Goal: Transaction & Acquisition: Purchase product/service

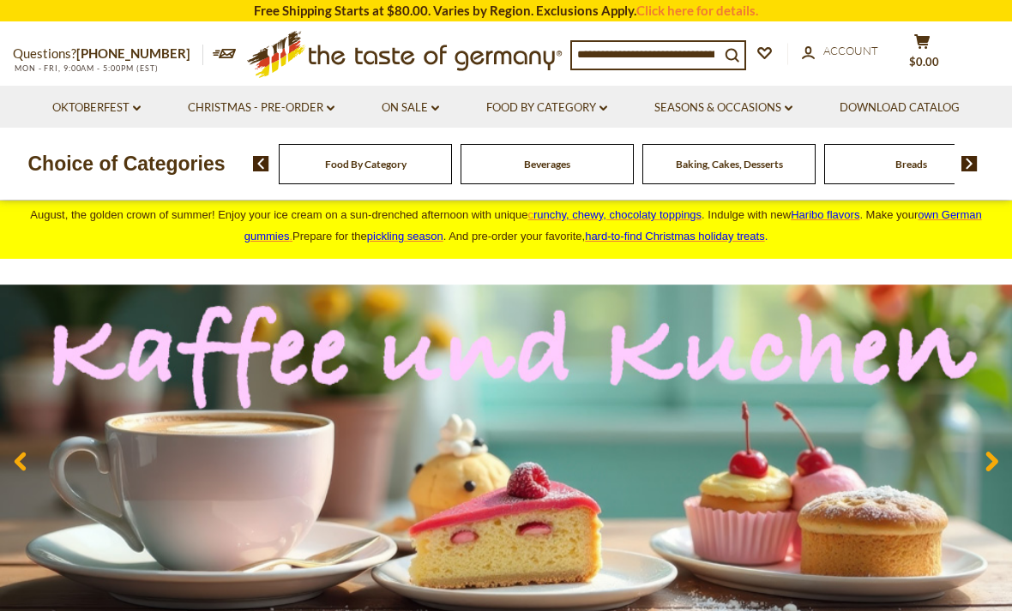
click at [410, 115] on link "On Sale dropdown_arrow" at bounding box center [410, 108] width 57 height 19
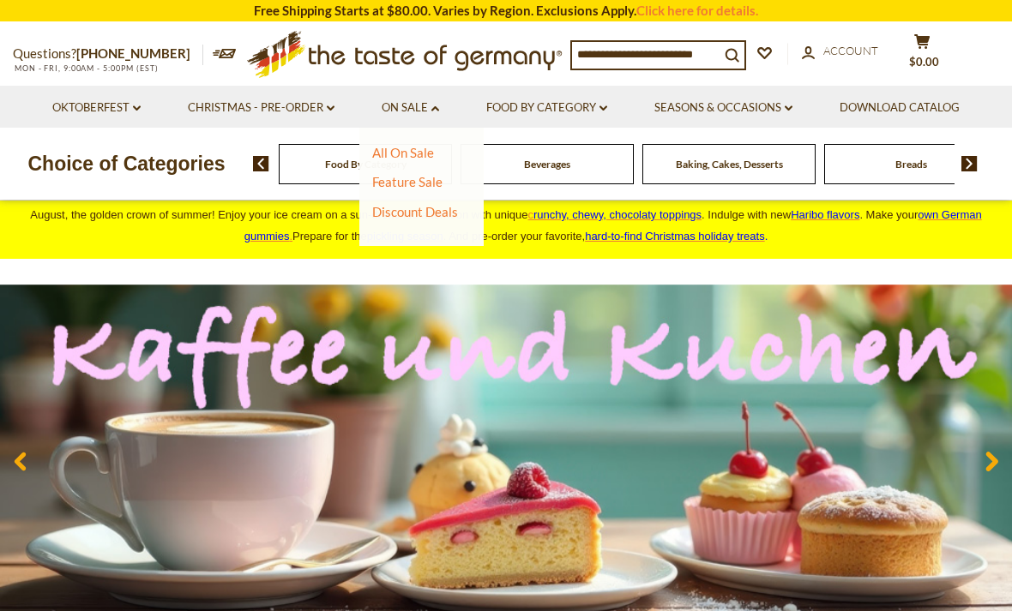
click at [425, 149] on link "All On Sale" at bounding box center [403, 152] width 62 height 15
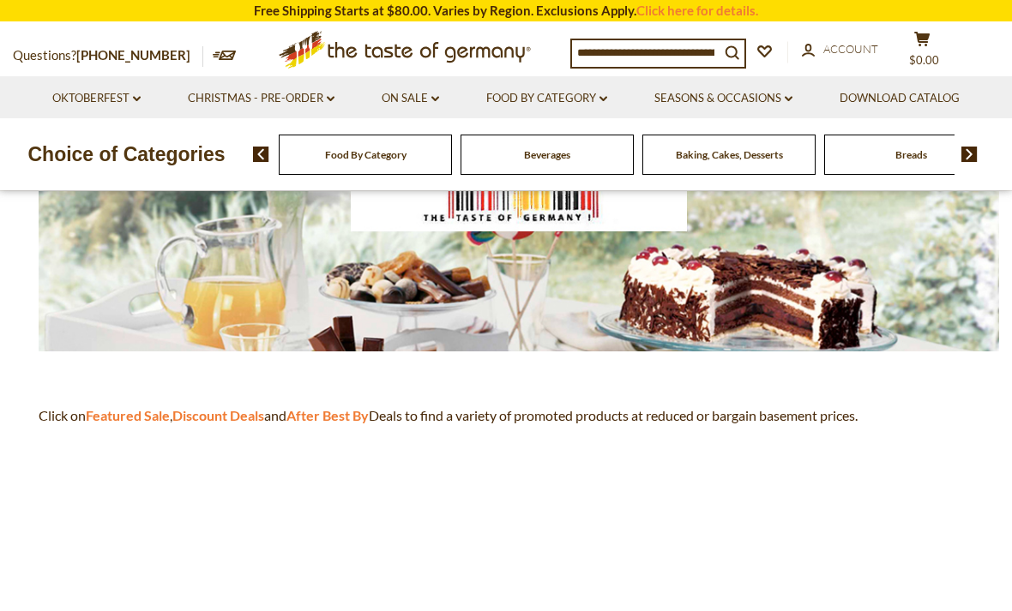
scroll to position [280, 0]
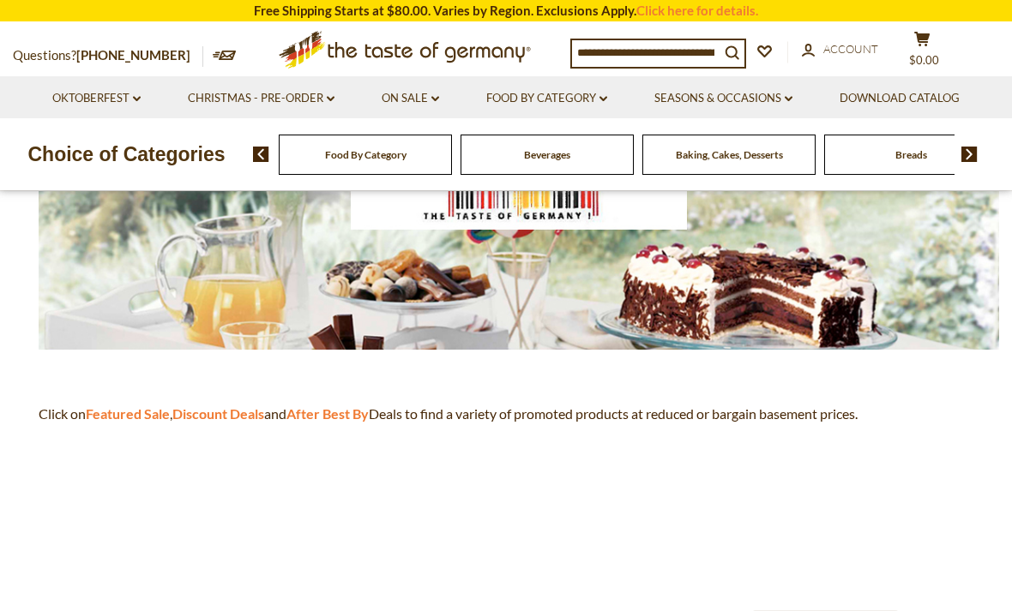
click at [153, 409] on strong "Featured Sale" at bounding box center [128, 414] width 84 height 16
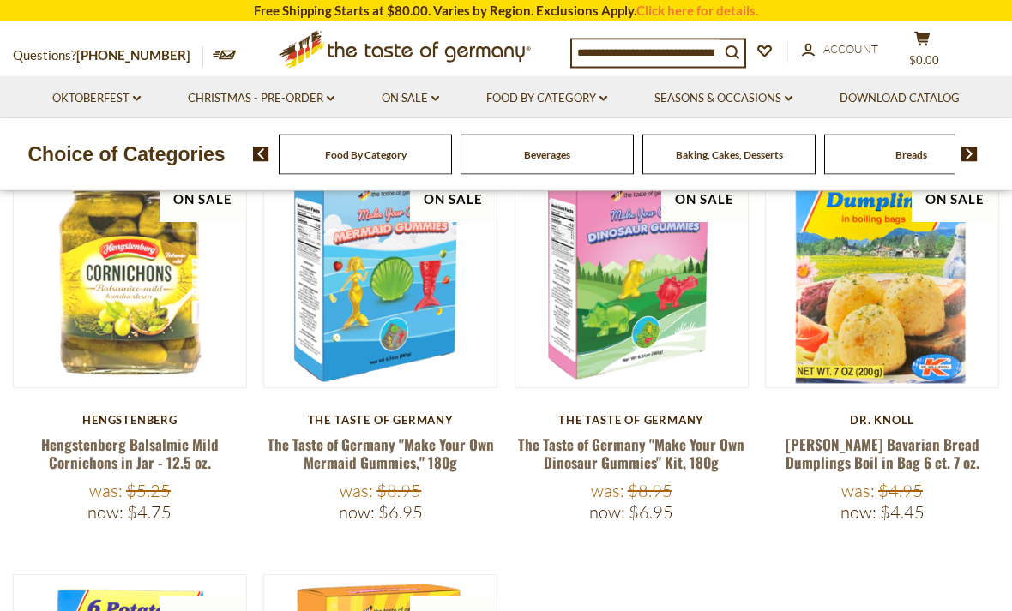
scroll to position [208, 0]
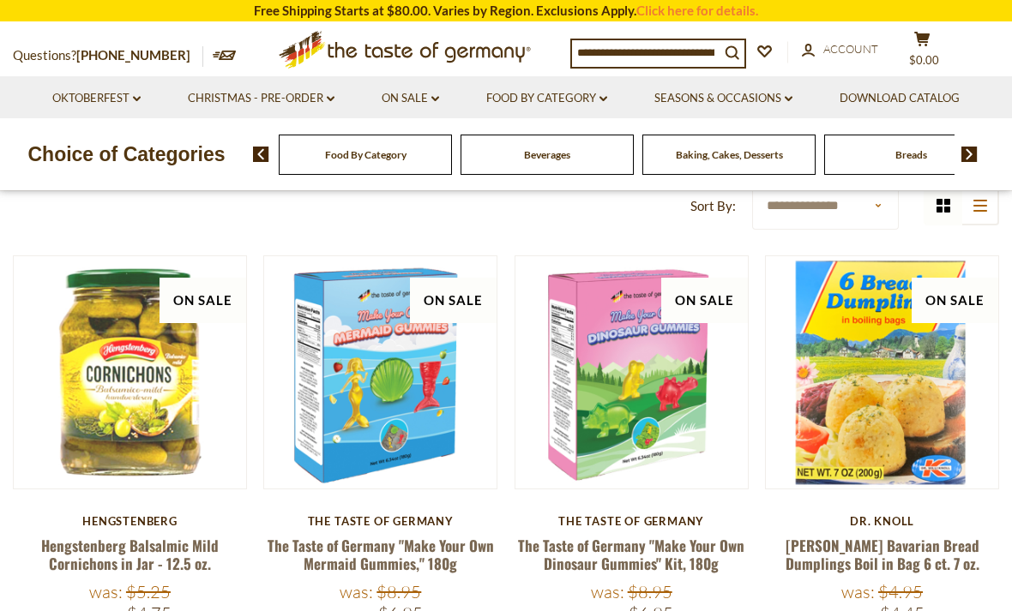
click at [882, 552] on link "Dr. Knoll Bavarian Bread Dumplings Boil in Bag 6 ct. 7 oz." at bounding box center [883, 554] width 194 height 39
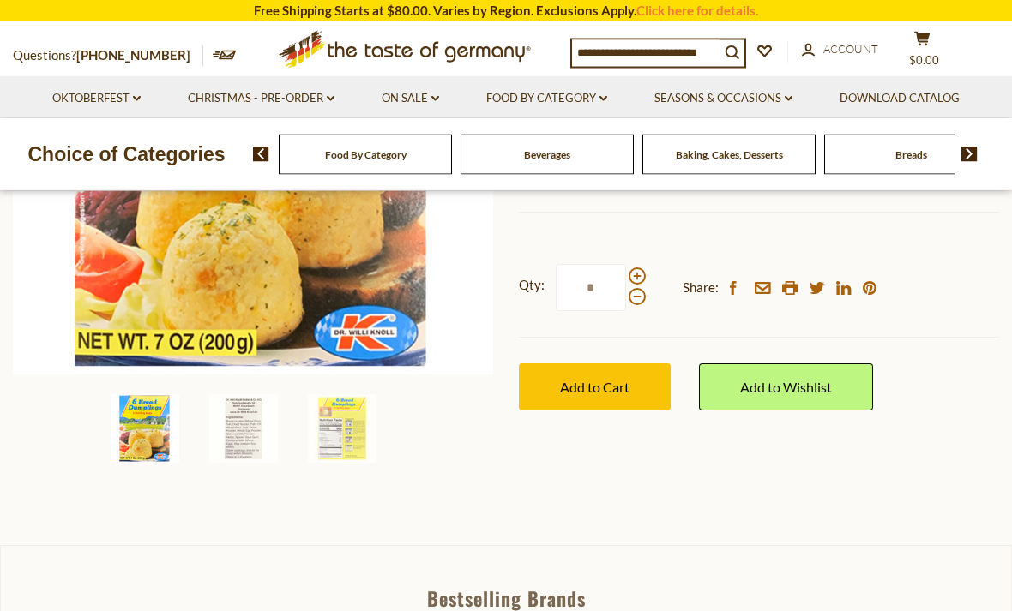
scroll to position [396, 0]
click at [626, 388] on span "Add to Cart" at bounding box center [594, 387] width 69 height 16
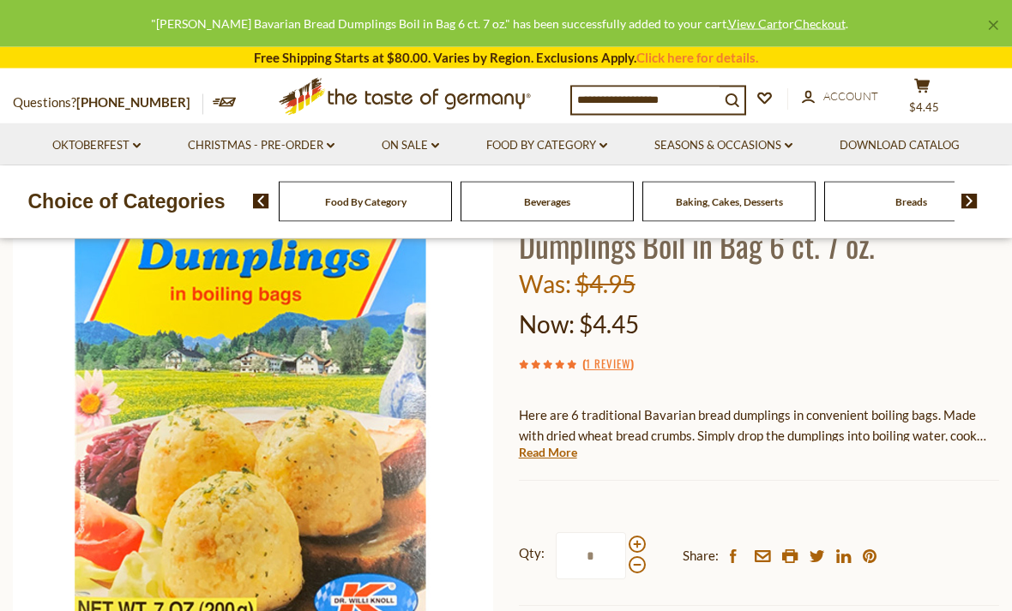
scroll to position [153, 0]
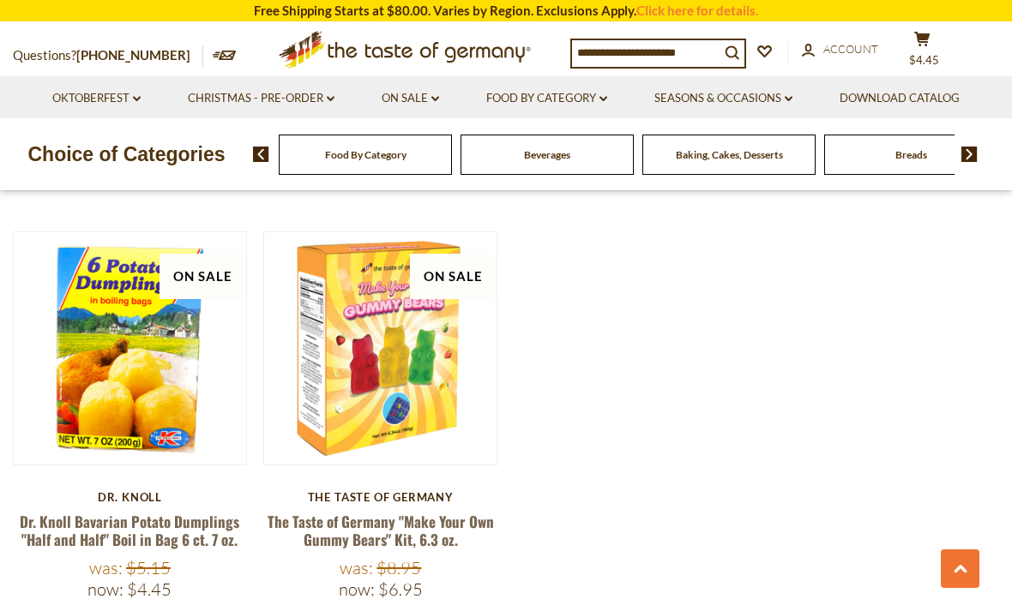
scroll to position [664, 0]
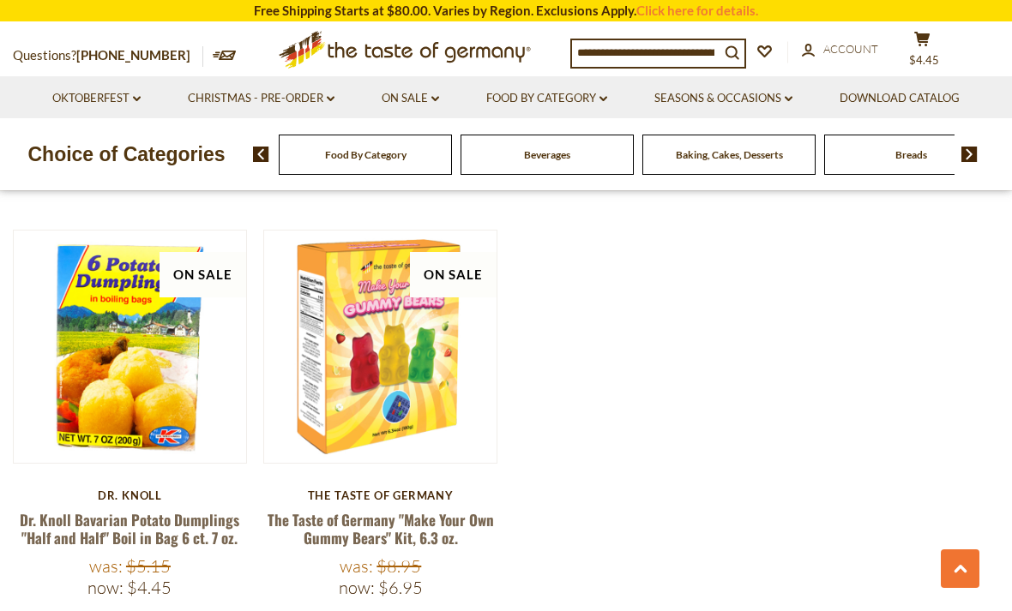
click at [207, 532] on link "Dr. Knoll Bavarian Potato Dumplings "Half and Half" Boil in Bag 6 ct. 7 oz." at bounding box center [130, 528] width 220 height 39
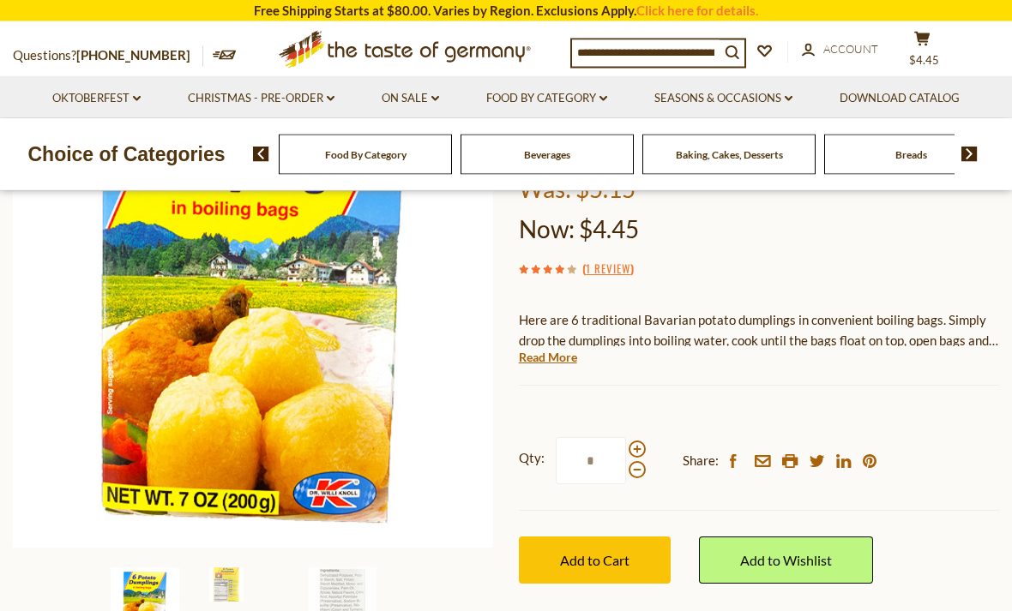
click at [591, 562] on span "Add to Cart" at bounding box center [594, 561] width 69 height 16
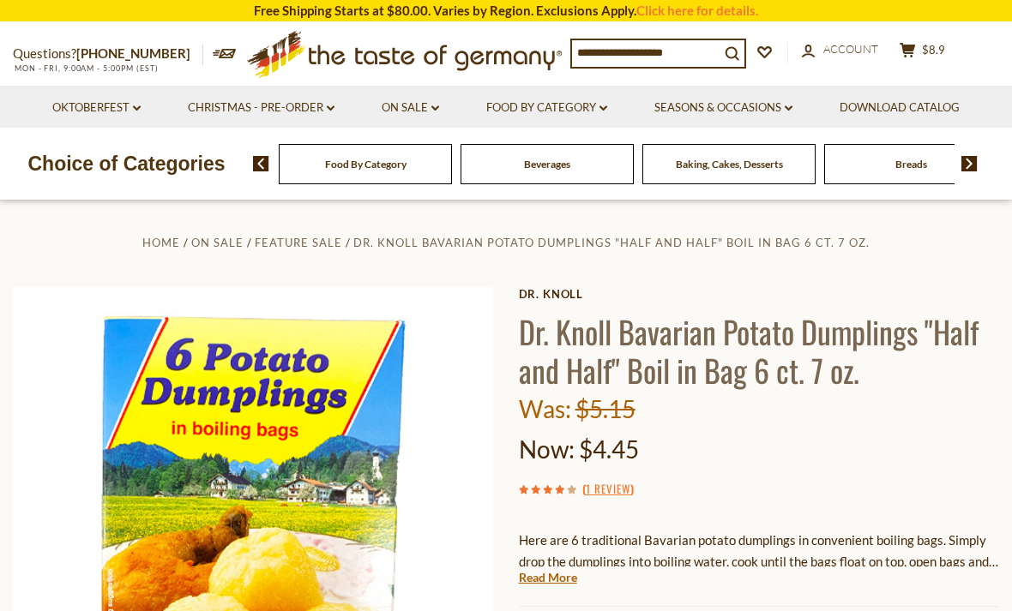
click at [418, 112] on link "On Sale dropdown_arrow" at bounding box center [410, 108] width 57 height 19
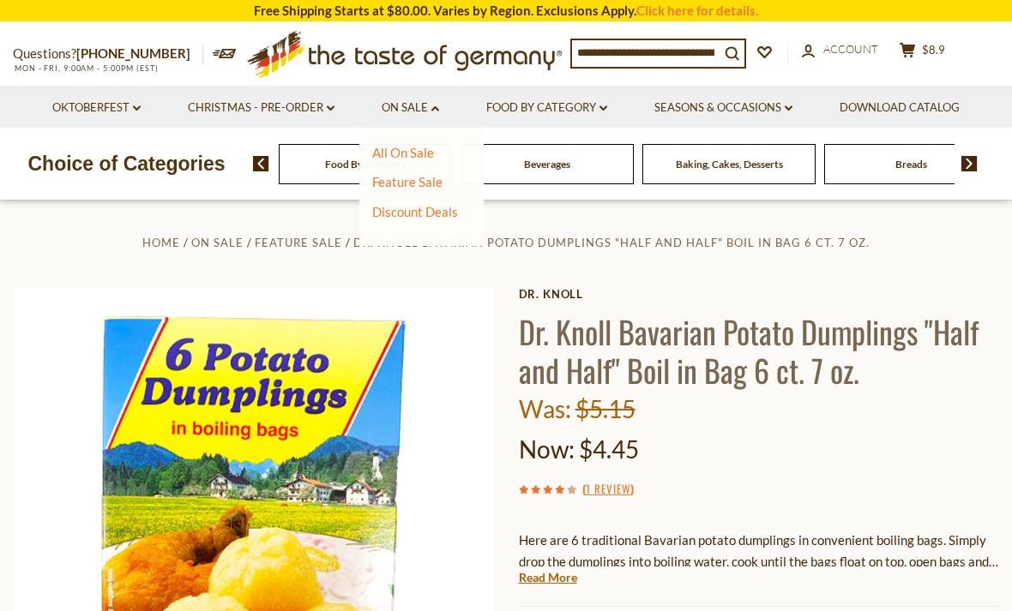
click at [427, 211] on link "Discount Deals" at bounding box center [415, 212] width 86 height 24
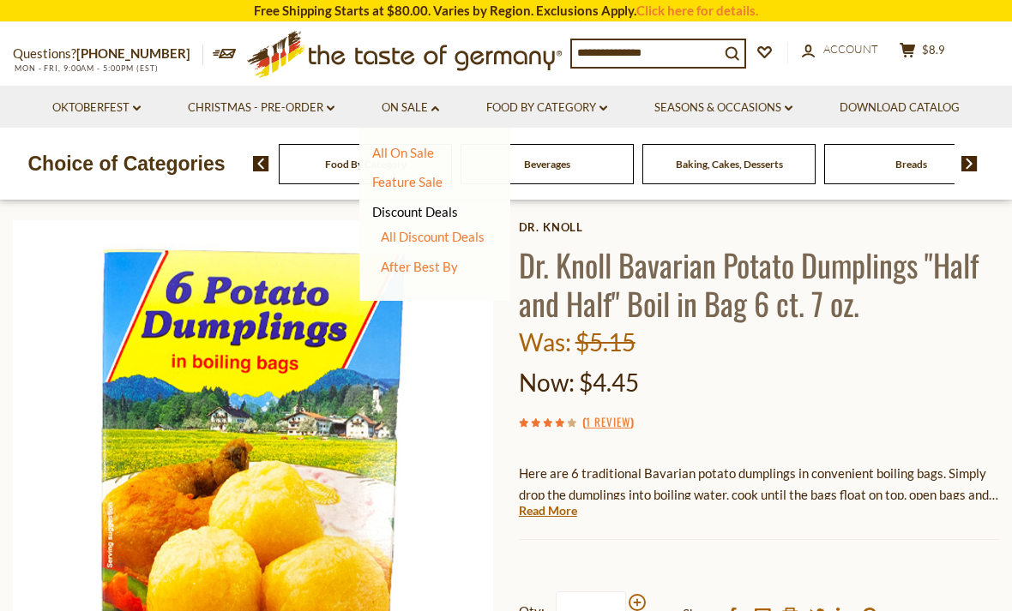
scroll to position [83, 0]
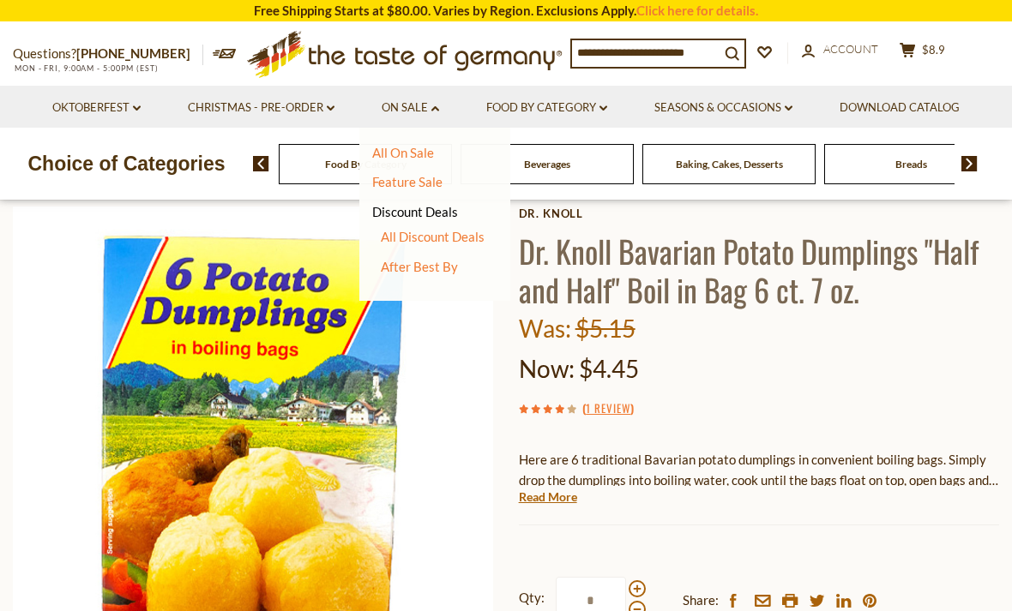
click at [466, 229] on link "All Discount Deals" at bounding box center [433, 236] width 104 height 15
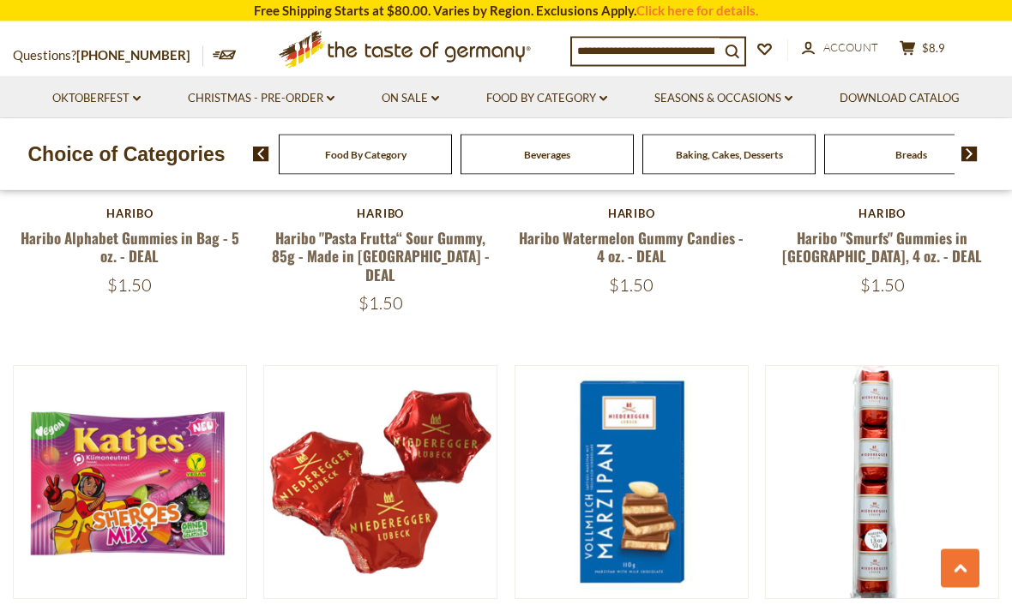
scroll to position [1814, 0]
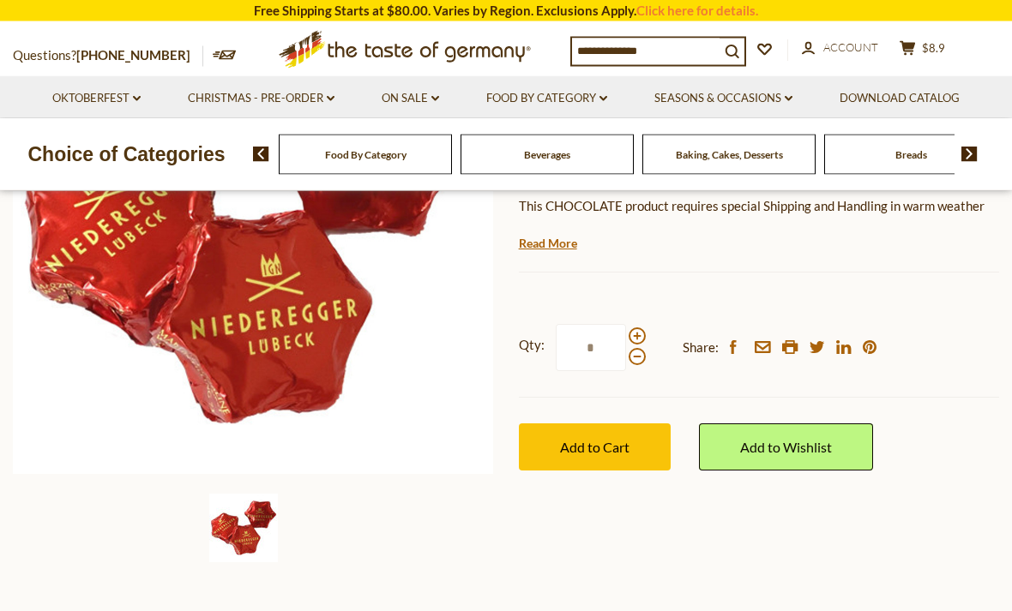
scroll to position [298, 0]
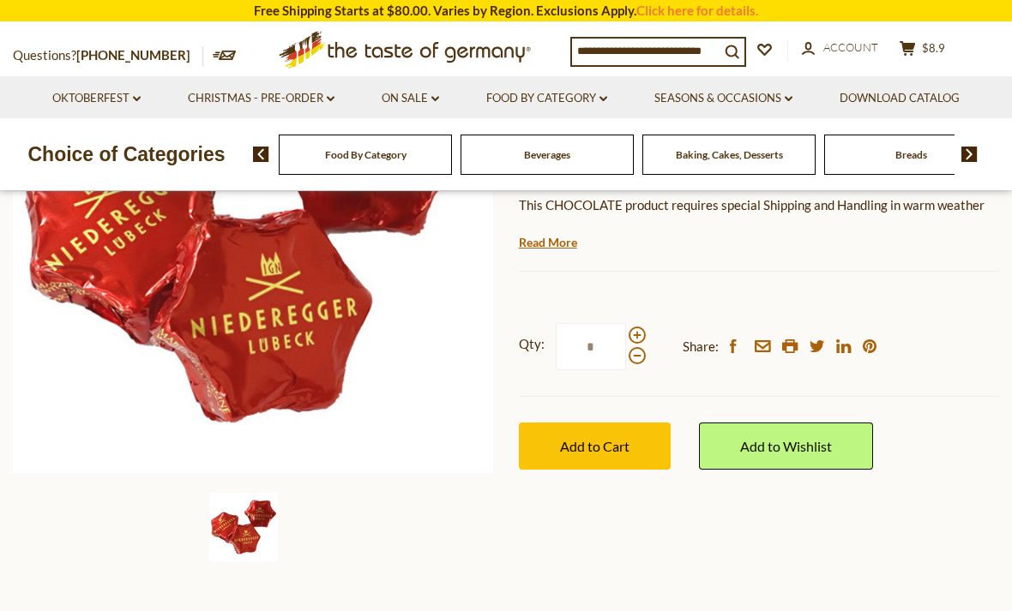
click at [634, 327] on span at bounding box center [637, 335] width 17 height 17
click at [626, 325] on input "*" at bounding box center [591, 346] width 70 height 47
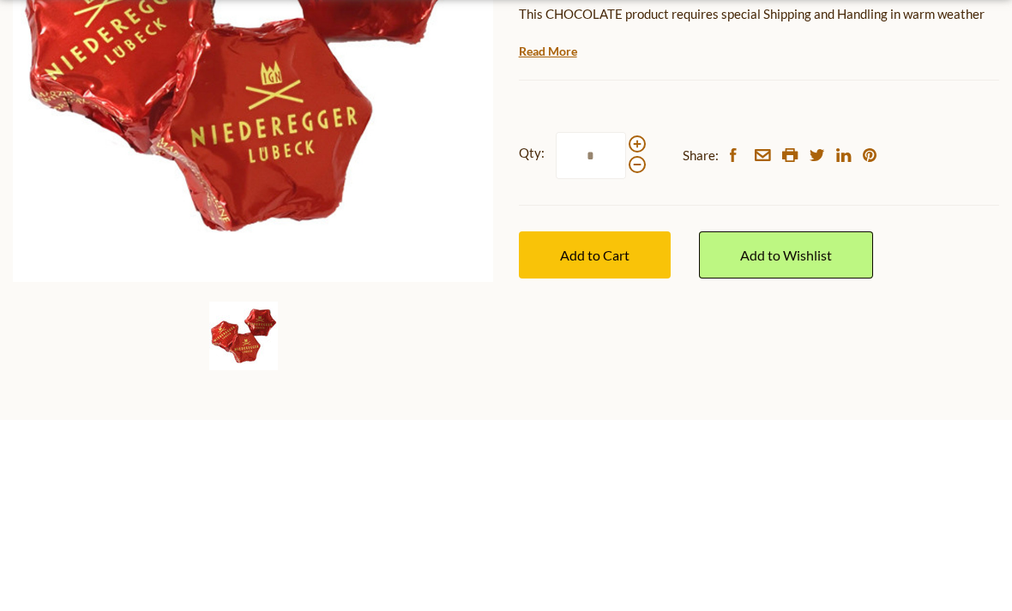
click at [641, 327] on div at bounding box center [637, 346] width 17 height 38
click at [626, 323] on input "*" at bounding box center [591, 346] width 70 height 47
click at [644, 323] on label "Qty: *" at bounding box center [582, 346] width 127 height 47
click at [626, 323] on input "*" at bounding box center [591, 346] width 70 height 47
click at [640, 327] on span at bounding box center [637, 335] width 17 height 17
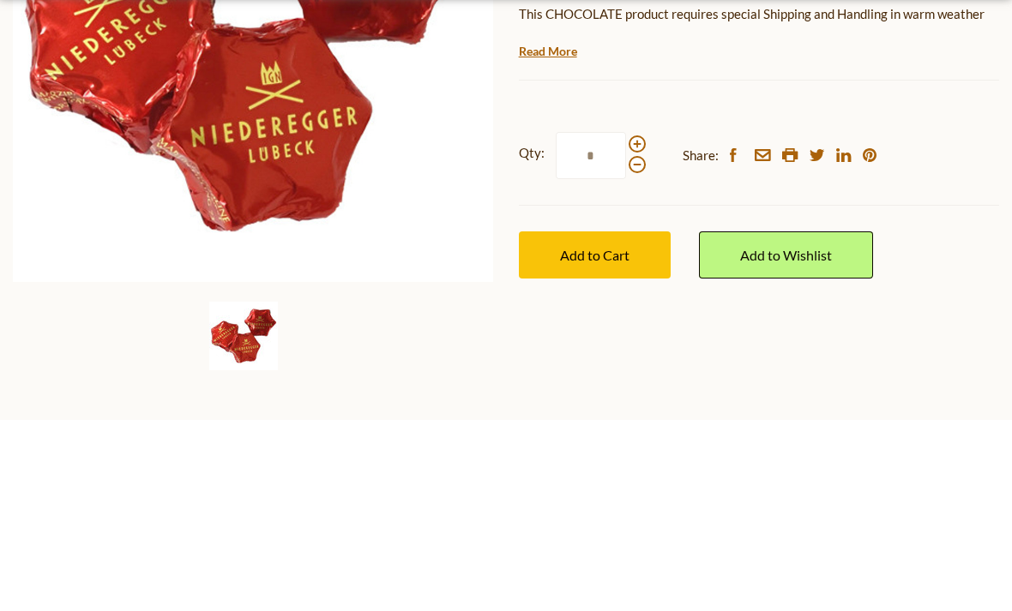
click at [626, 323] on input "*" at bounding box center [591, 346] width 70 height 47
click at [632, 327] on span at bounding box center [637, 335] width 17 height 17
click at [626, 323] on input "*" at bounding box center [591, 346] width 70 height 47
click at [630, 327] on span at bounding box center [637, 335] width 17 height 17
click at [626, 323] on input "*" at bounding box center [591, 346] width 70 height 47
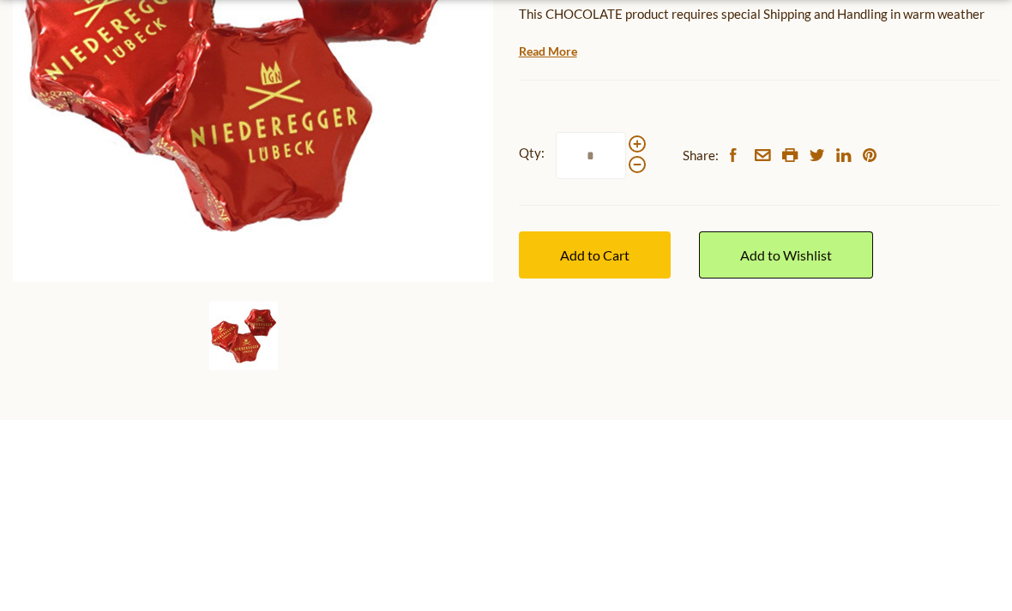
click at [633, 327] on span at bounding box center [637, 335] width 17 height 17
click at [626, 323] on input "*" at bounding box center [591, 346] width 70 height 47
click at [637, 327] on span at bounding box center [637, 335] width 17 height 17
click at [626, 323] on input "**" at bounding box center [591, 346] width 70 height 47
click at [639, 347] on span at bounding box center [637, 355] width 17 height 17
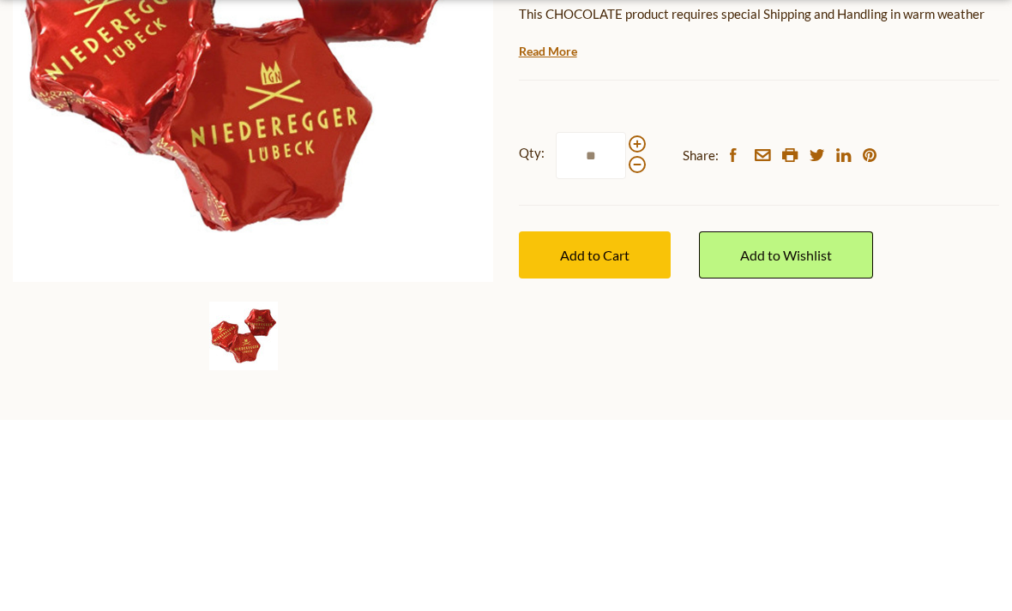
click at [626, 323] on input "**" at bounding box center [591, 346] width 70 height 47
click at [637, 347] on span at bounding box center [637, 355] width 17 height 17
click at [626, 323] on input "**" at bounding box center [591, 346] width 70 height 47
click at [639, 327] on span at bounding box center [637, 335] width 17 height 17
click at [626, 323] on input "*" at bounding box center [591, 346] width 70 height 47
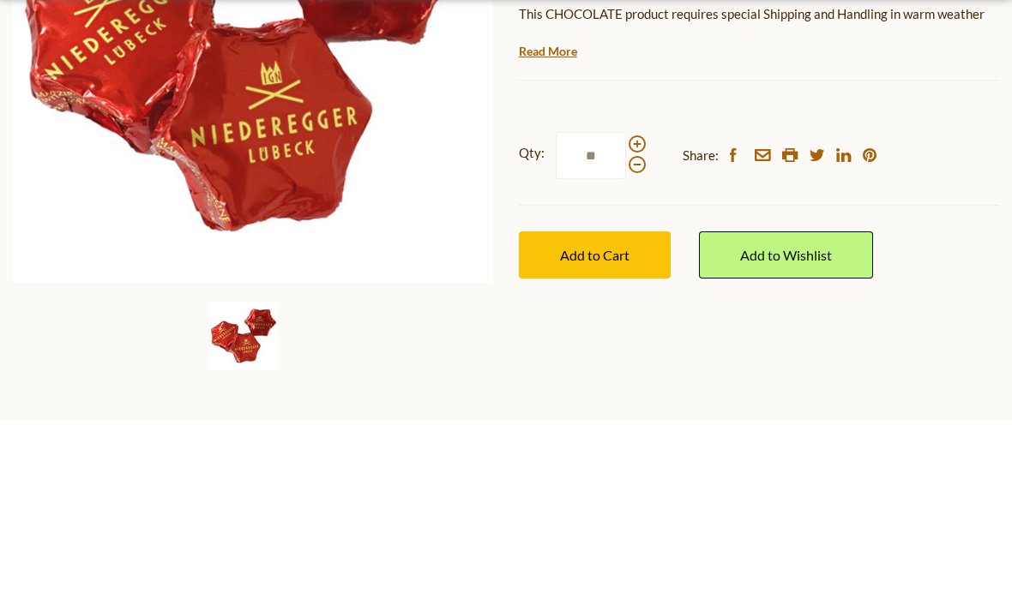
click at [641, 347] on span at bounding box center [637, 355] width 17 height 17
click at [626, 323] on input "**" at bounding box center [591, 346] width 70 height 47
click at [639, 327] on span at bounding box center [637, 335] width 17 height 17
click at [626, 323] on input "*" at bounding box center [591, 346] width 70 height 47
type input "**"
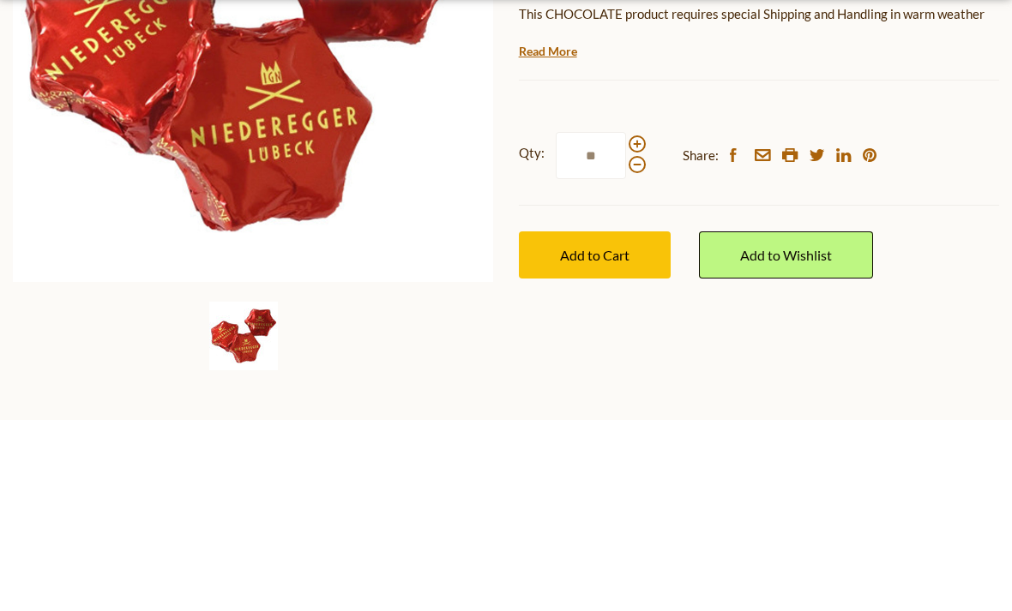
click at [629, 423] on button "Add to Cart" at bounding box center [595, 446] width 152 height 47
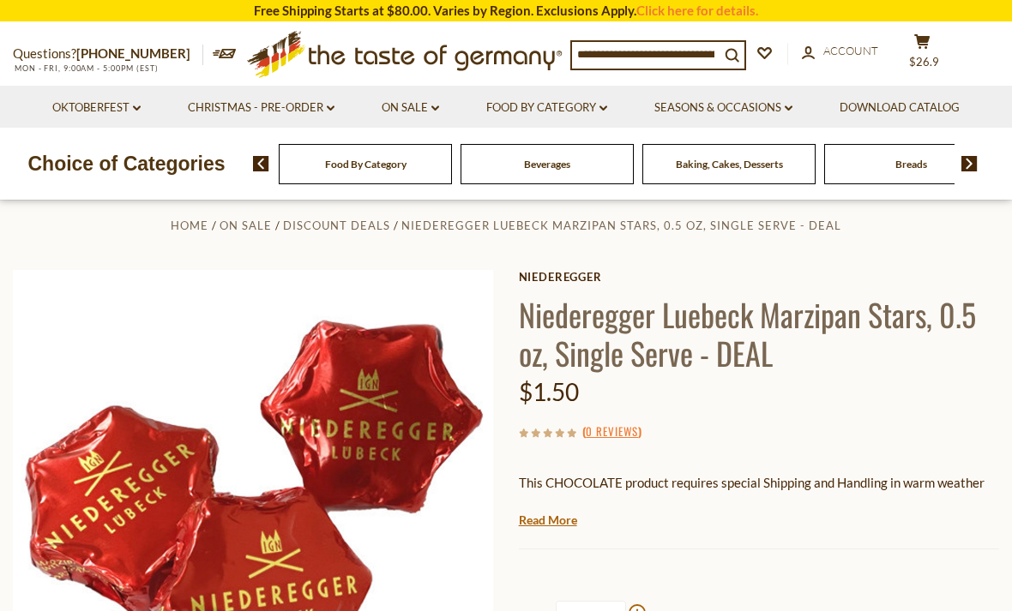
scroll to position [0, 0]
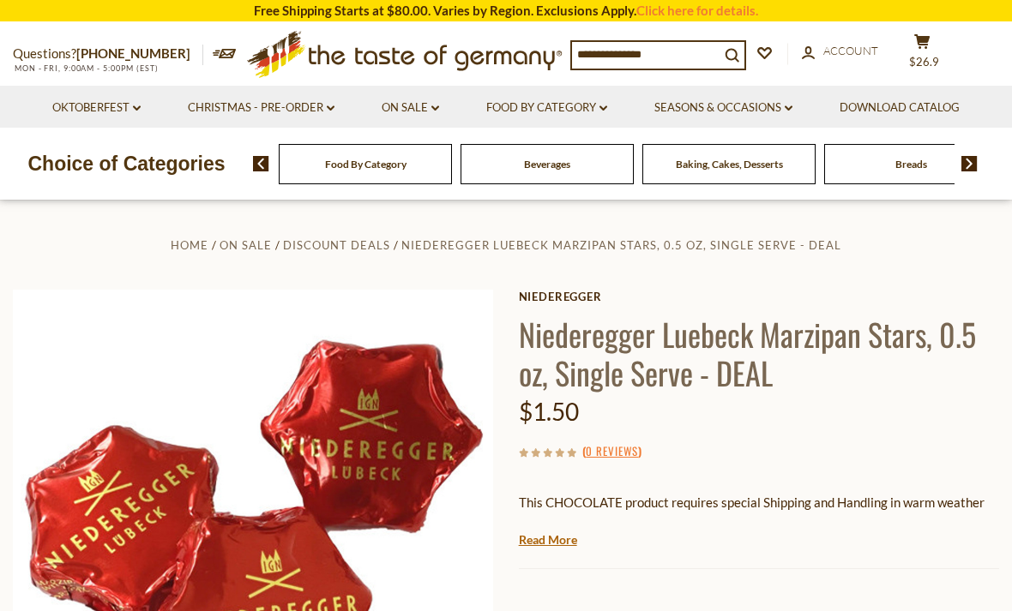
click at [408, 108] on link "On Sale dropdown_arrow" at bounding box center [410, 108] width 57 height 19
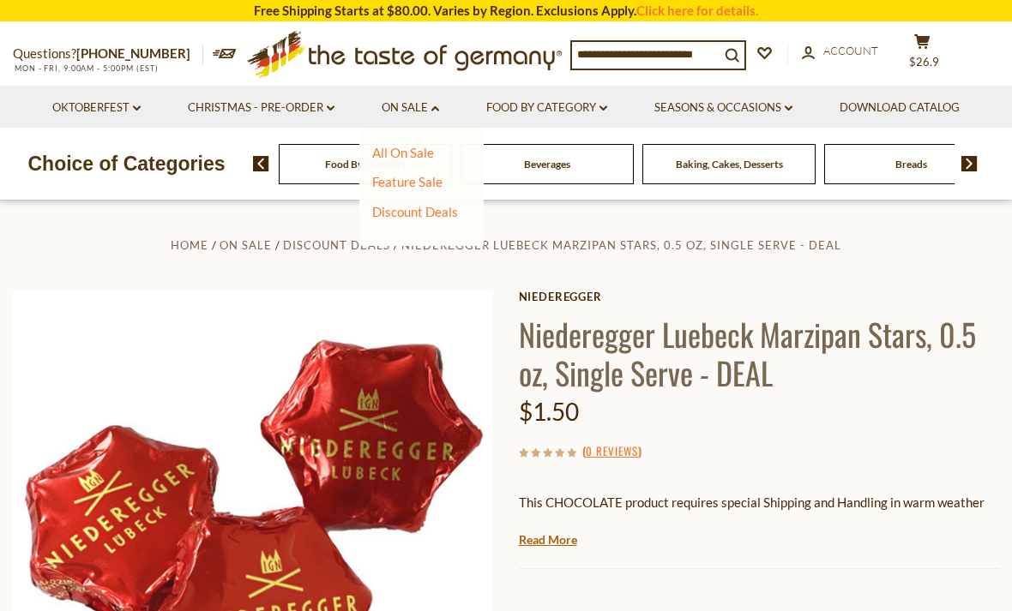
click at [435, 208] on link "Discount Deals" at bounding box center [415, 212] width 86 height 24
click at [463, 243] on link "All Discount Deals" at bounding box center [433, 236] width 104 height 15
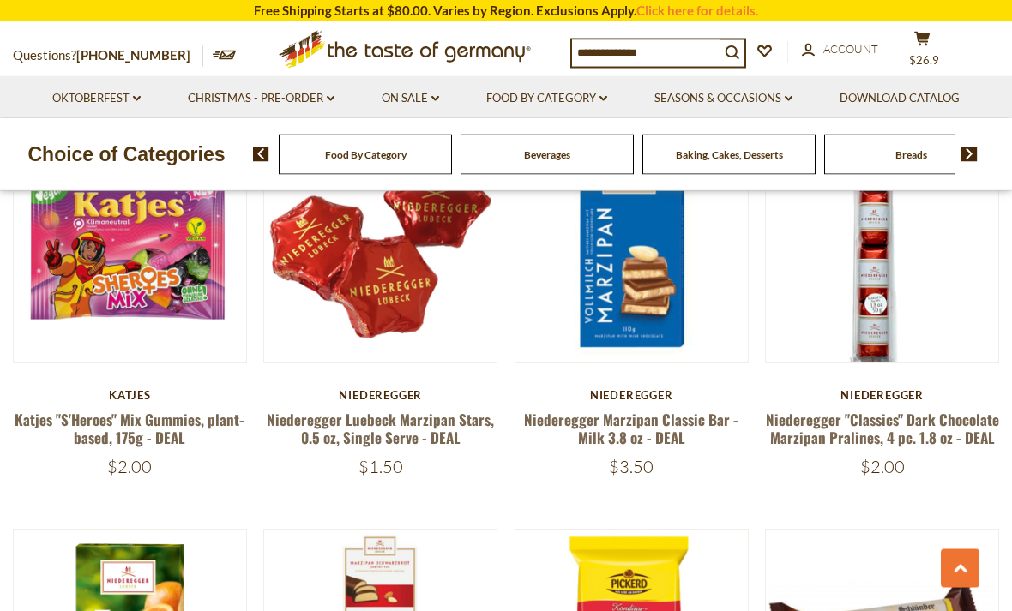
scroll to position [2037, 0]
click at [952, 409] on link "Niederegger "Classics" Dark Chocolate Marzipan Pralines, 4 pc. 1.8 oz - DEAL" at bounding box center [882, 428] width 233 height 39
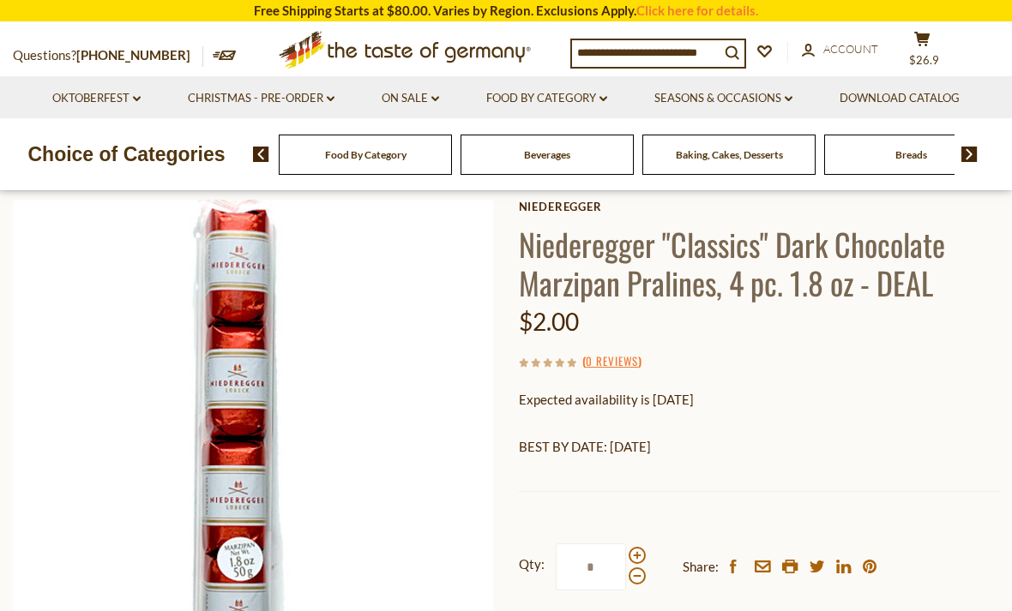
scroll to position [95, 0]
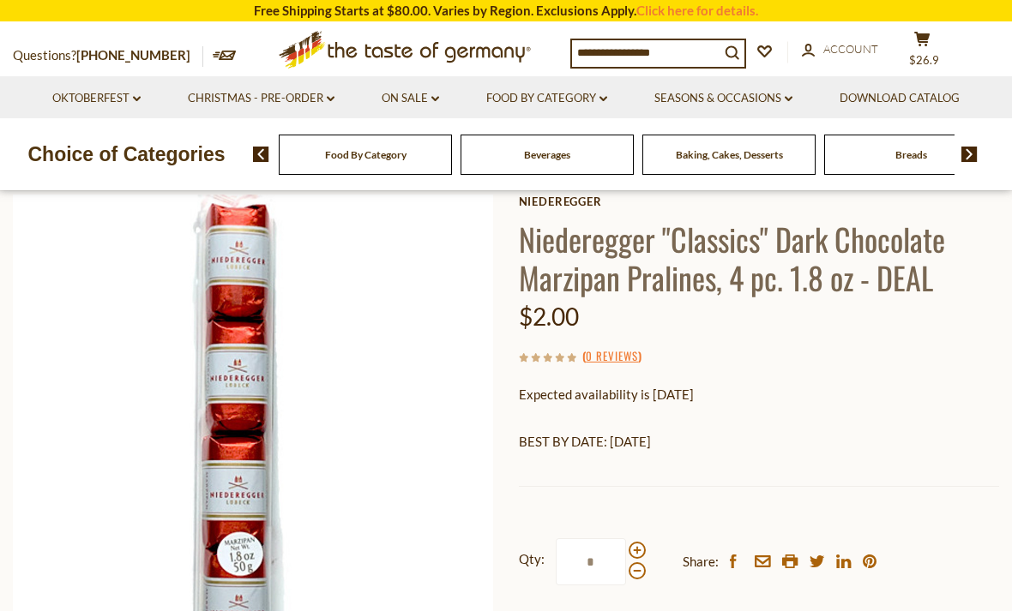
click at [641, 542] on div at bounding box center [637, 561] width 17 height 38
click at [626, 539] on input "*" at bounding box center [591, 562] width 70 height 47
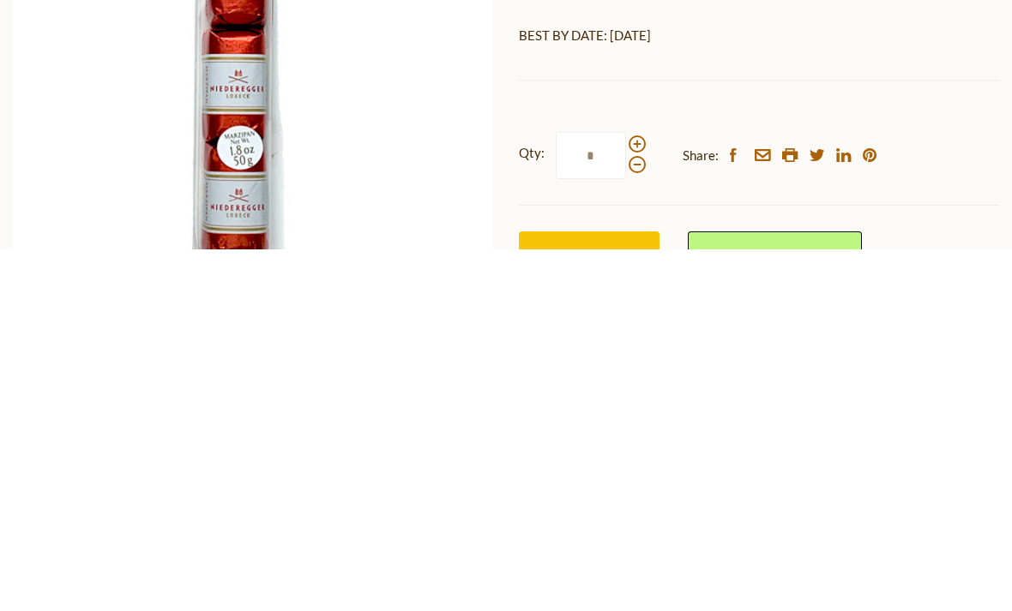
click at [638, 497] on span at bounding box center [637, 505] width 17 height 17
click at [626, 494] on input "*" at bounding box center [591, 517] width 70 height 47
type input "*"
click at [624, 593] on button "Pre-order" at bounding box center [589, 616] width 141 height 47
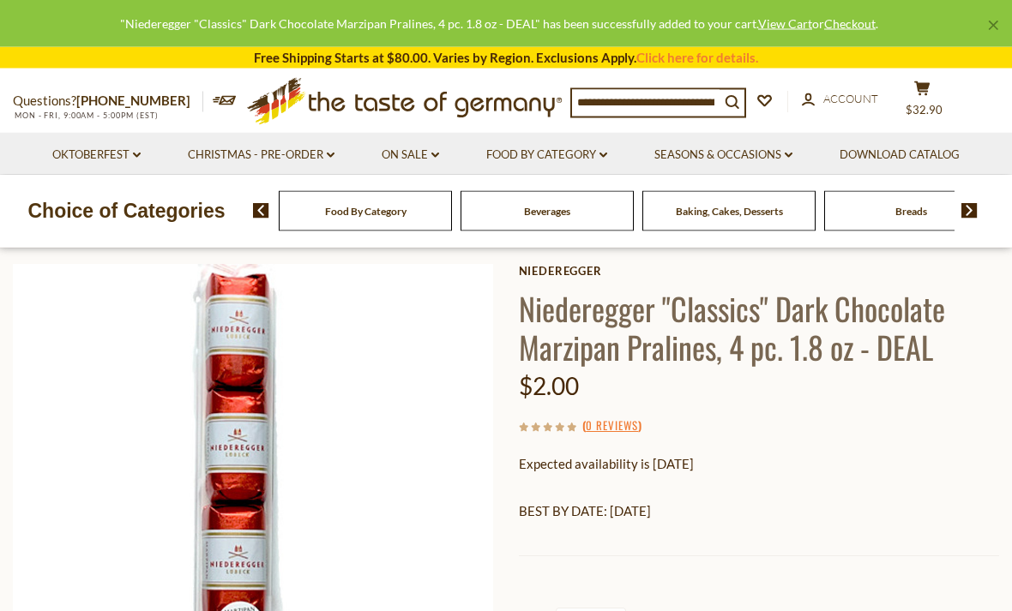
scroll to position [48, 0]
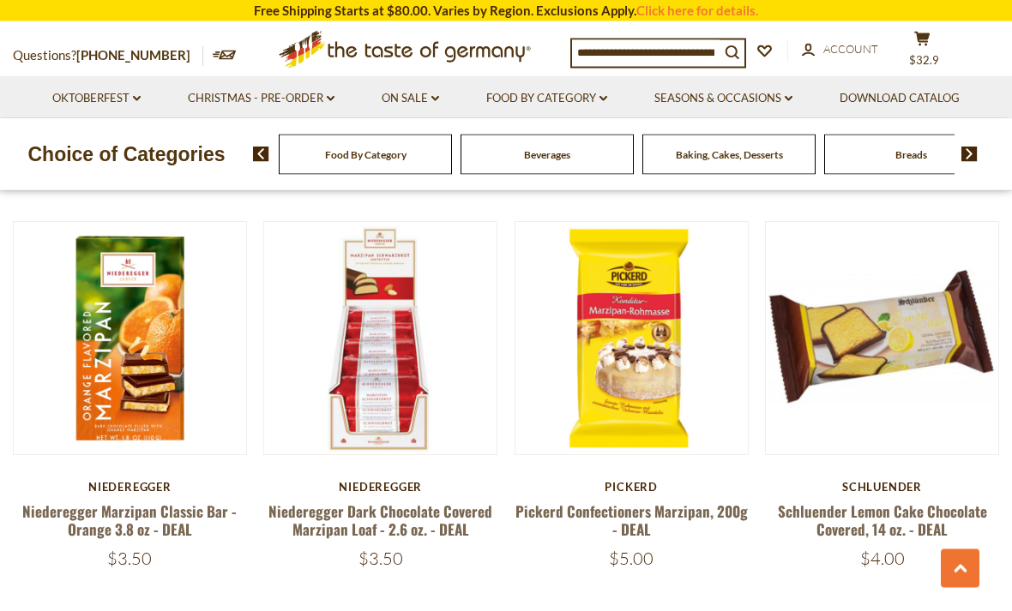
scroll to position [2345, 0]
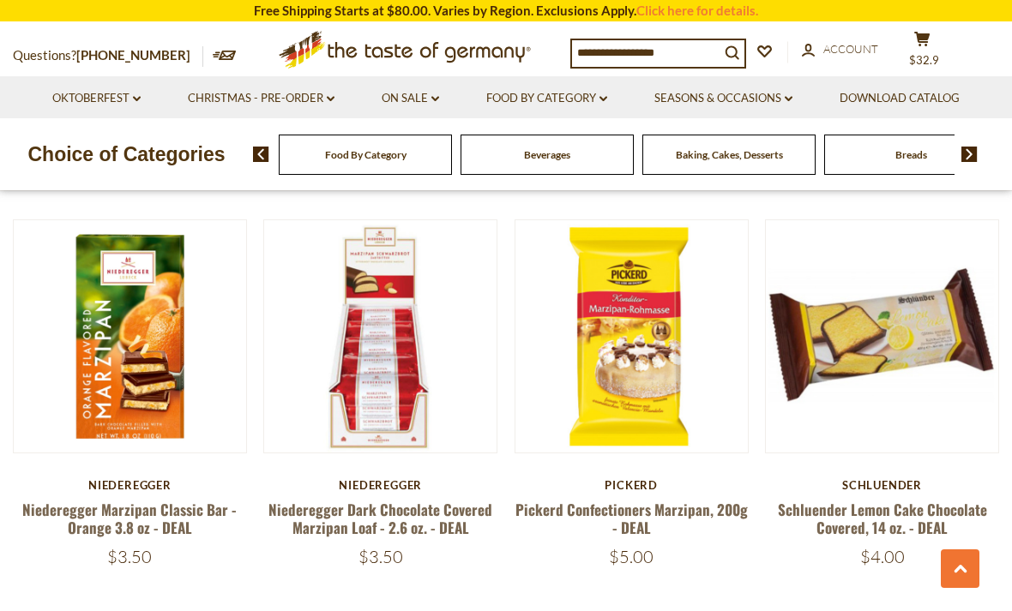
click at [190, 499] on link "Niederegger Marzipan Classic Bar - Orange 3.8 oz - DEAL" at bounding box center [129, 518] width 214 height 39
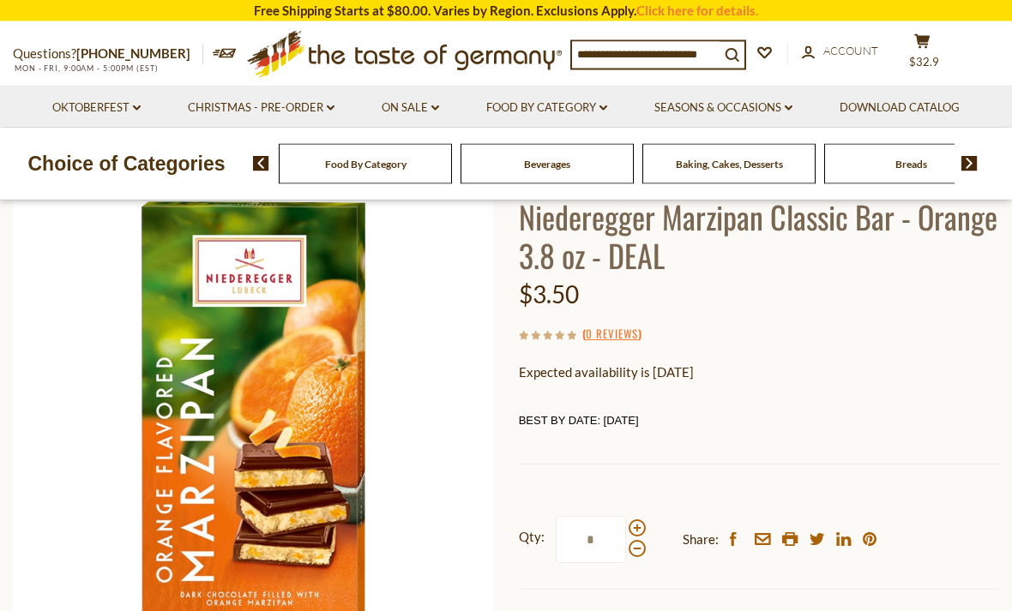
scroll to position [136, 0]
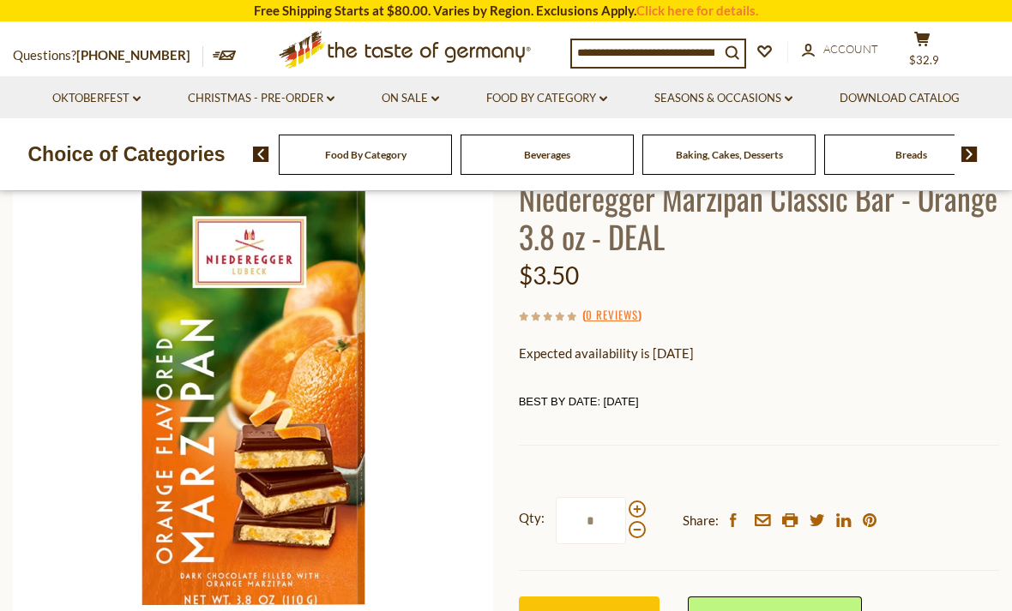
click at [599, 611] on span "Pre-order" at bounding box center [589, 620] width 58 height 16
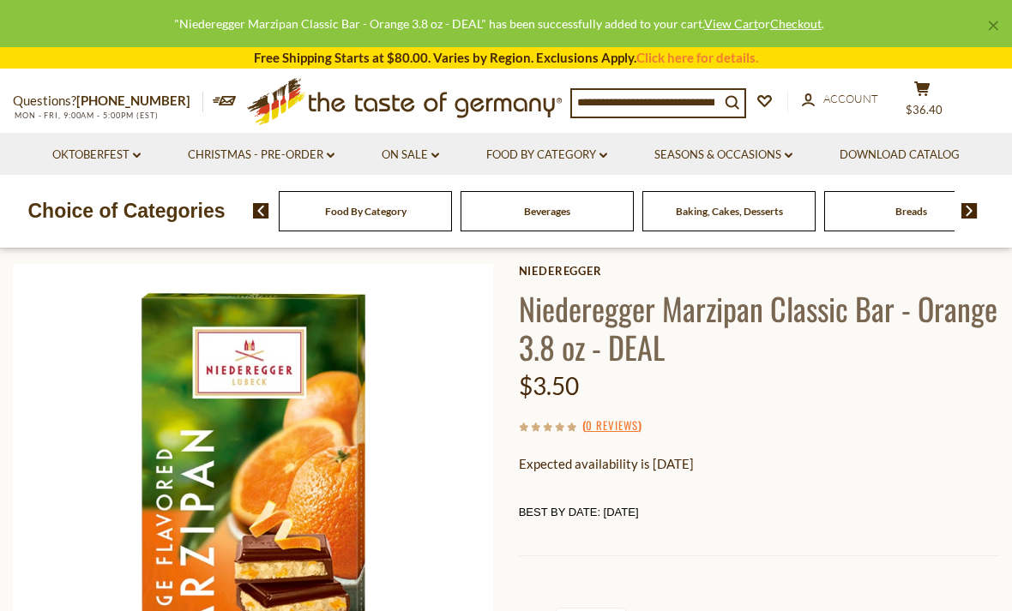
scroll to position [0, 0]
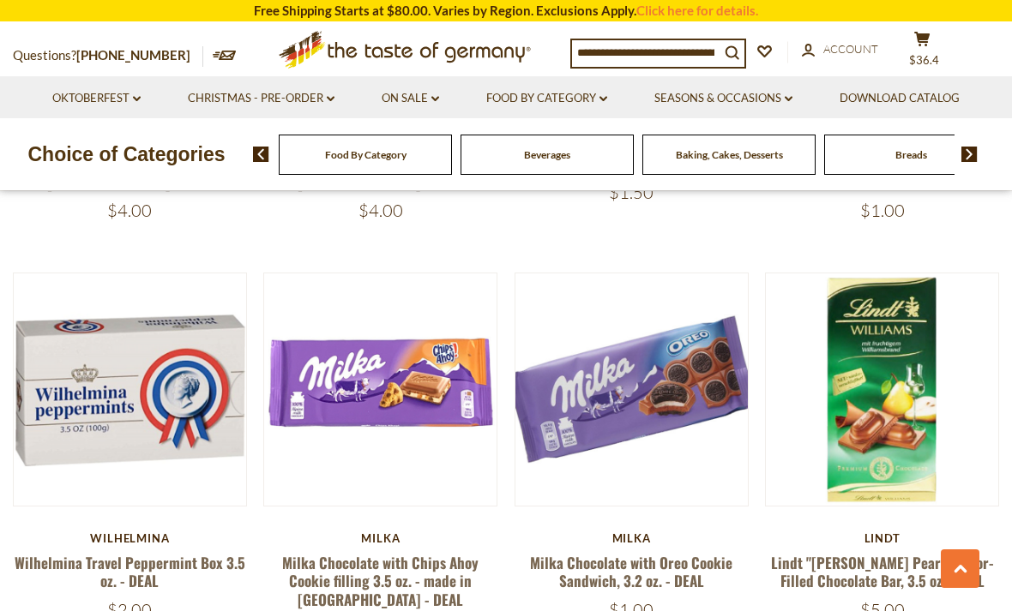
scroll to position [3526, 0]
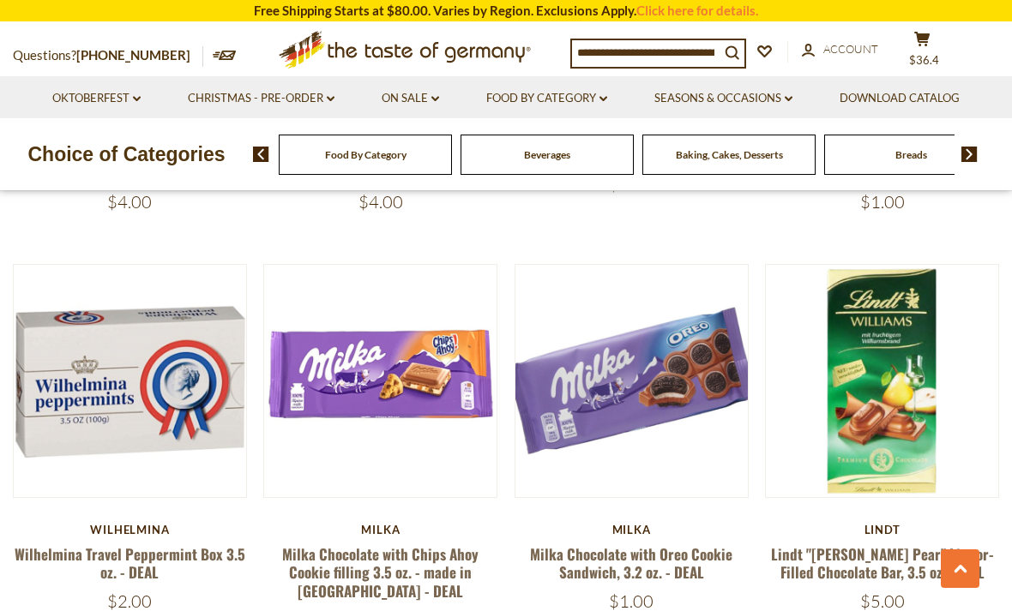
click at [834, 544] on link "Lindt "[PERSON_NAME] Pear" Liquor-Filled Chocolate Bar, 3.5 oz - DEAL" at bounding box center [882, 563] width 223 height 39
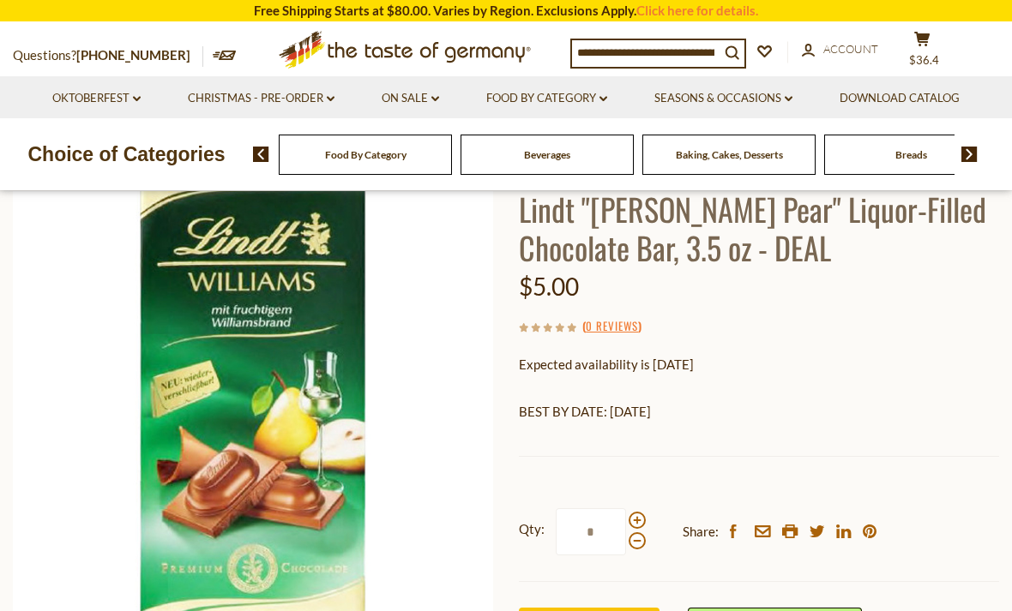
scroll to position [126, 0]
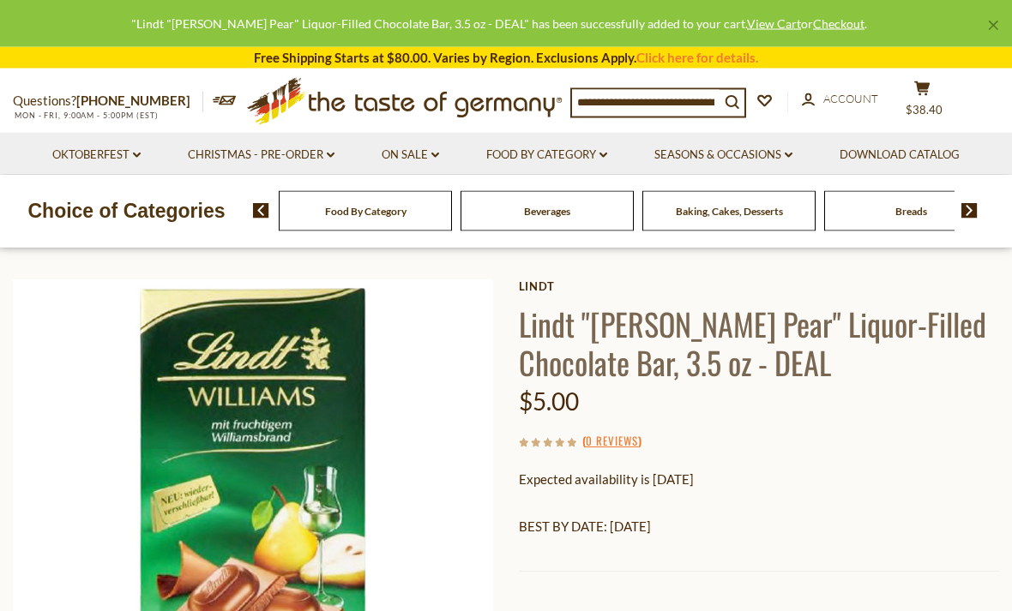
scroll to position [0, 0]
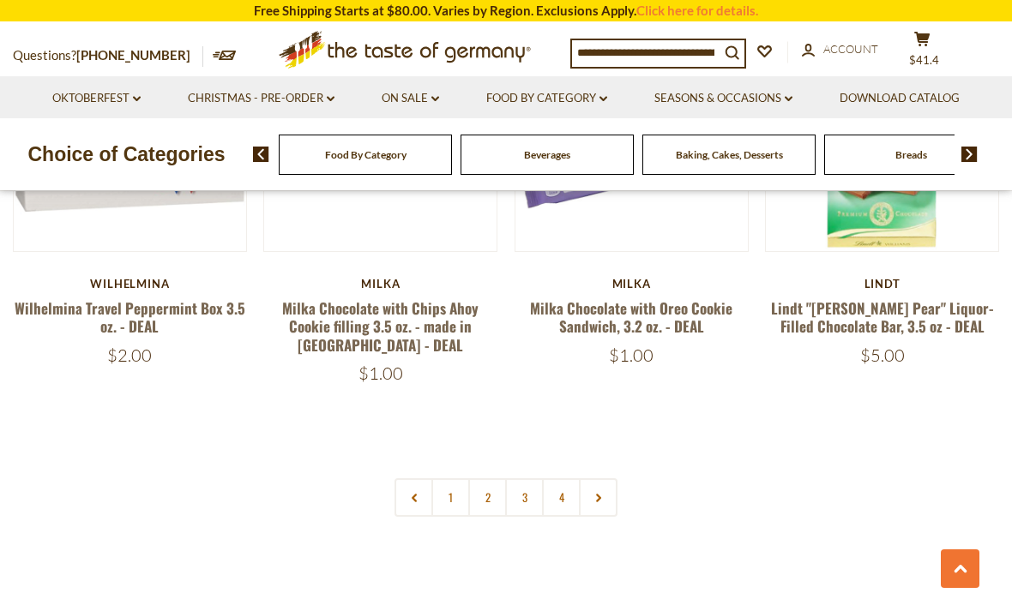
click at [593, 494] on icon at bounding box center [598, 498] width 10 height 9
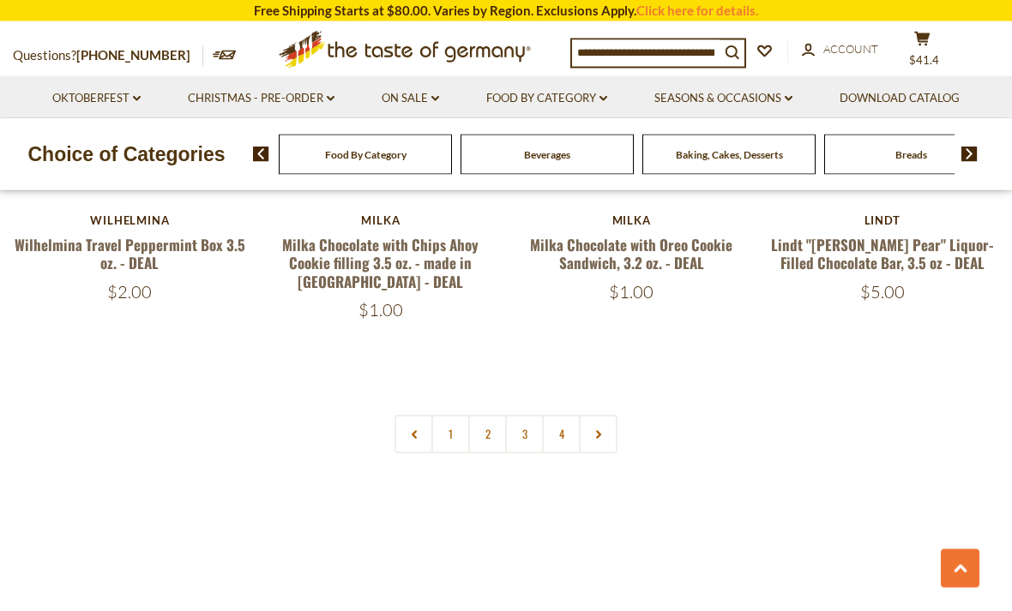
scroll to position [3850, 0]
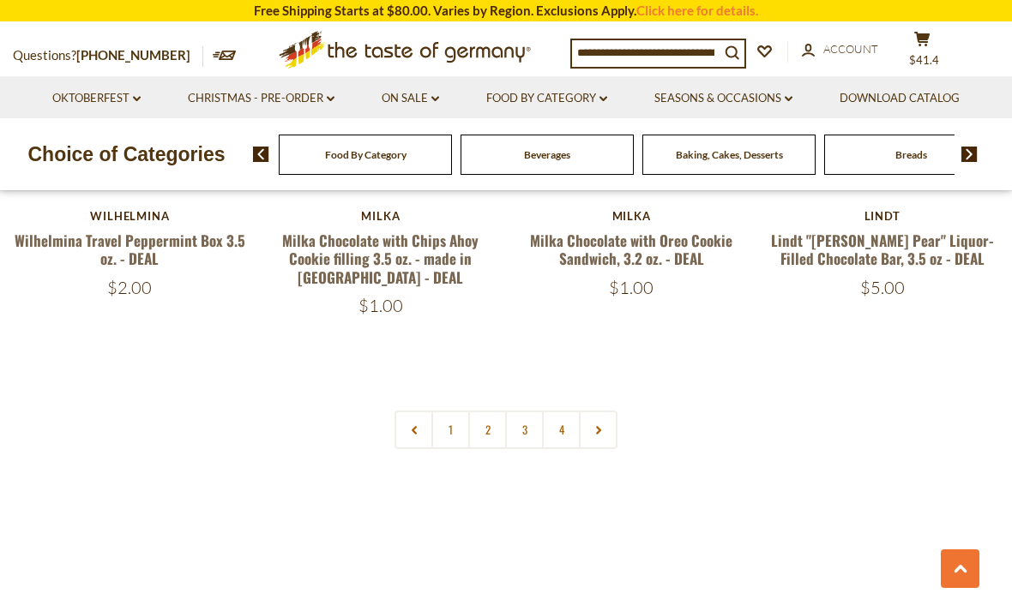
click at [599, 426] on use at bounding box center [598, 430] width 5 height 9
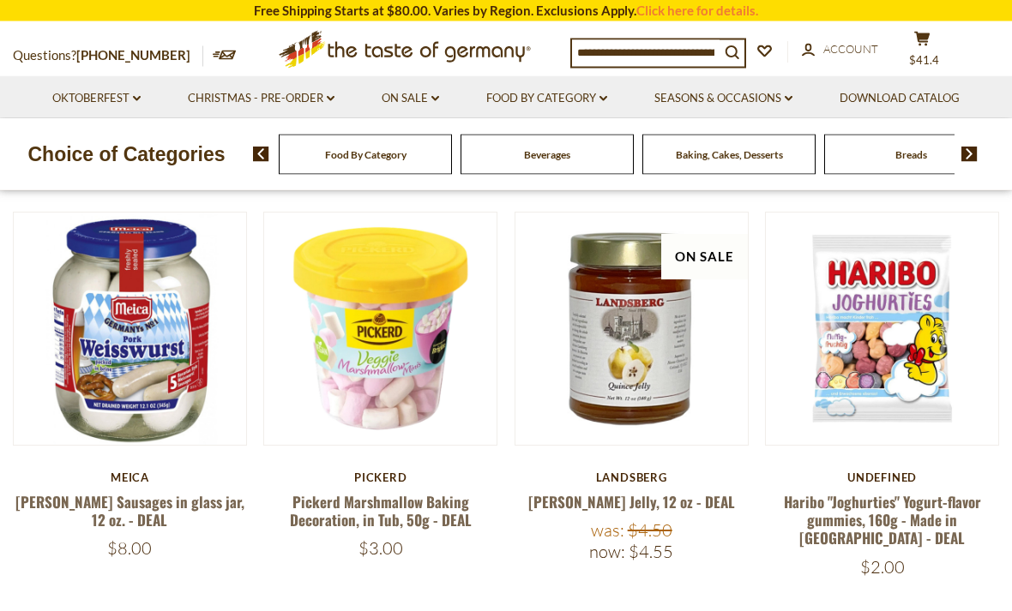
scroll to position [0, 0]
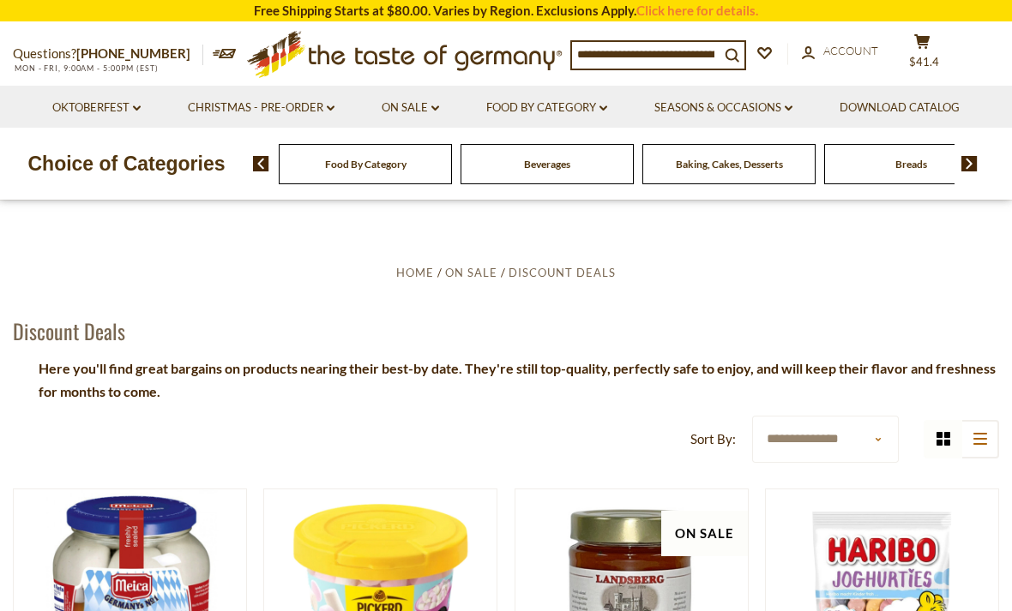
click at [576, 110] on link "Food By Category dropdown_arrow" at bounding box center [546, 108] width 121 height 19
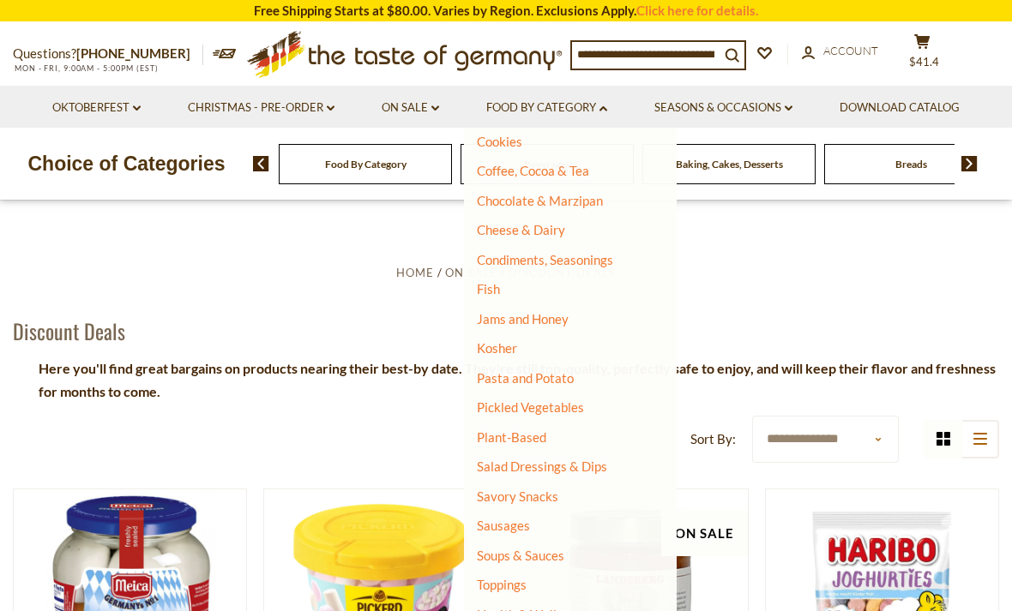
scroll to position [247, 0]
click at [539, 551] on link "Soups & Sauces" at bounding box center [520, 556] width 87 height 15
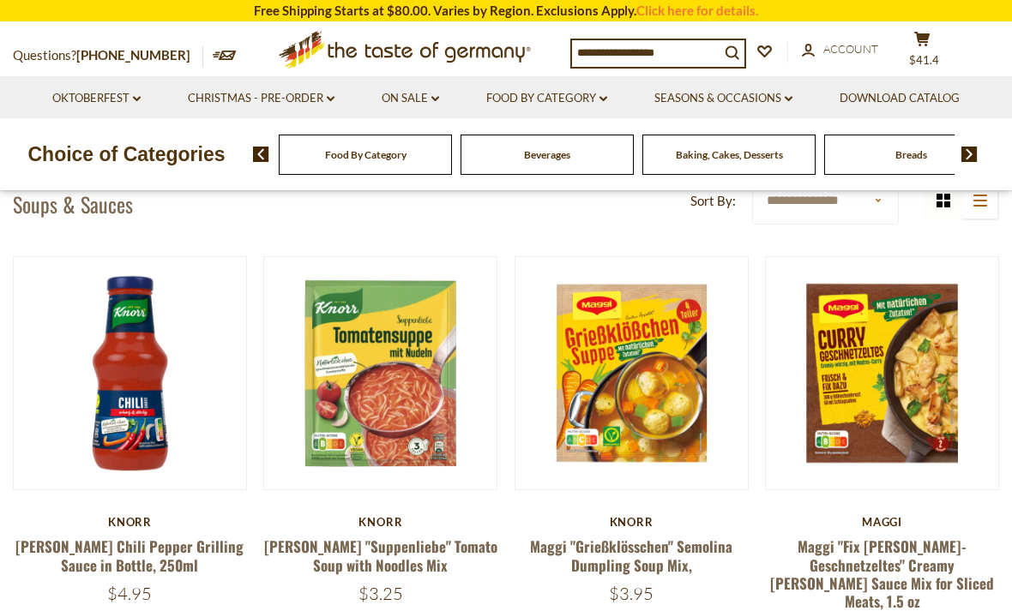
scroll to position [137, 0]
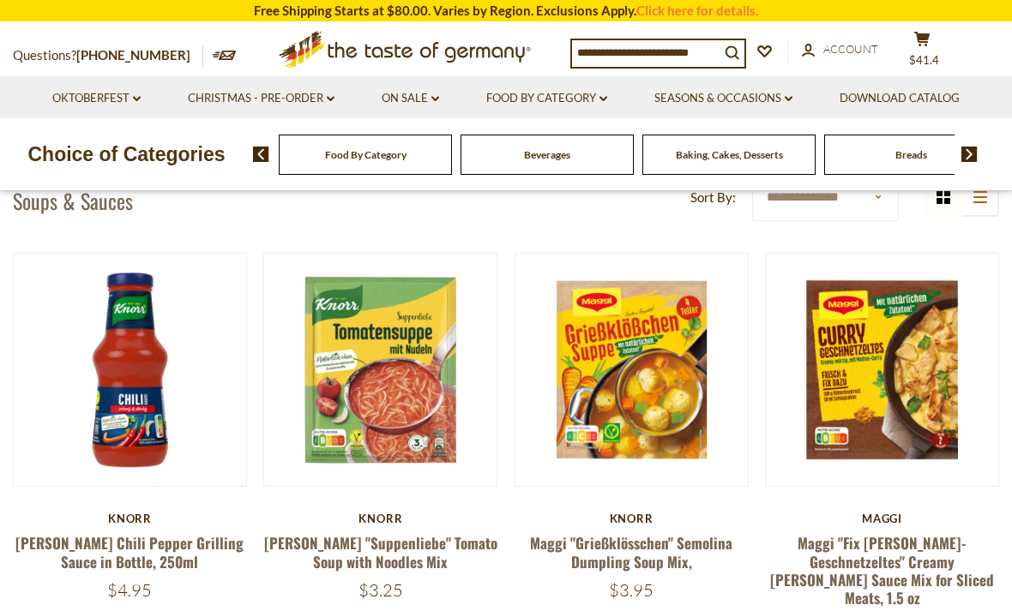
click at [656, 556] on link "Maggi "Grießklösschen" Semolina Dumpling Soup Mix," at bounding box center [631, 552] width 202 height 39
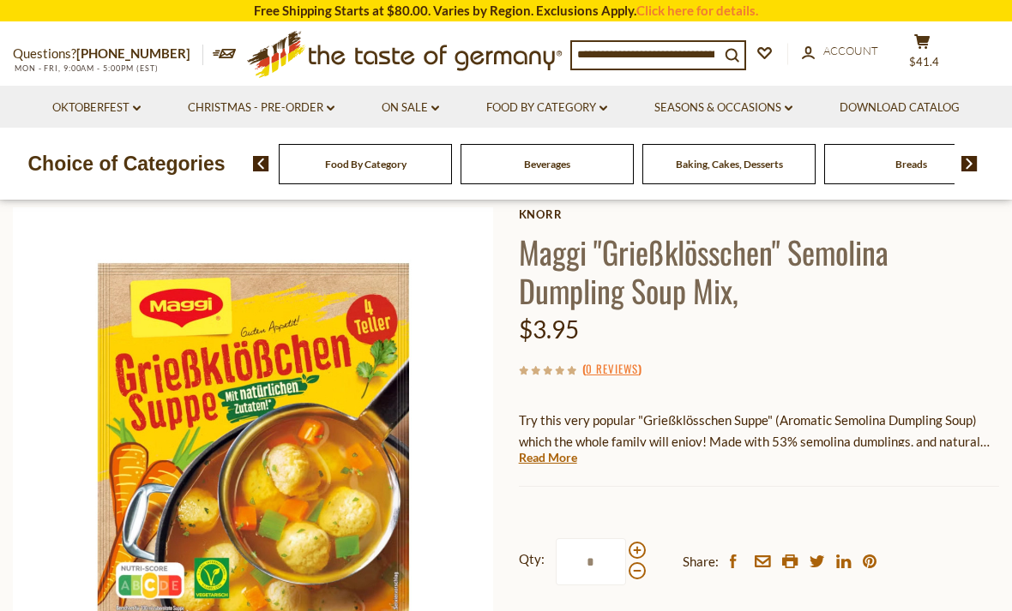
scroll to position [28, 0]
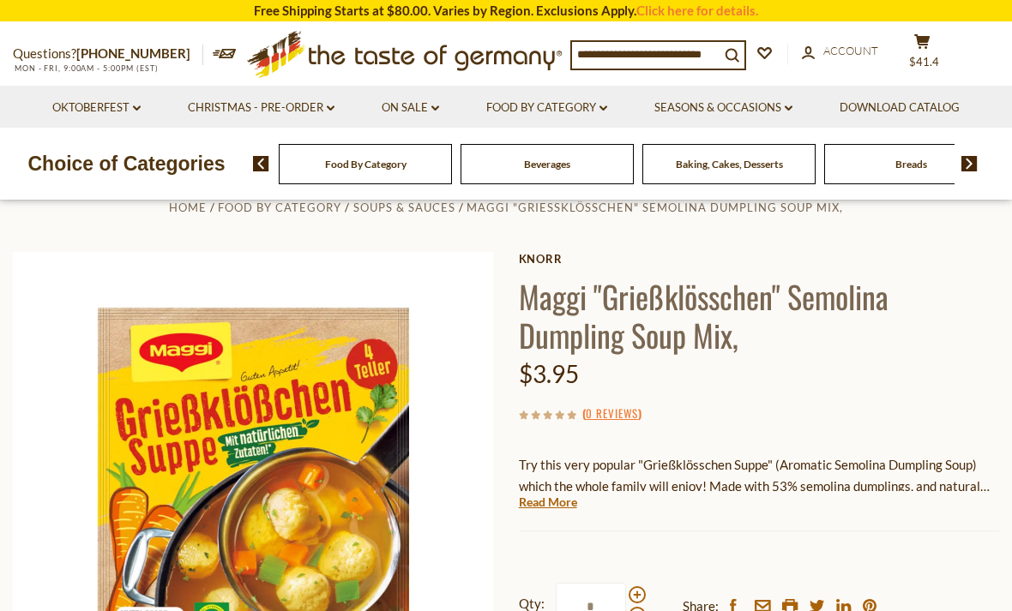
click at [551, 502] on link "Read More" at bounding box center [548, 502] width 58 height 17
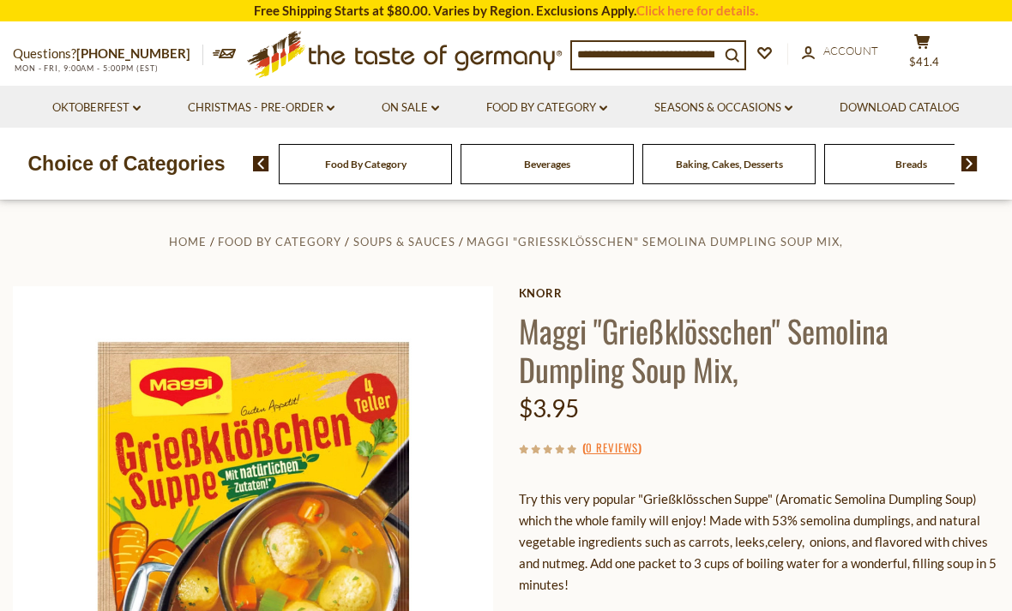
scroll to position [0, 0]
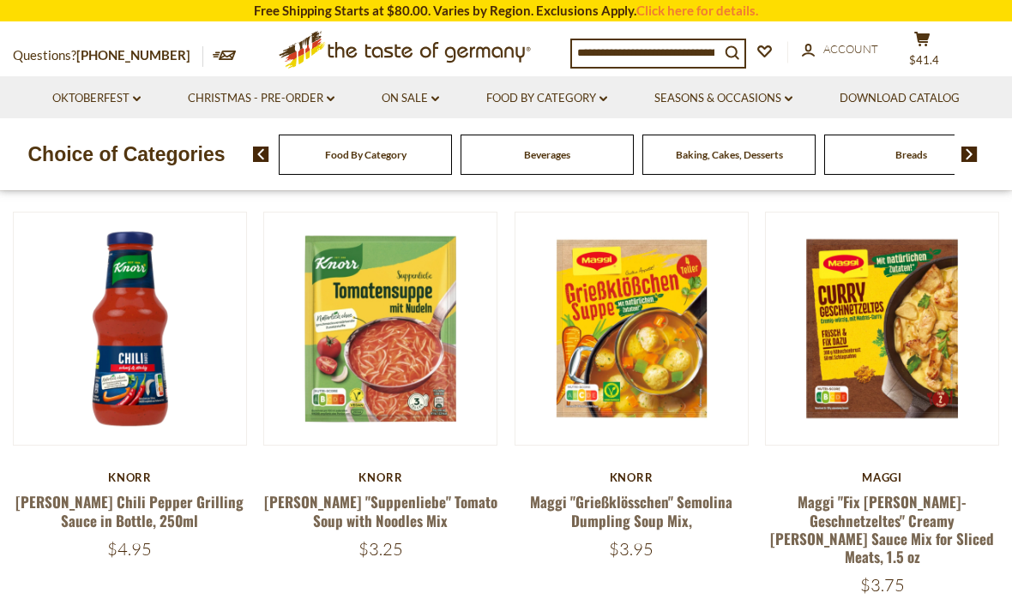
scroll to position [172, 0]
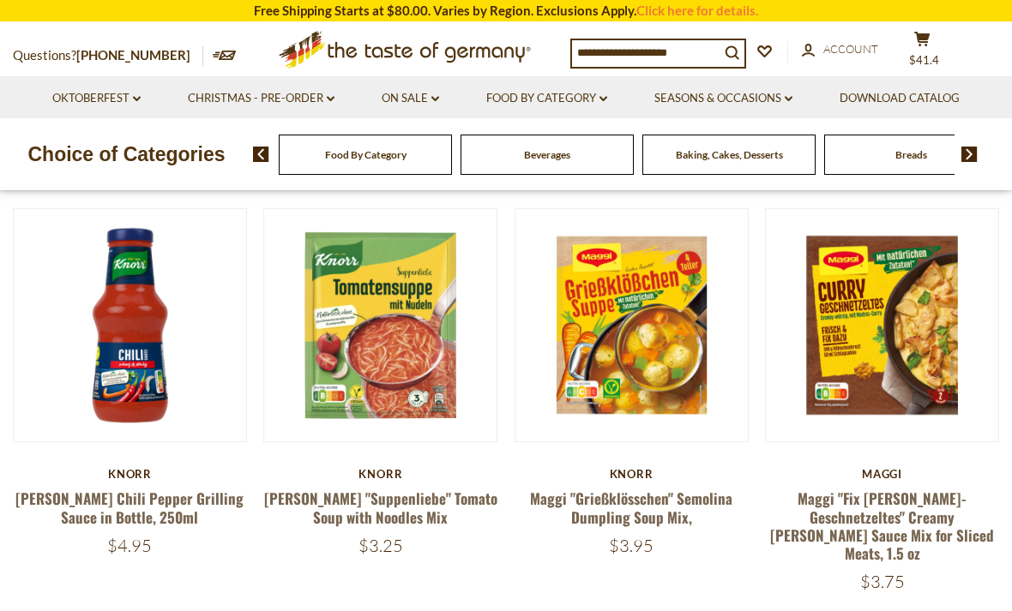
click at [633, 502] on link "Maggi "Grießklösschen" Semolina Dumpling Soup Mix," at bounding box center [631, 507] width 202 height 39
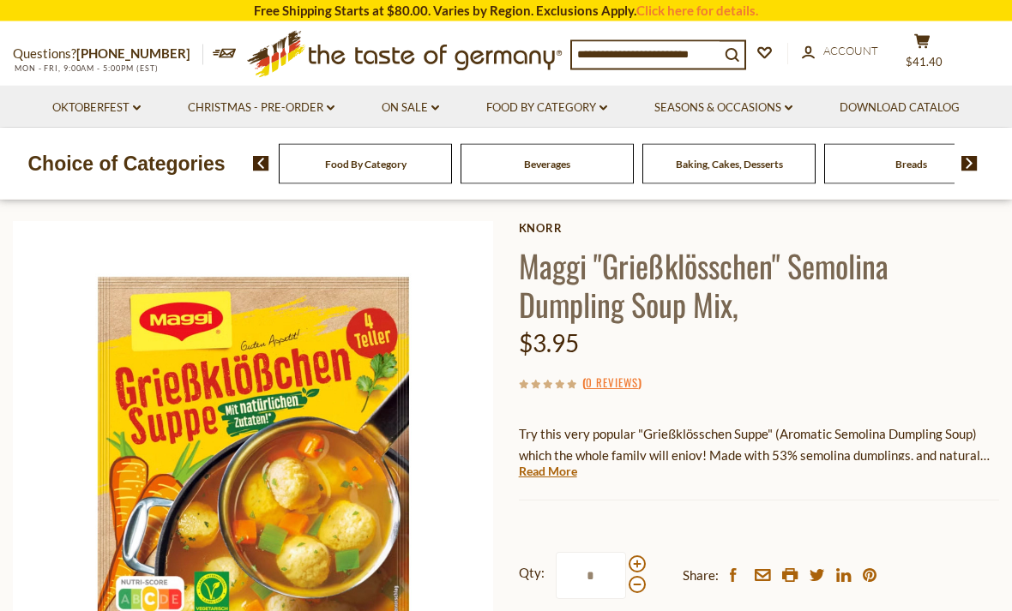
scroll to position [78, 0]
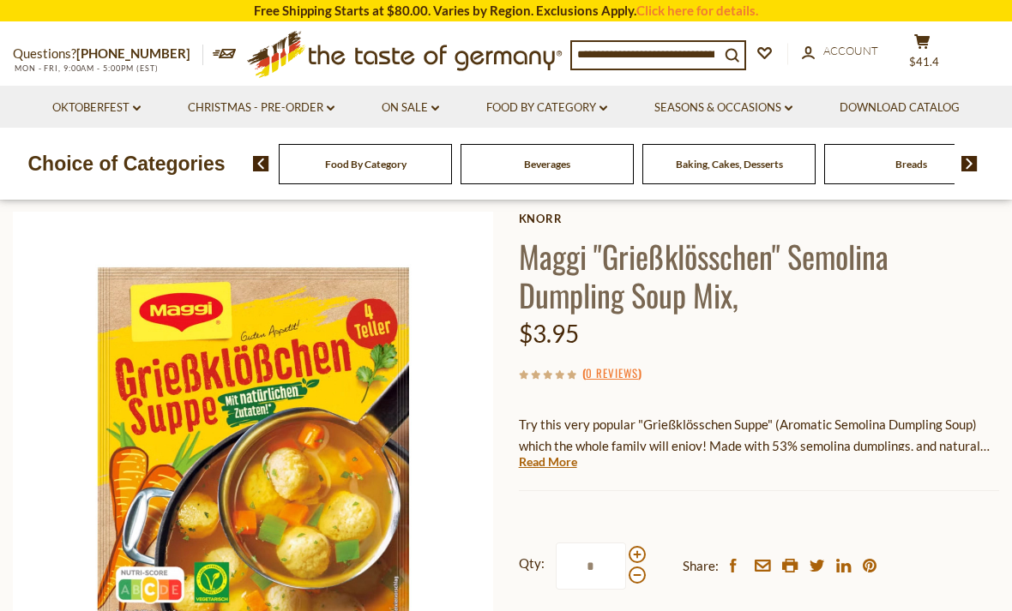
click at [640, 546] on span at bounding box center [637, 554] width 17 height 17
click at [626, 546] on input "*" at bounding box center [591, 566] width 70 height 47
type input "*"
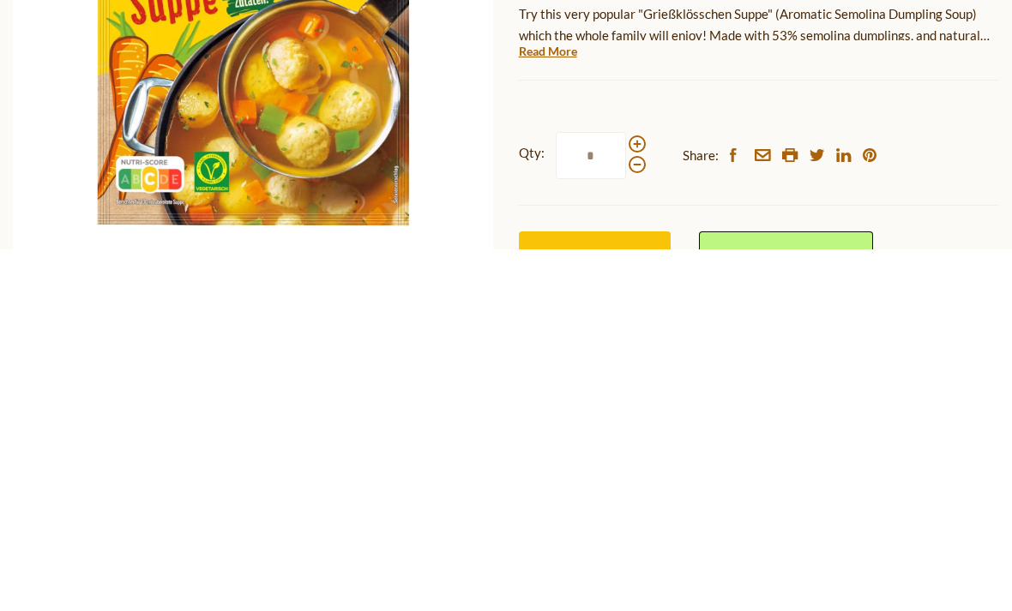
click at [616, 609] on span "Add to Cart" at bounding box center [594, 617] width 69 height 16
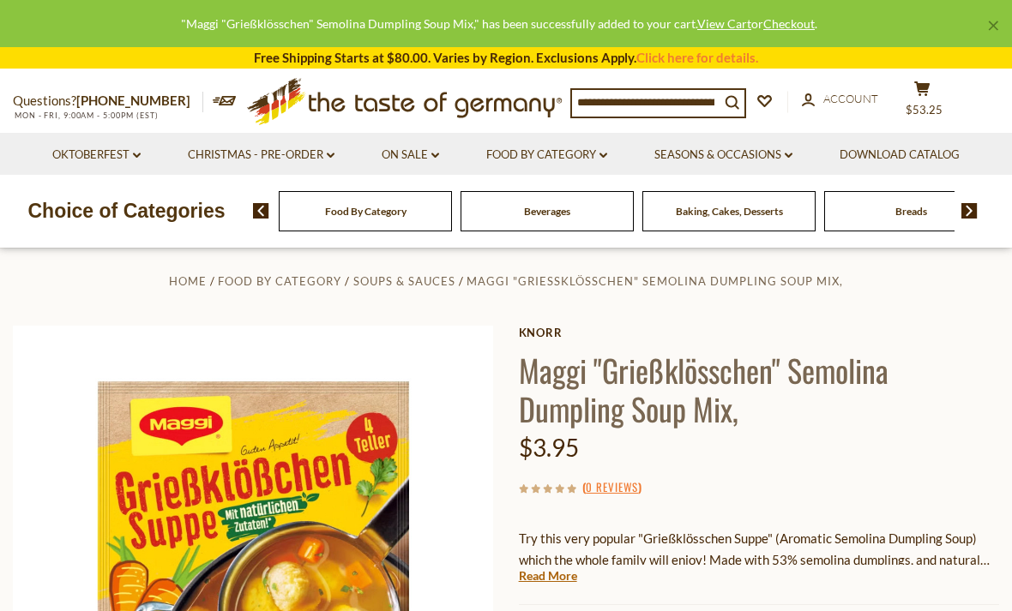
scroll to position [0, 0]
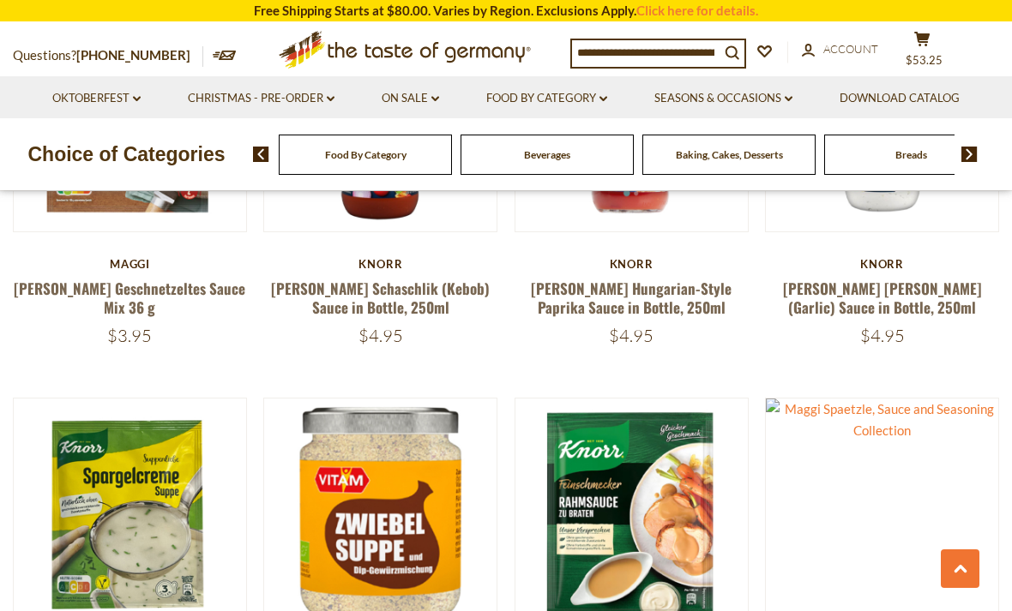
scroll to position [1267, 0]
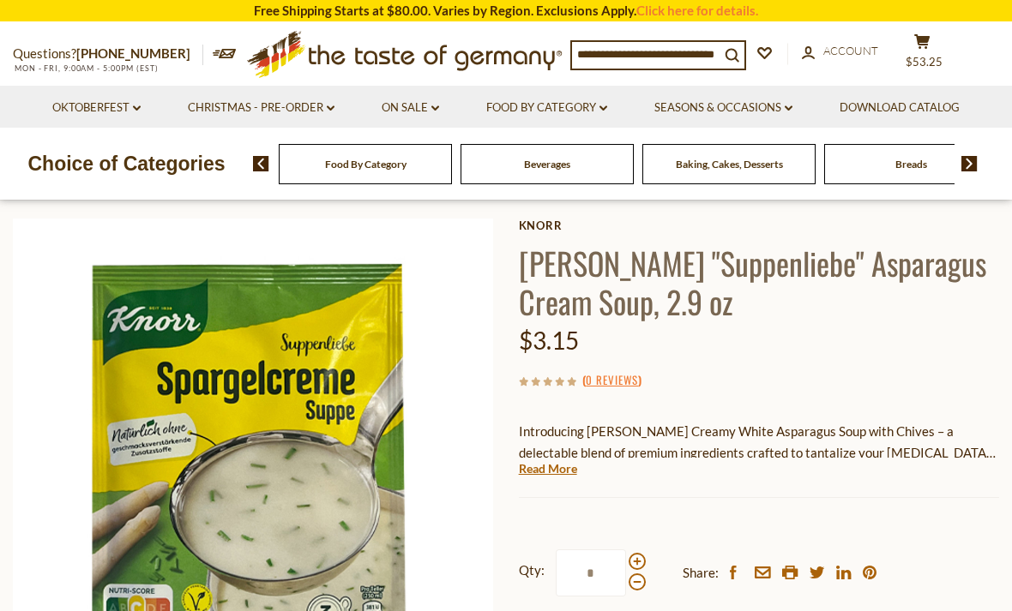
scroll to position [83, 0]
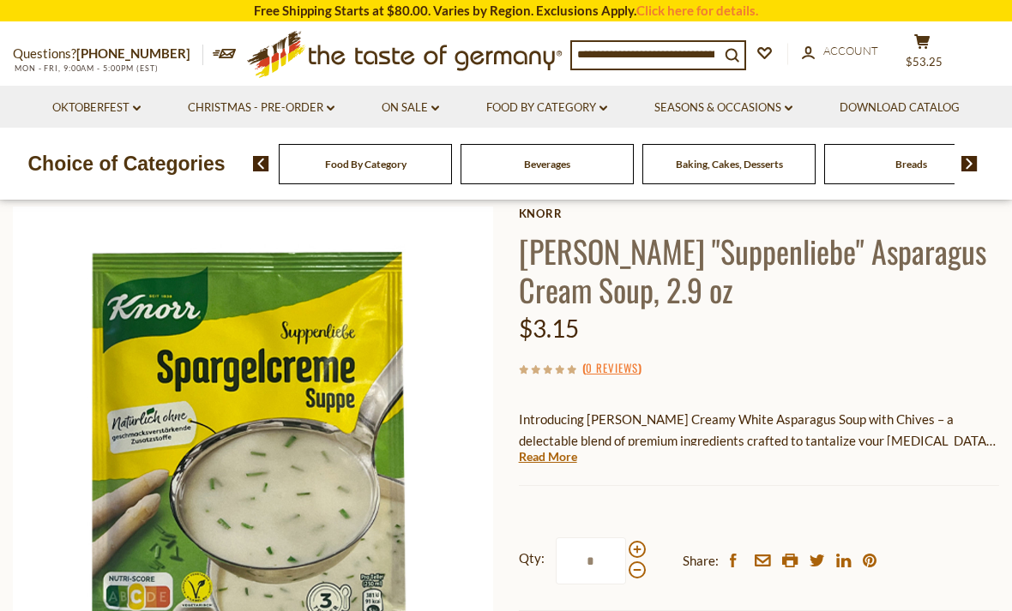
click at [545, 472] on div "Current stock: 0" at bounding box center [759, 472] width 480 height 11
click at [554, 461] on link "Read More" at bounding box center [548, 457] width 58 height 17
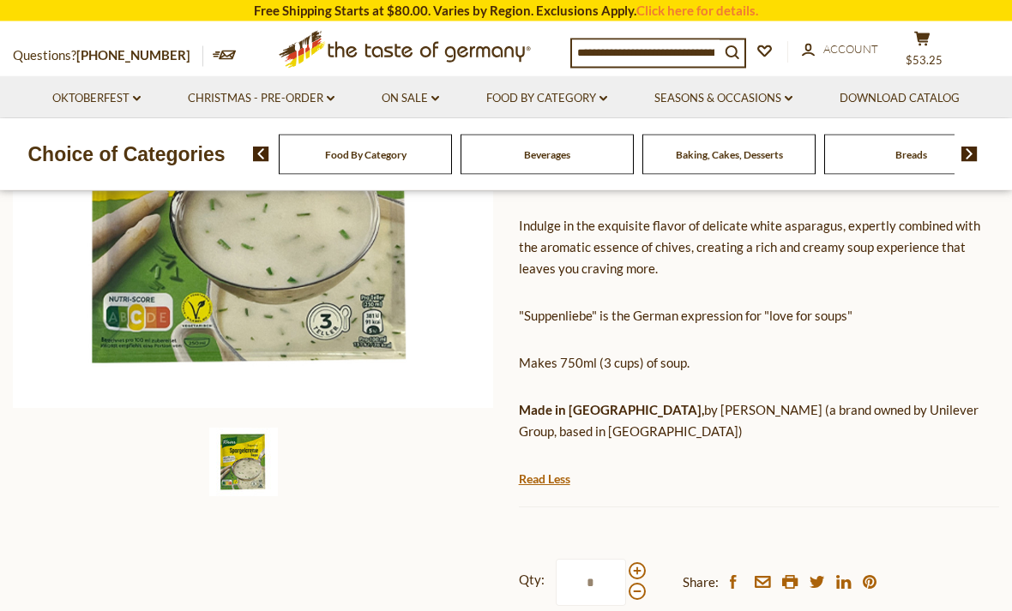
scroll to position [374, 0]
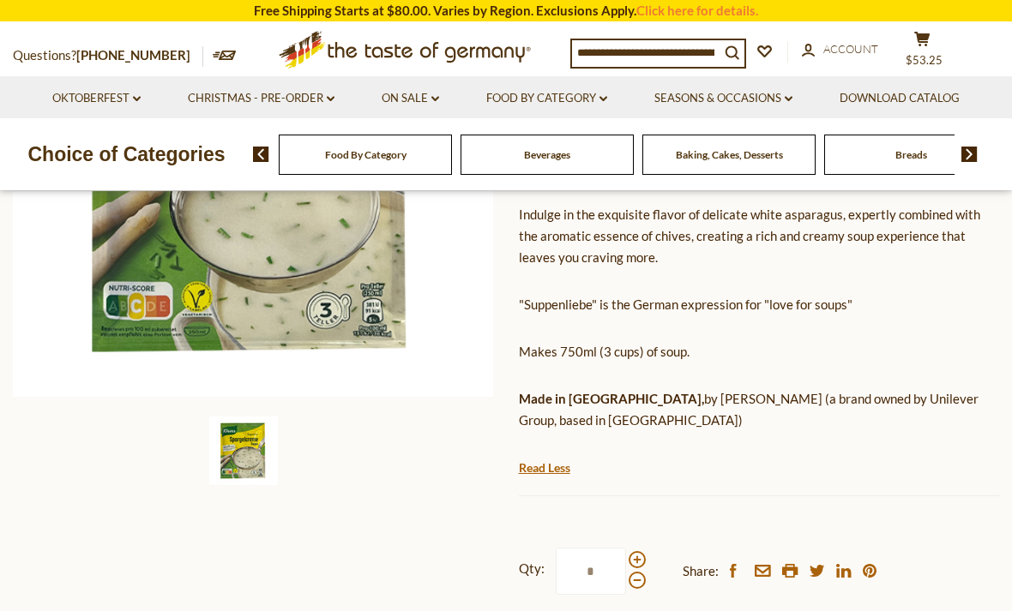
click at [636, 551] on span at bounding box center [637, 559] width 17 height 17
click at [626, 548] on input "*" at bounding box center [591, 571] width 70 height 47
type input "*"
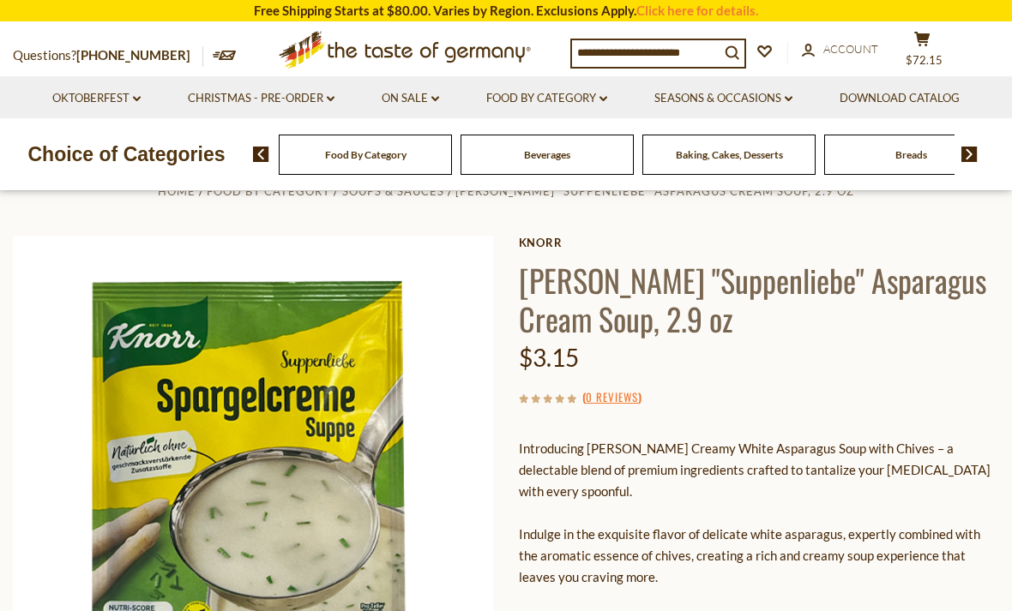
scroll to position [89, 0]
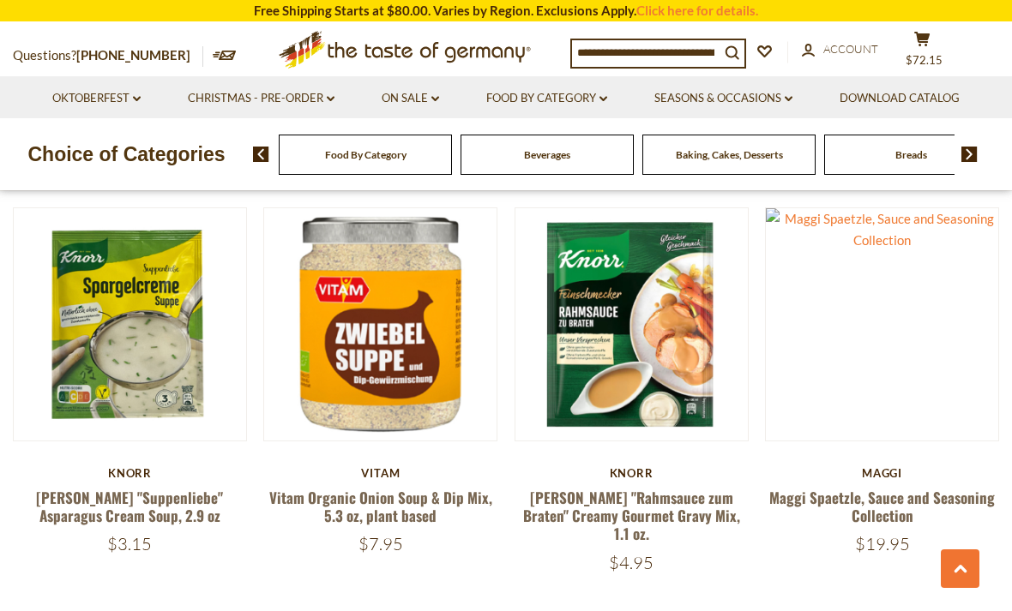
scroll to position [1436, 0]
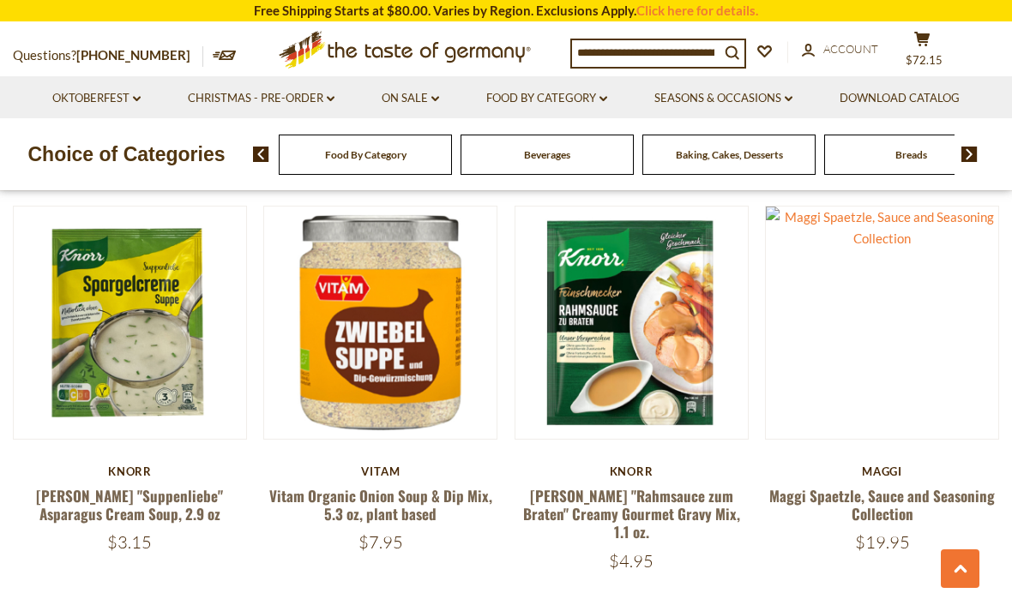
click at [887, 485] on link "Maggi Spaetzle, Sauce and Seasoning Collection" at bounding box center [882, 504] width 226 height 39
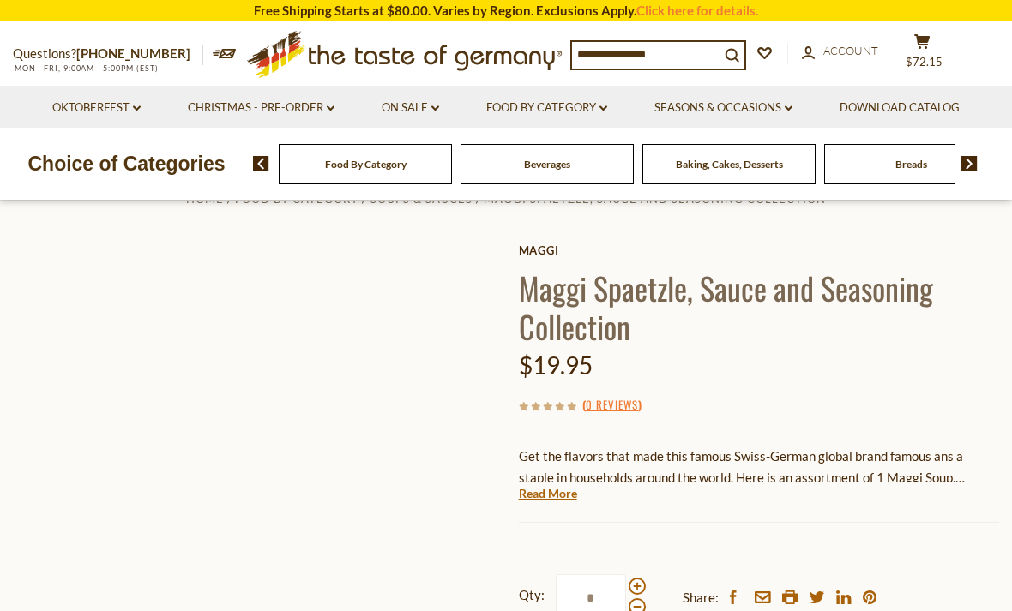
scroll to position [47, 0]
click at [561, 488] on link "Read More" at bounding box center [548, 493] width 58 height 17
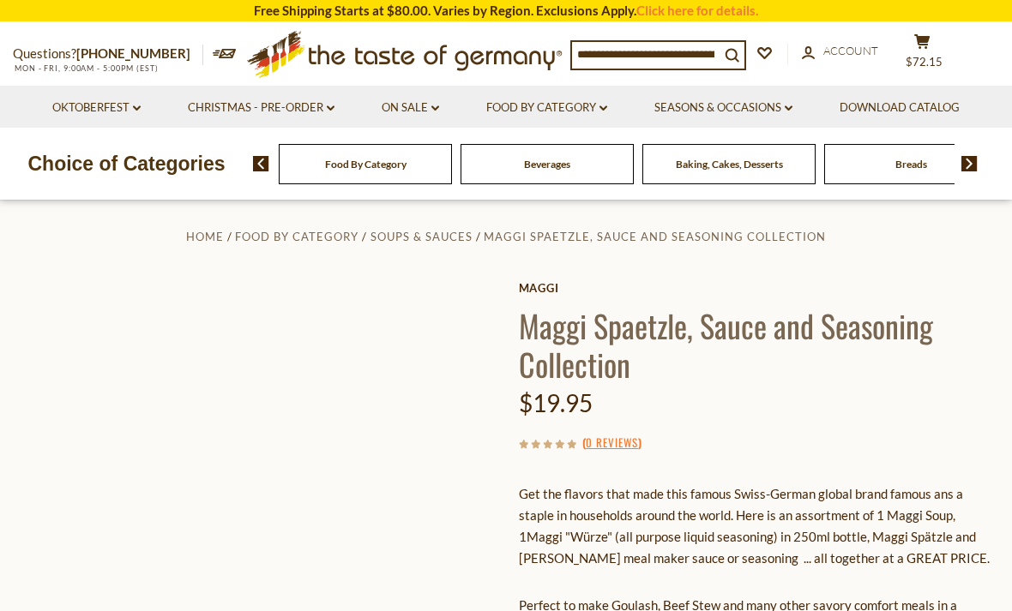
scroll to position [0, 0]
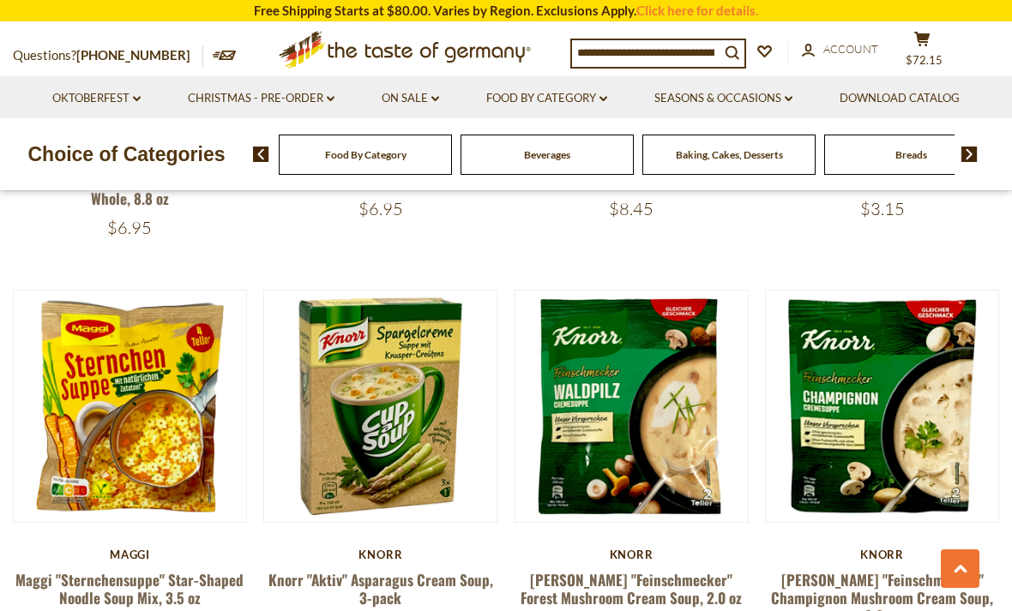
scroll to position [3419, 0]
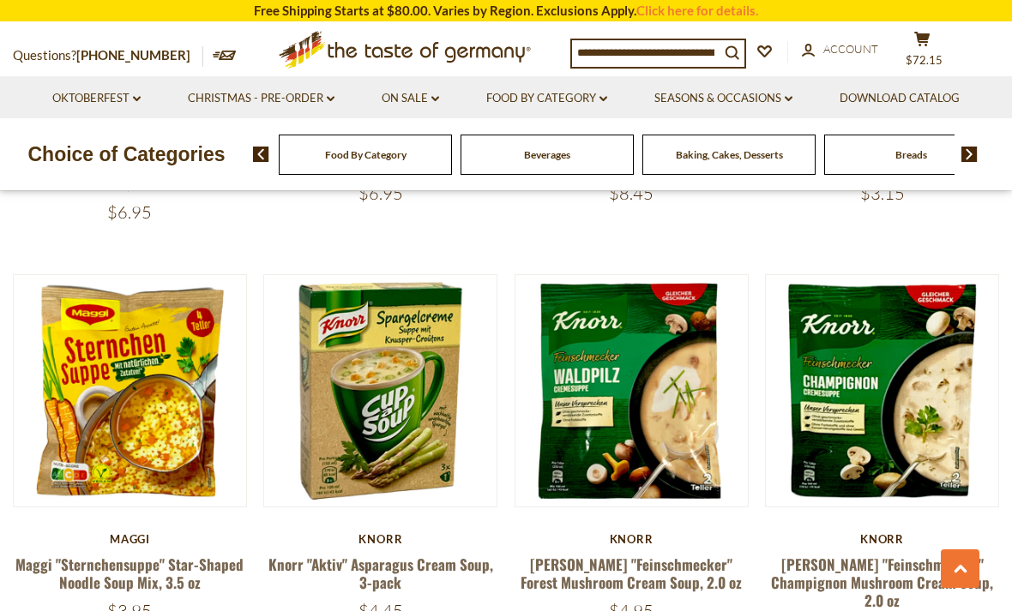
click at [626, 554] on link "[PERSON_NAME] "Feinschmecker" Forest Mushroom Cream Soup, 2.0 oz" at bounding box center [631, 573] width 221 height 39
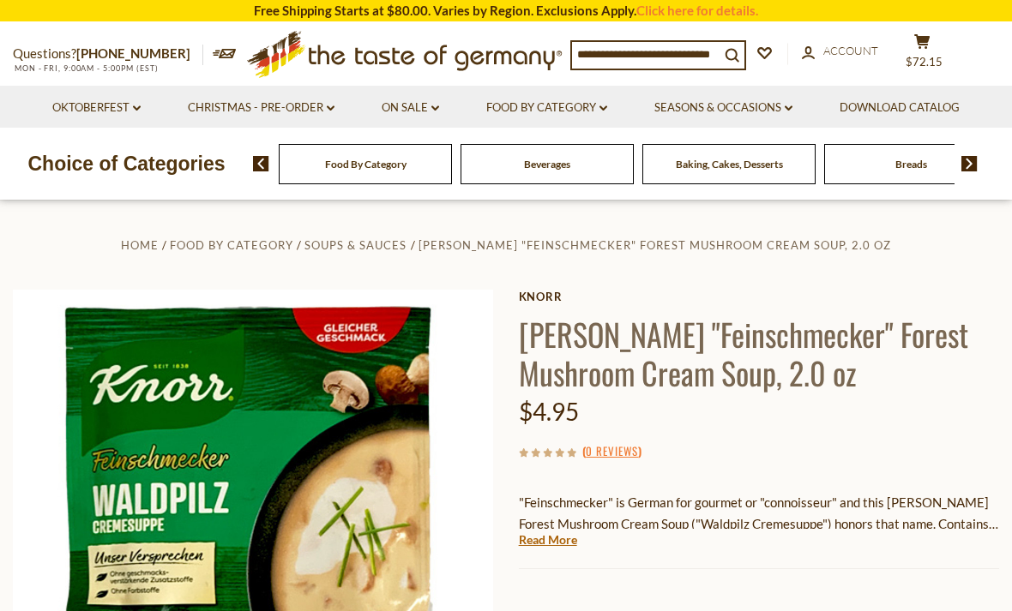
click at [561, 543] on link "Read More" at bounding box center [548, 540] width 58 height 17
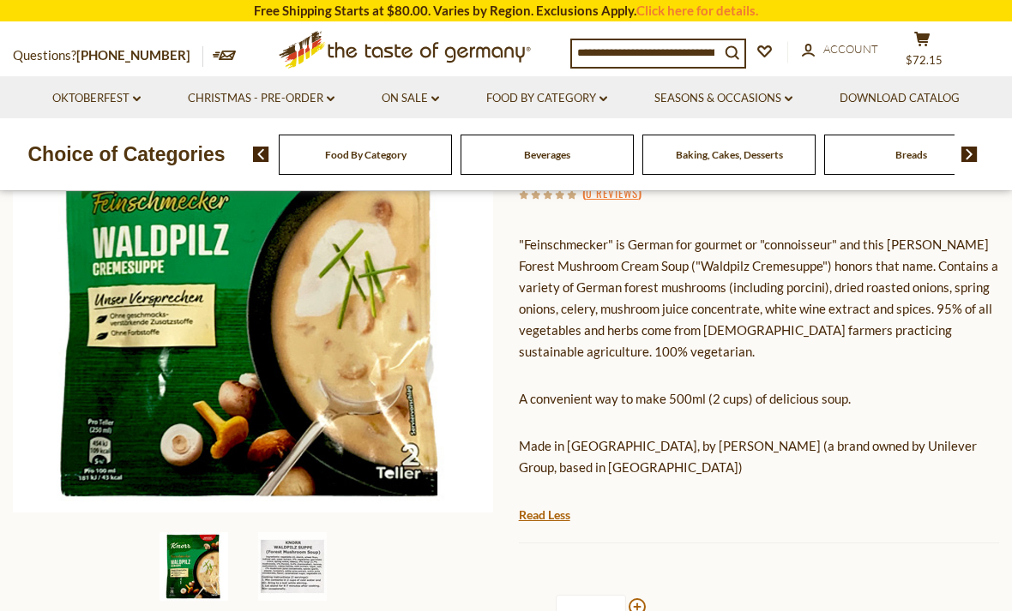
scroll to position [257, 0]
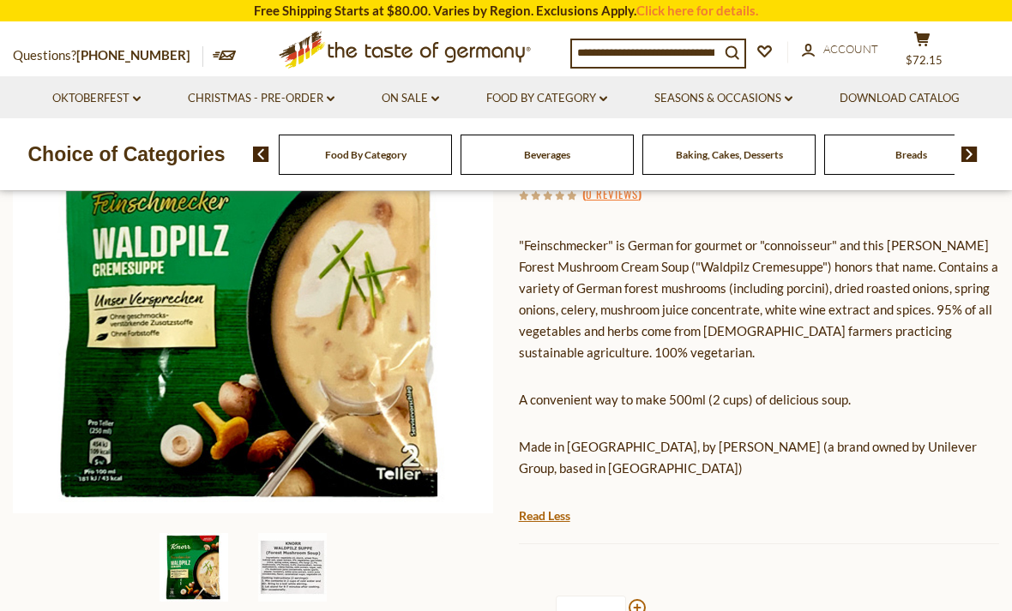
click at [639, 599] on span at bounding box center [637, 607] width 17 height 17
click at [626, 596] on input "*" at bounding box center [591, 619] width 70 height 47
type input "*"
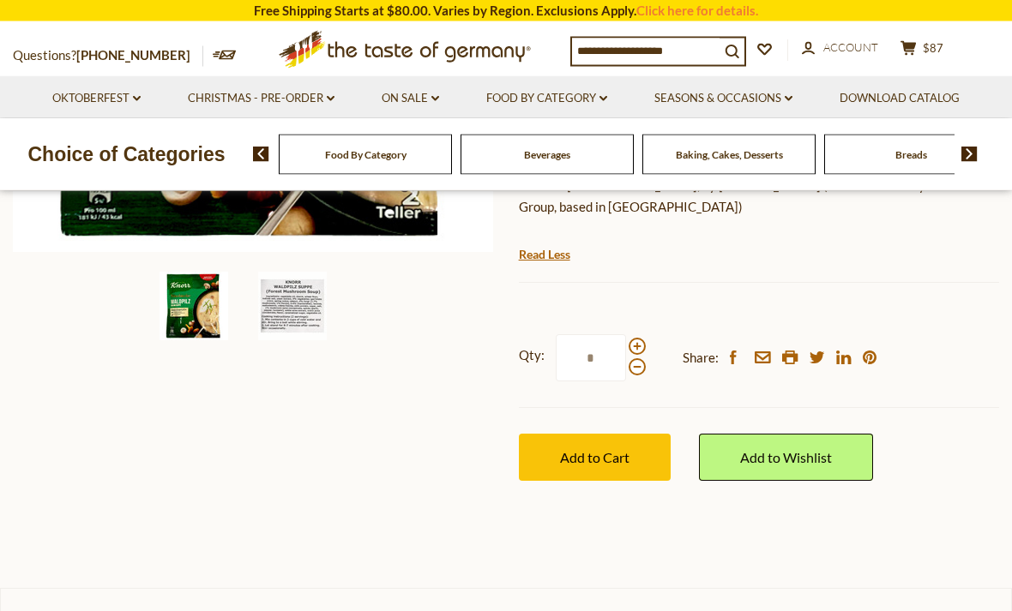
scroll to position [544, 0]
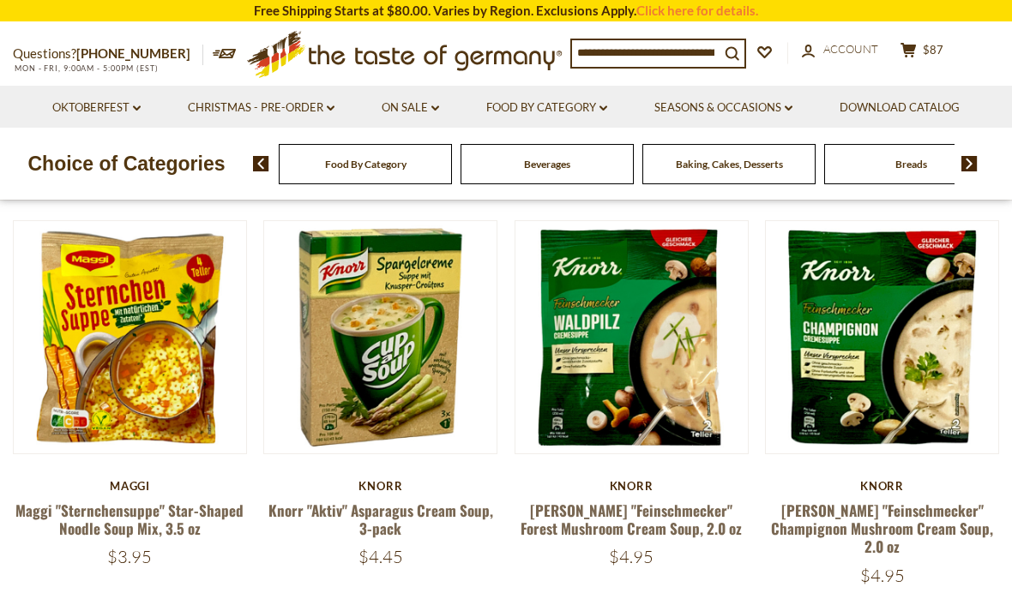
click at [875, 500] on link "[PERSON_NAME] "Feinschmecker" Champignon Mushroom Cream Soup, 2.0 oz" at bounding box center [882, 529] width 222 height 58
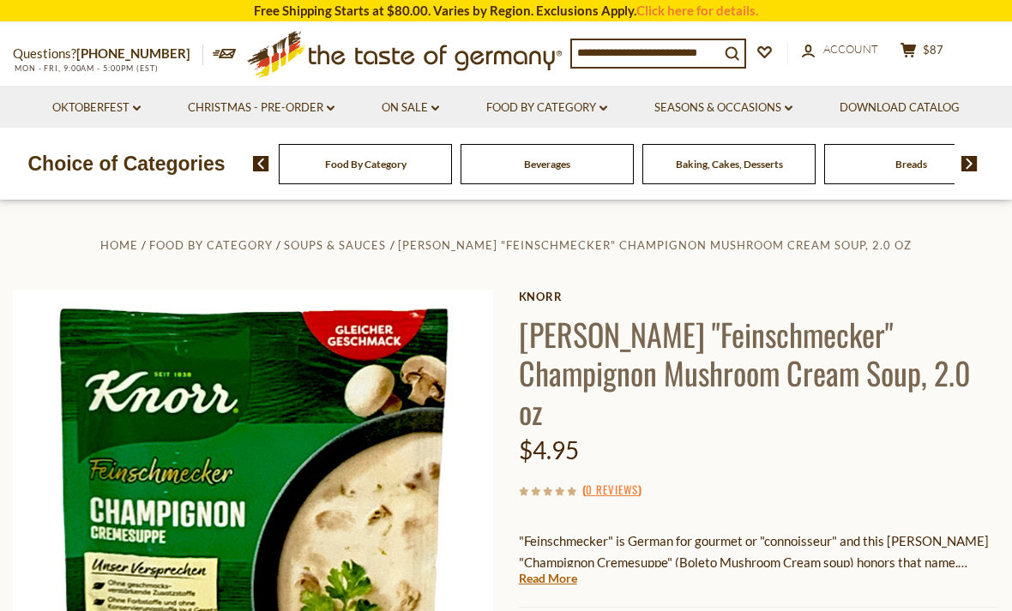
click at [556, 570] on link "Read More" at bounding box center [548, 578] width 58 height 17
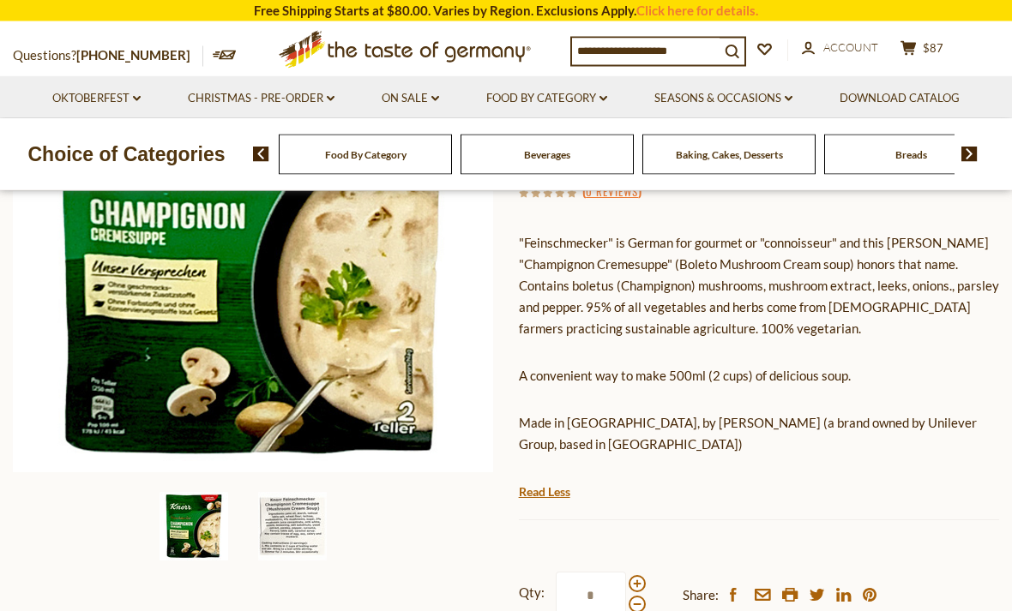
scroll to position [297, 0]
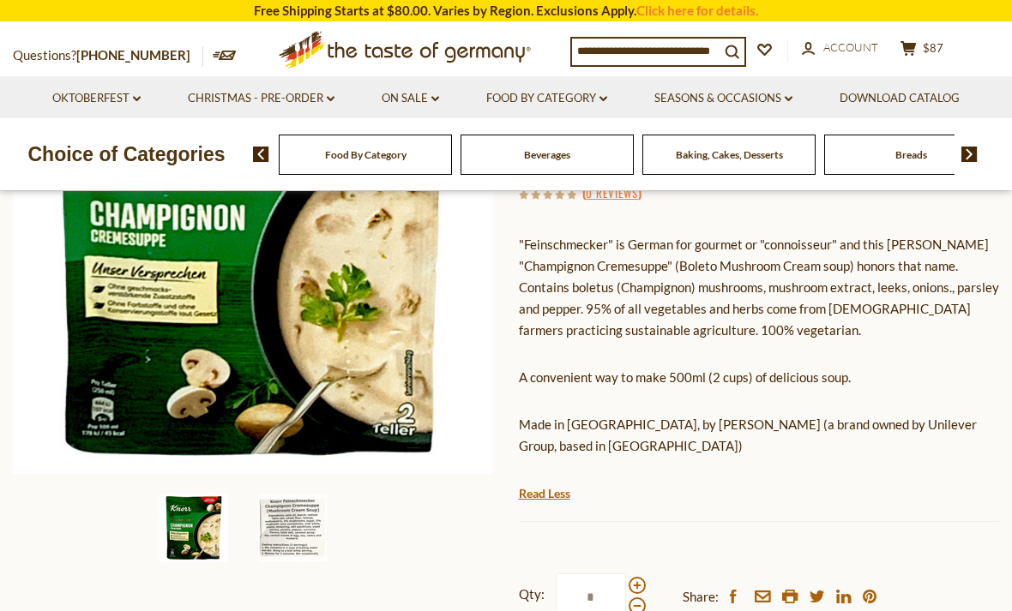
click at [634, 577] on span at bounding box center [637, 585] width 17 height 17
click at [626, 574] on input "*" at bounding box center [591, 597] width 70 height 47
type input "*"
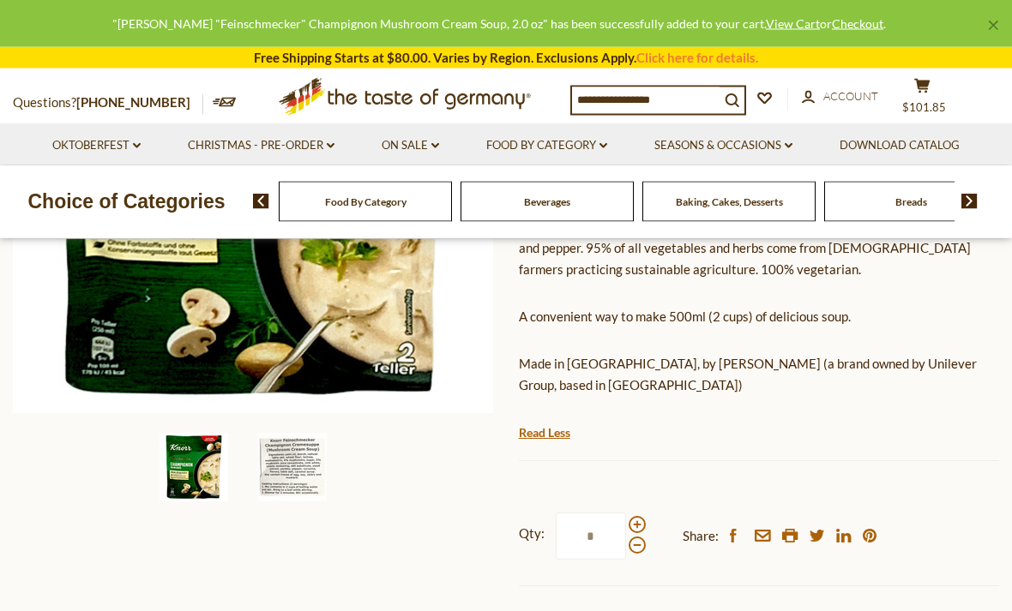
scroll to position [382, 0]
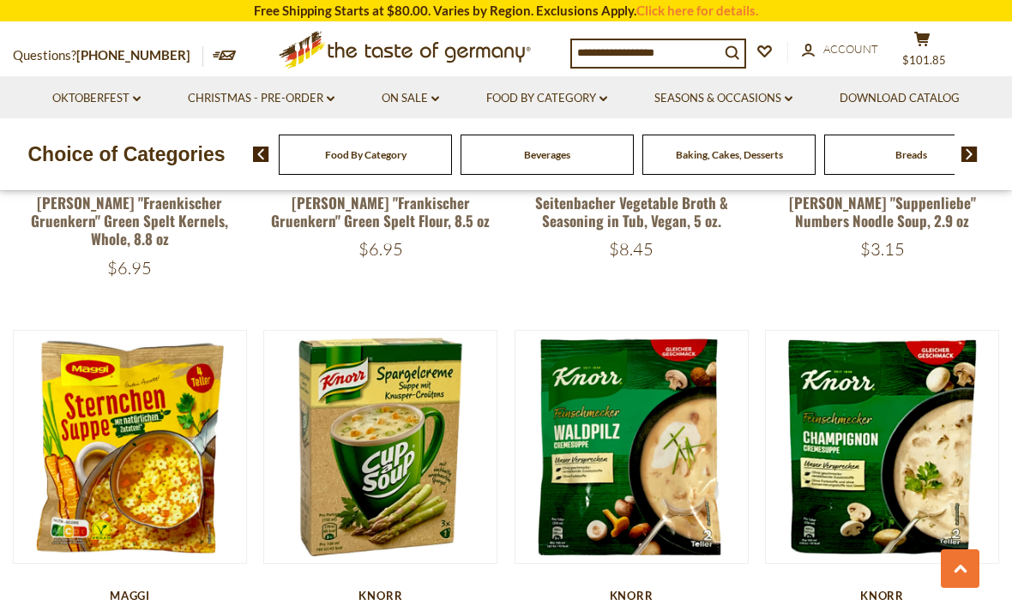
scroll to position [3369, 0]
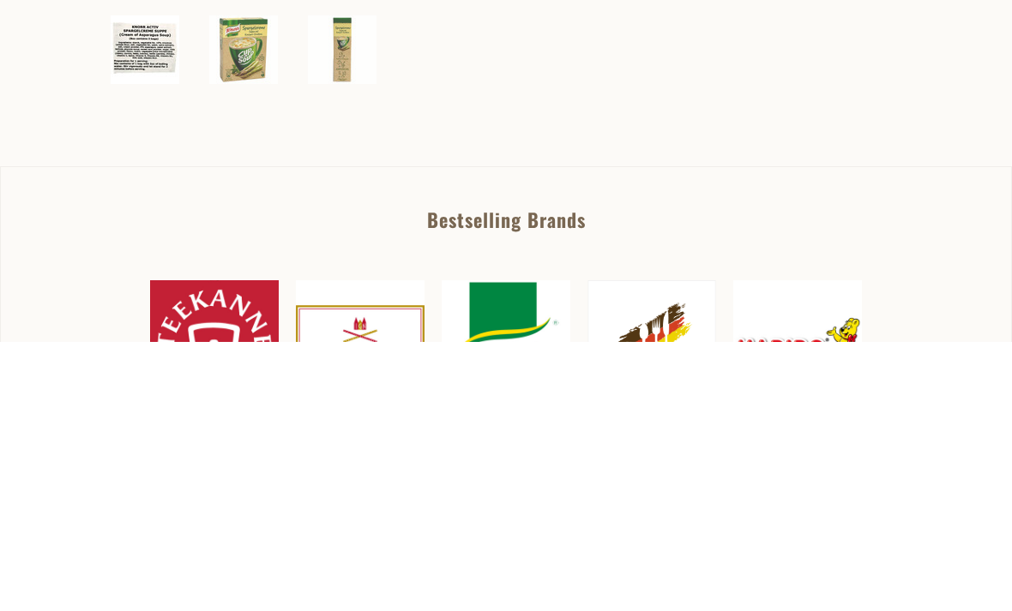
type input "*"
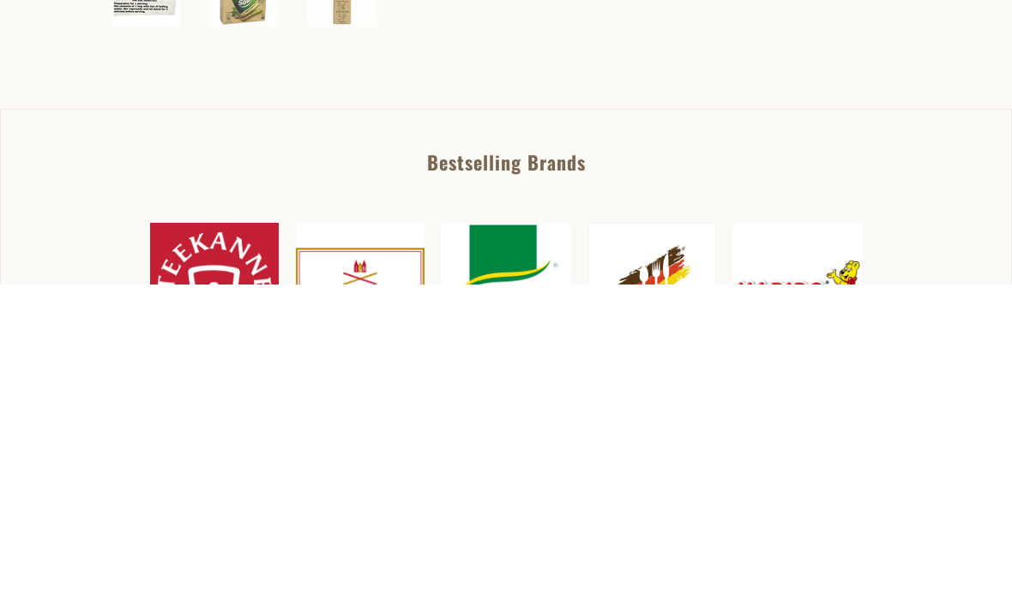
click at [618, 241] on button "Add to Cart" at bounding box center [595, 217] width 152 height 47
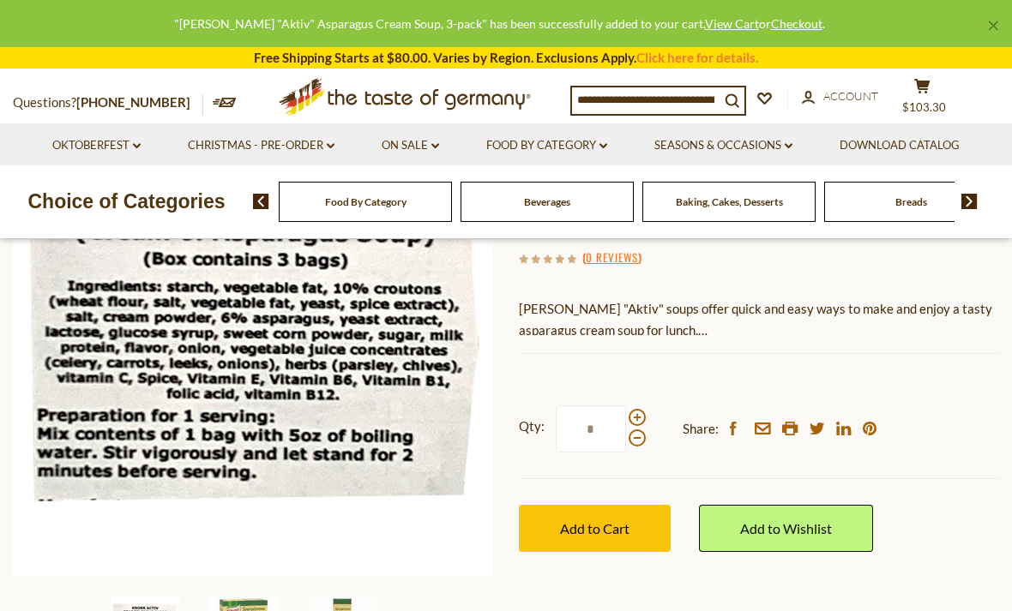
scroll to position [216, 0]
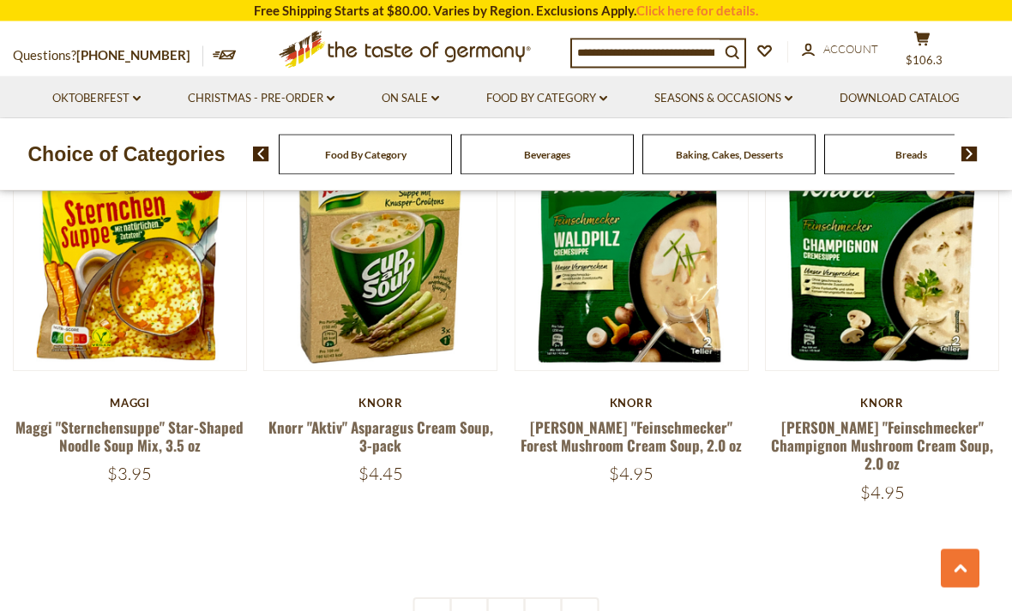
scroll to position [3559, 0]
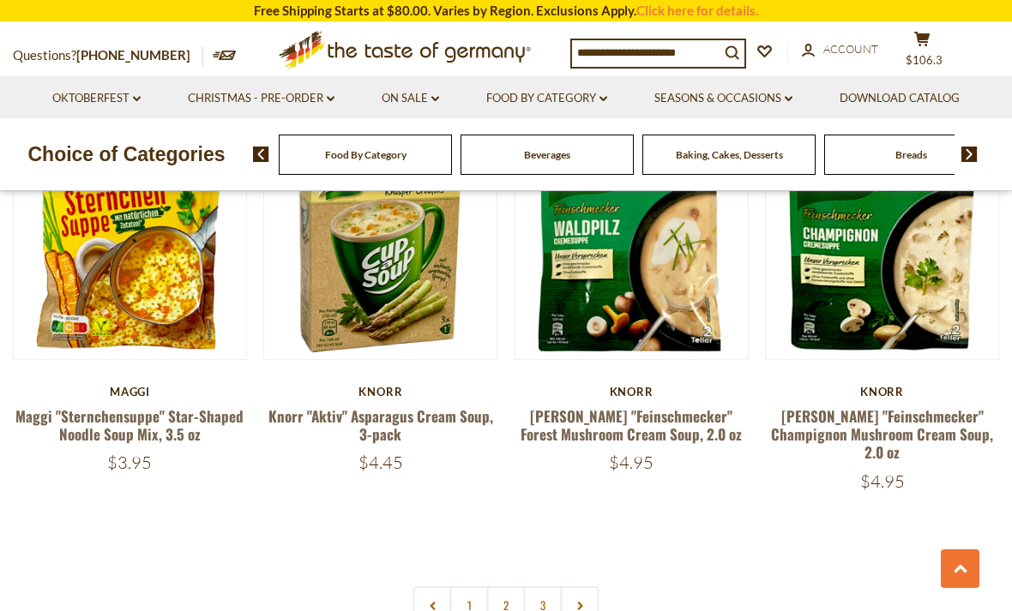
click at [584, 602] on icon at bounding box center [580, 606] width 10 height 9
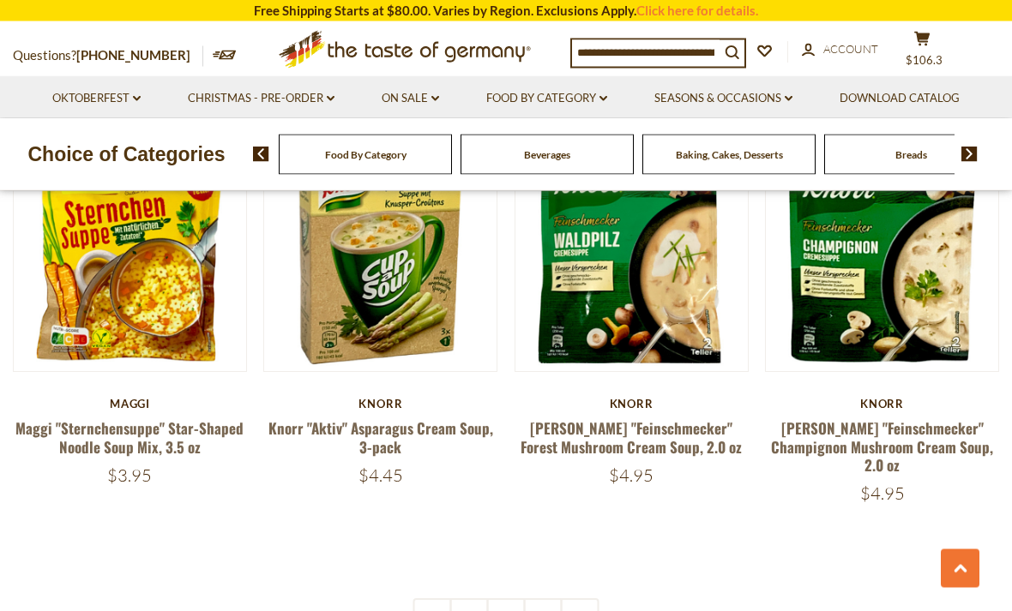
scroll to position [3555, 0]
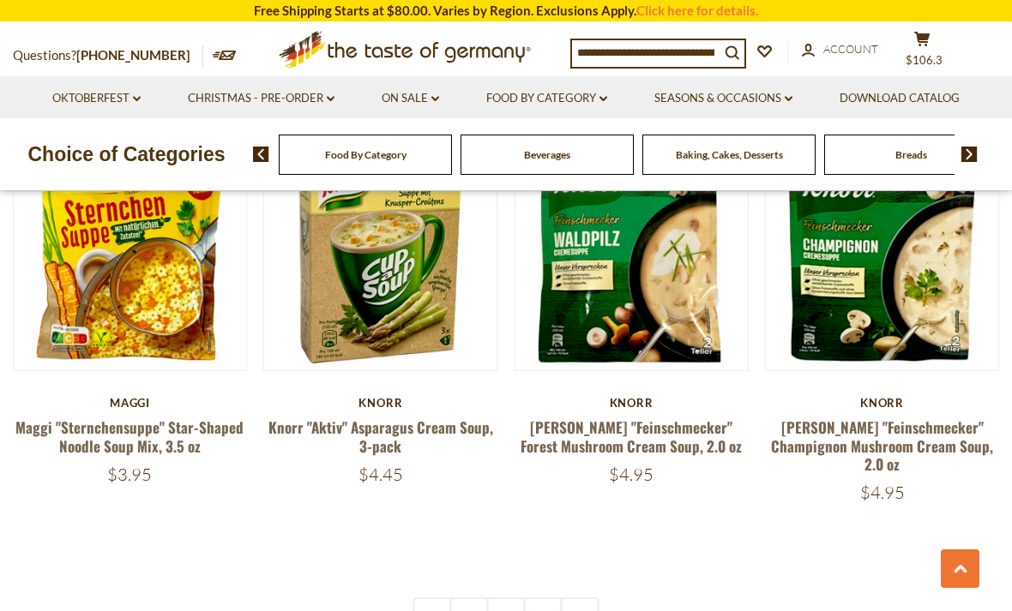
click at [578, 611] on icon at bounding box center [580, 617] width 10 height 9
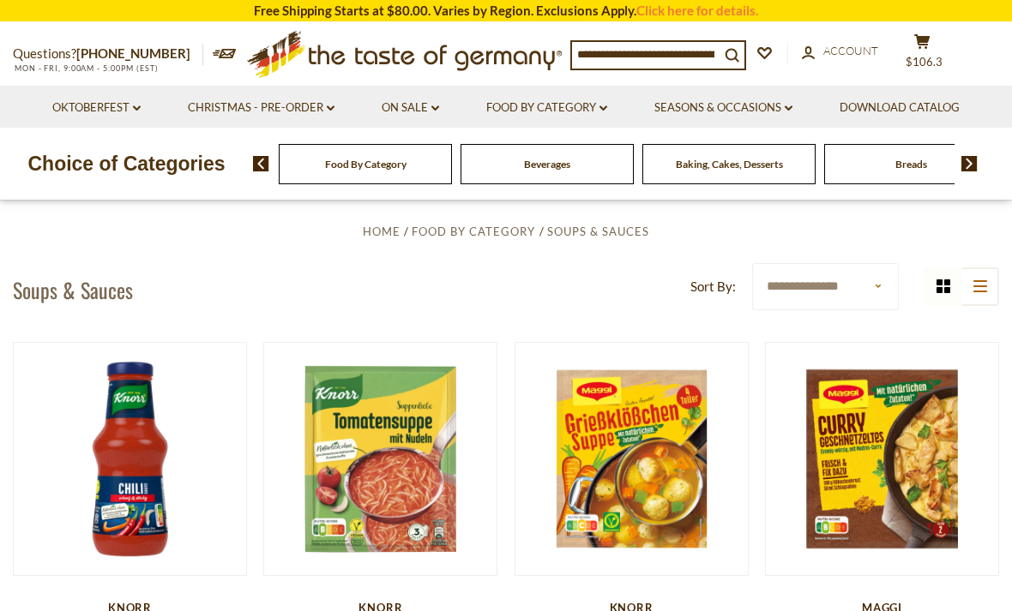
scroll to position [0, 0]
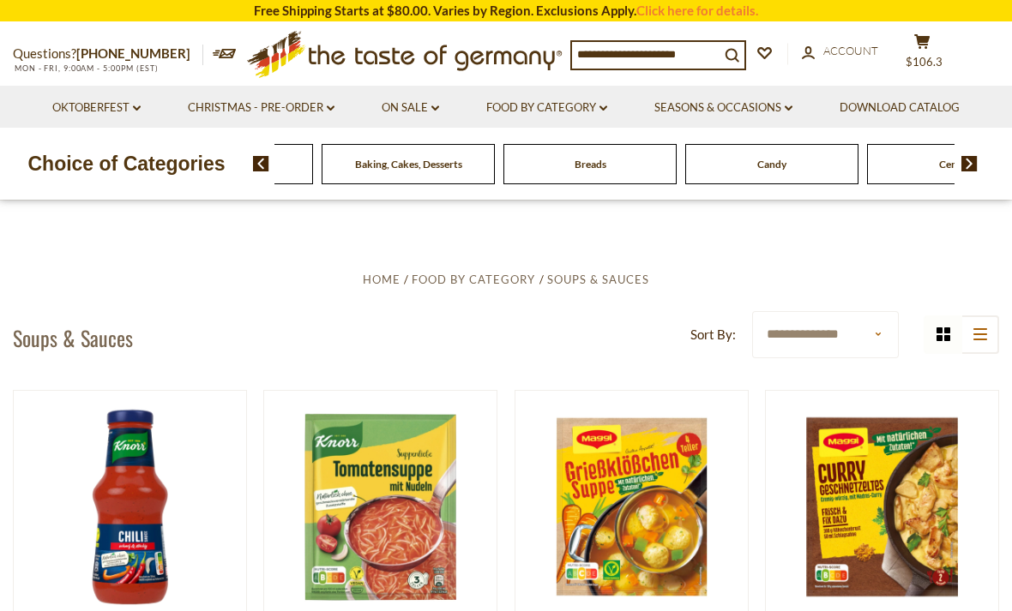
click at [250, 159] on span "Beverages" at bounding box center [226, 164] width 46 height 13
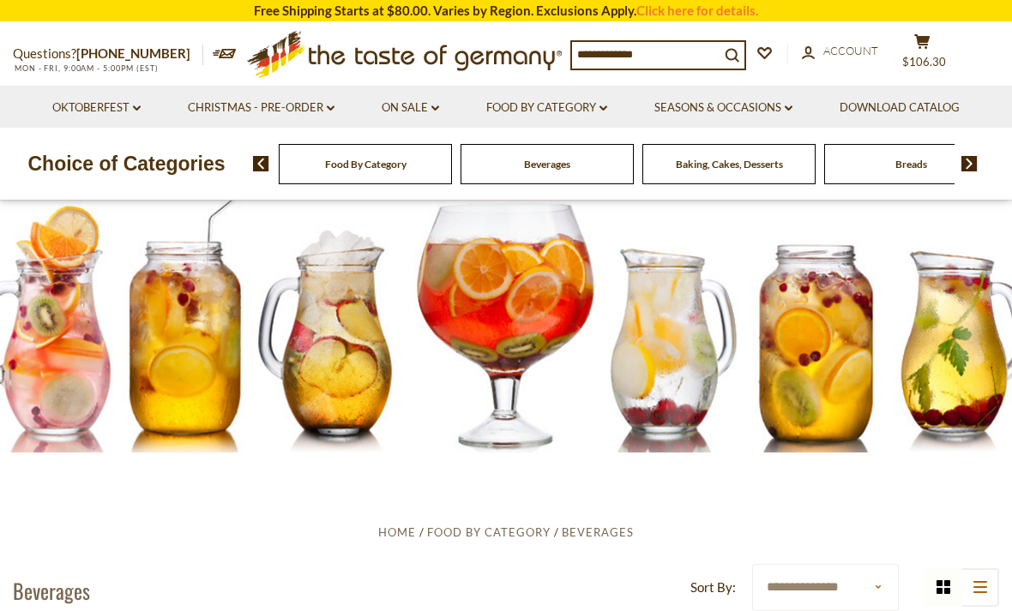
click at [586, 99] on link "Food By Category dropdown_arrow" at bounding box center [546, 108] width 121 height 19
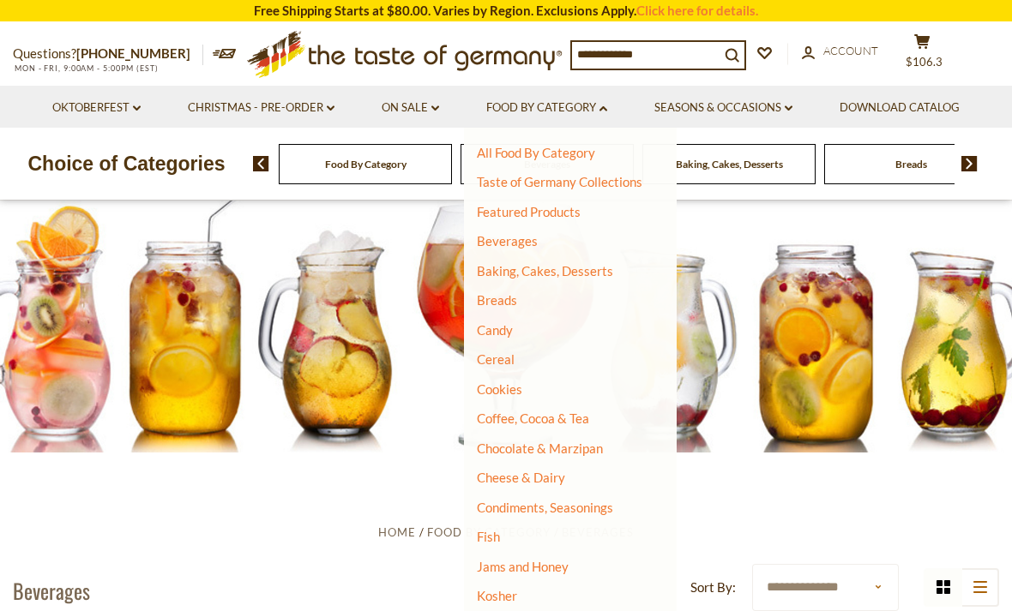
click at [513, 352] on link "Cereal" at bounding box center [496, 359] width 38 height 15
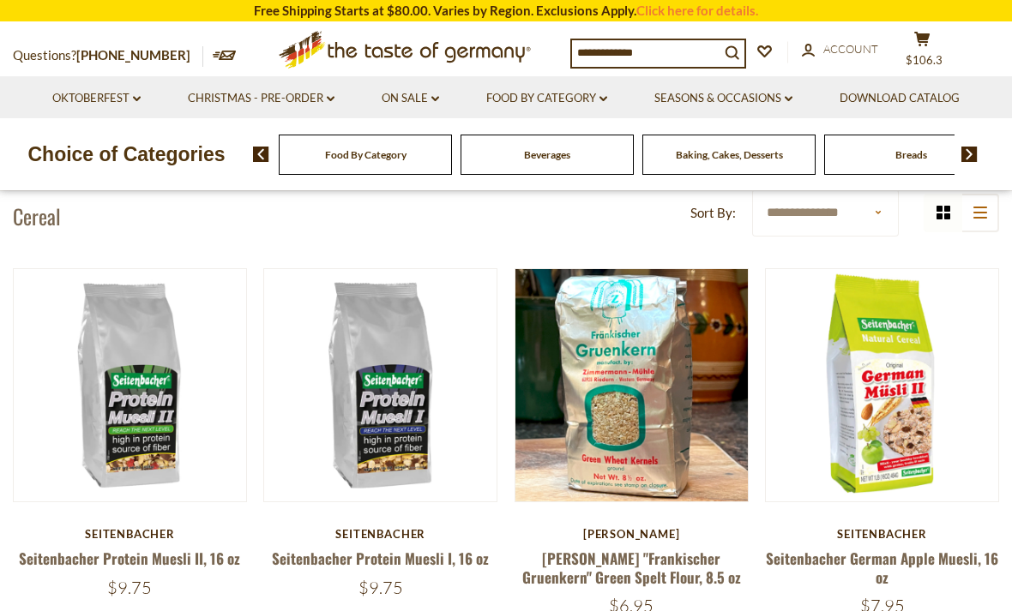
scroll to position [387, 0]
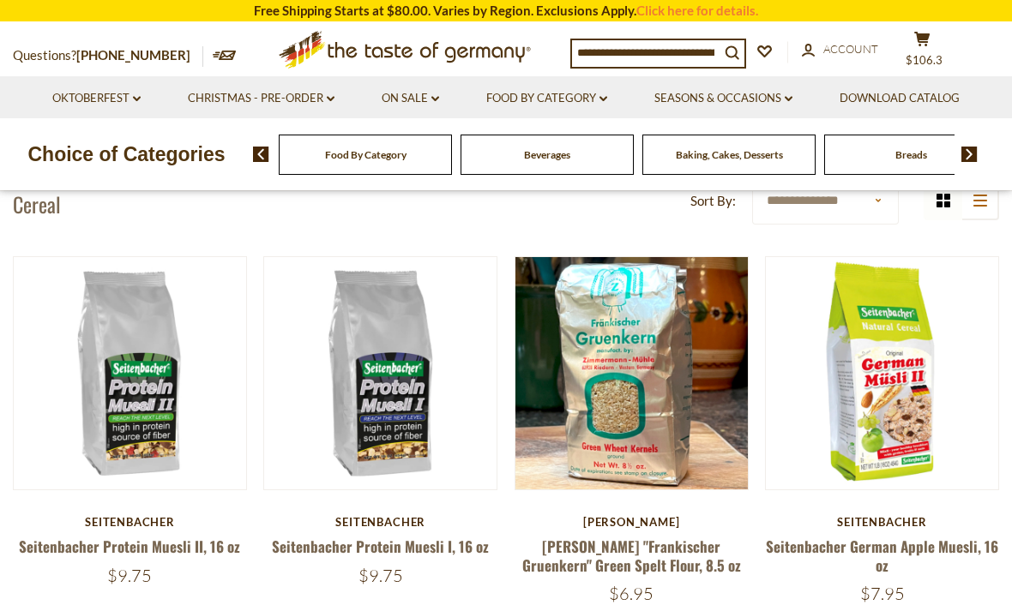
click at [202, 541] on link "Seitenbacher Protein Muesli II, 16 oz" at bounding box center [129, 546] width 221 height 21
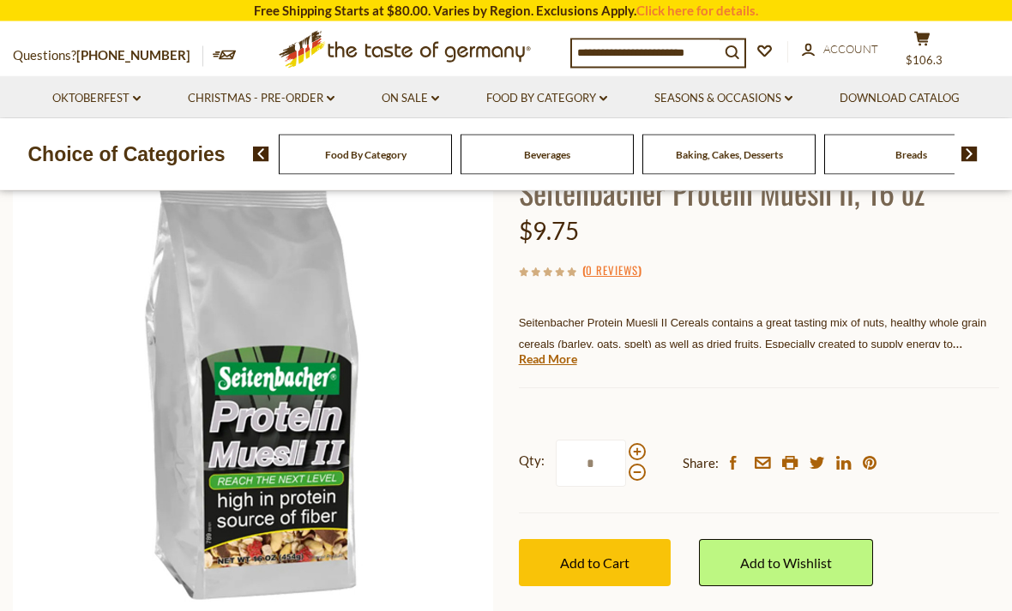
scroll to position [142, 0]
click at [558, 364] on link "Read More" at bounding box center [548, 359] width 58 height 17
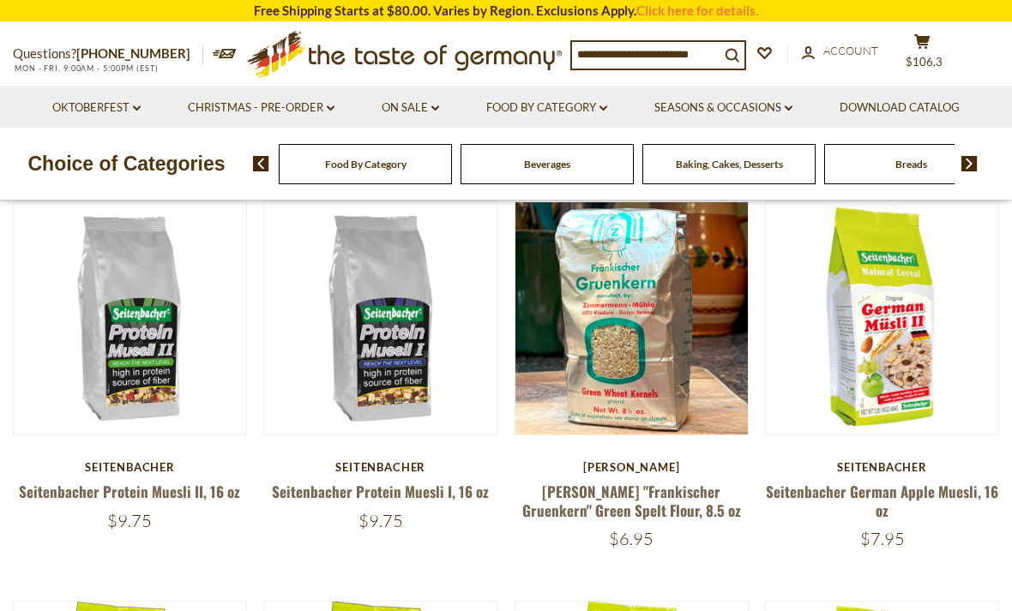
click at [452, 485] on link "Seitenbacher Protein Muesli I, 16 oz" at bounding box center [380, 491] width 217 height 21
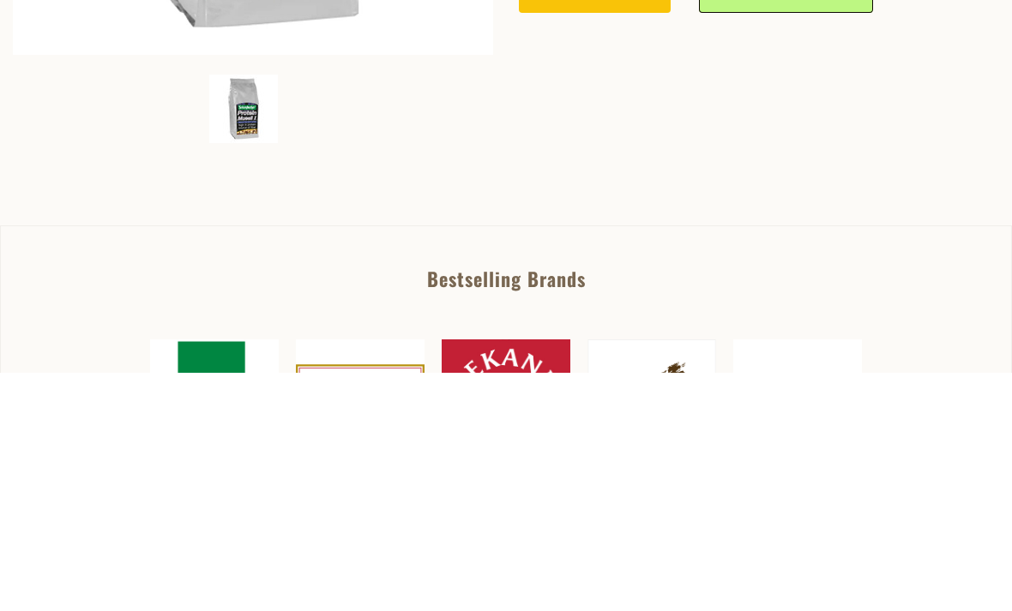
click at [565, 33] on link "Read More" at bounding box center [548, 23] width 58 height 17
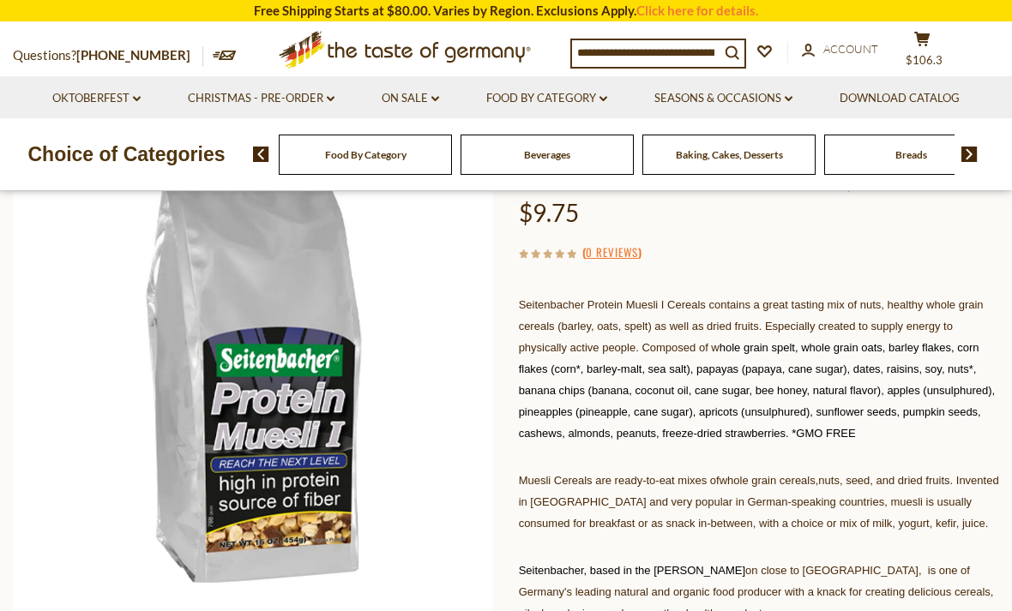
scroll to position [126, 0]
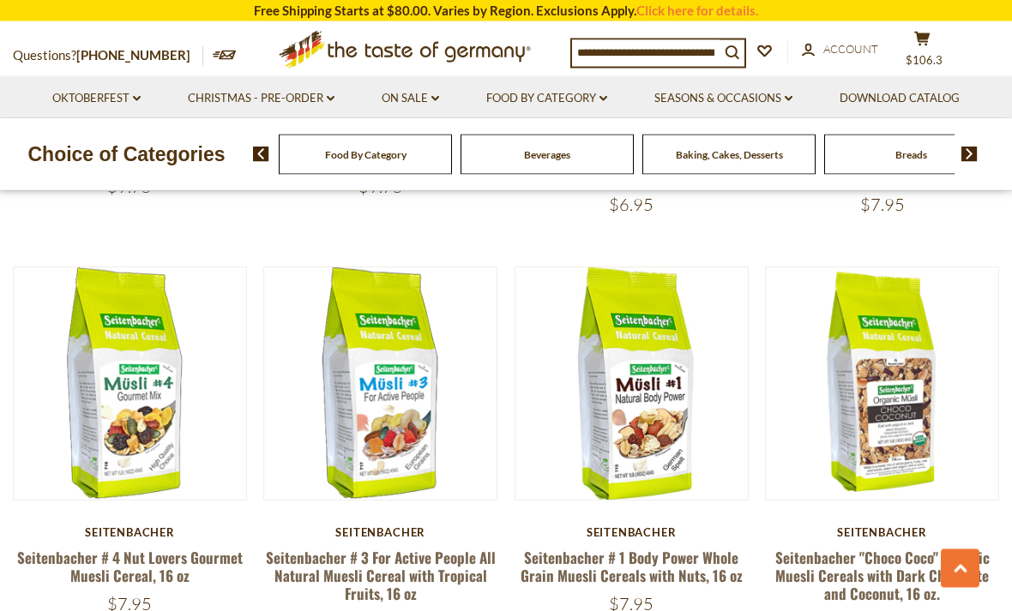
scroll to position [774, 0]
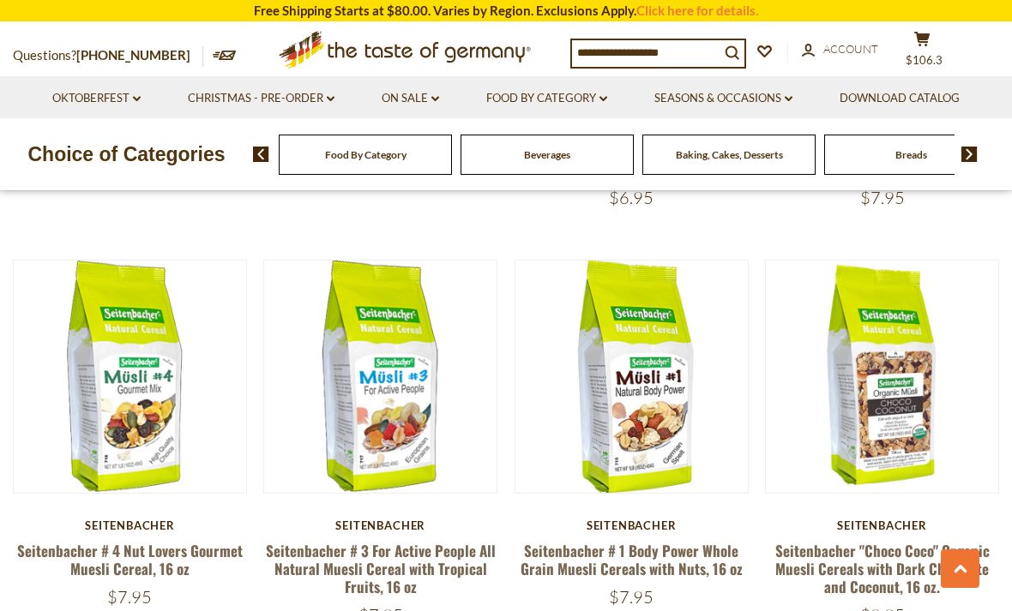
click at [190, 552] on link "Seitenbacher # 4 Nut Lovers Gourmet Muesli Cereal, 16 oz" at bounding box center [130, 559] width 226 height 39
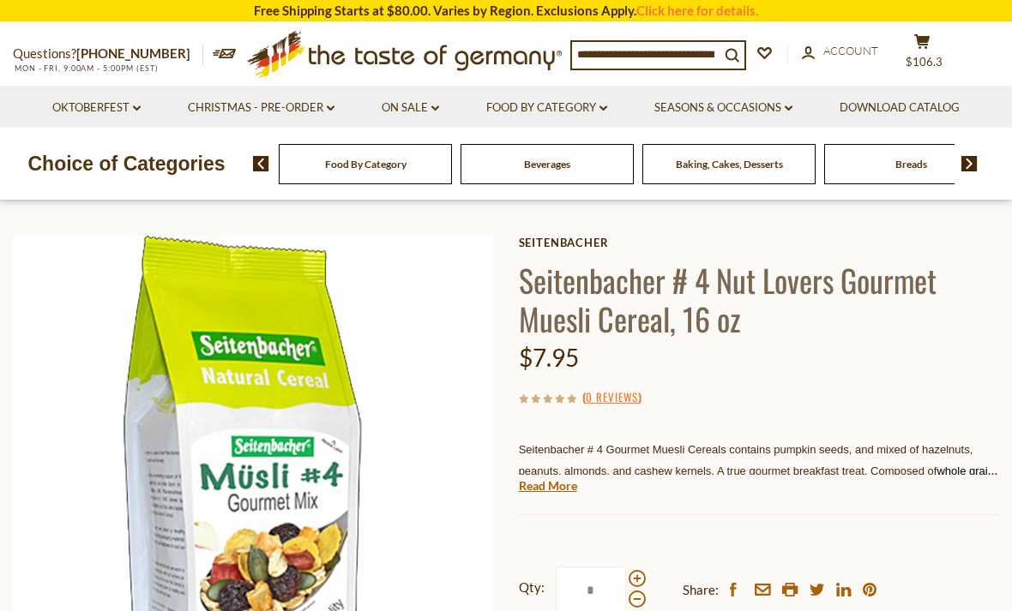
scroll to position [55, 0]
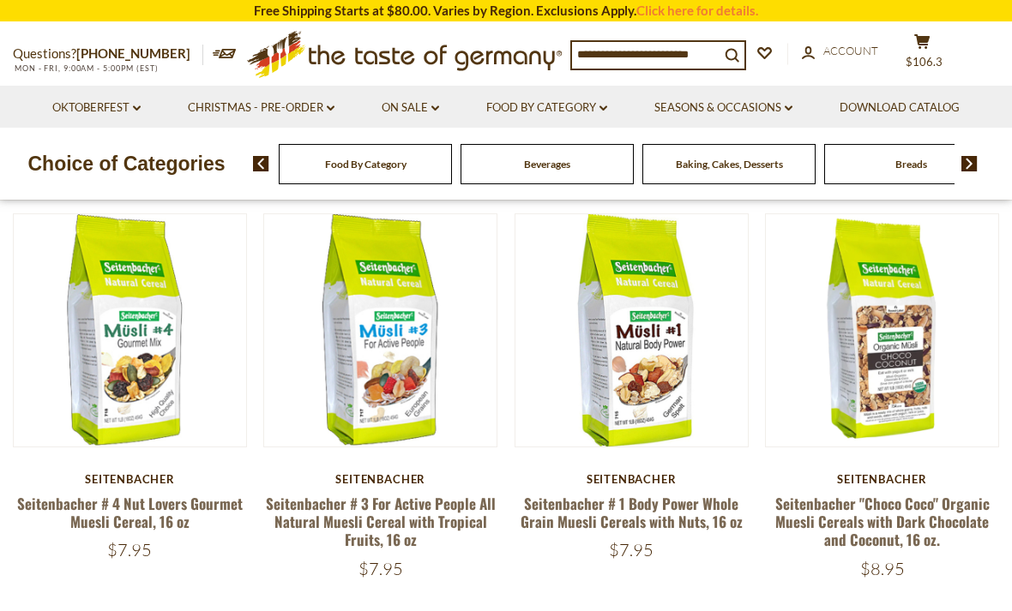
click at [694, 510] on link "Seitenbacher # 1 Body Power Whole Grain Muesli Cereals with Nuts, 16 oz" at bounding box center [632, 512] width 222 height 39
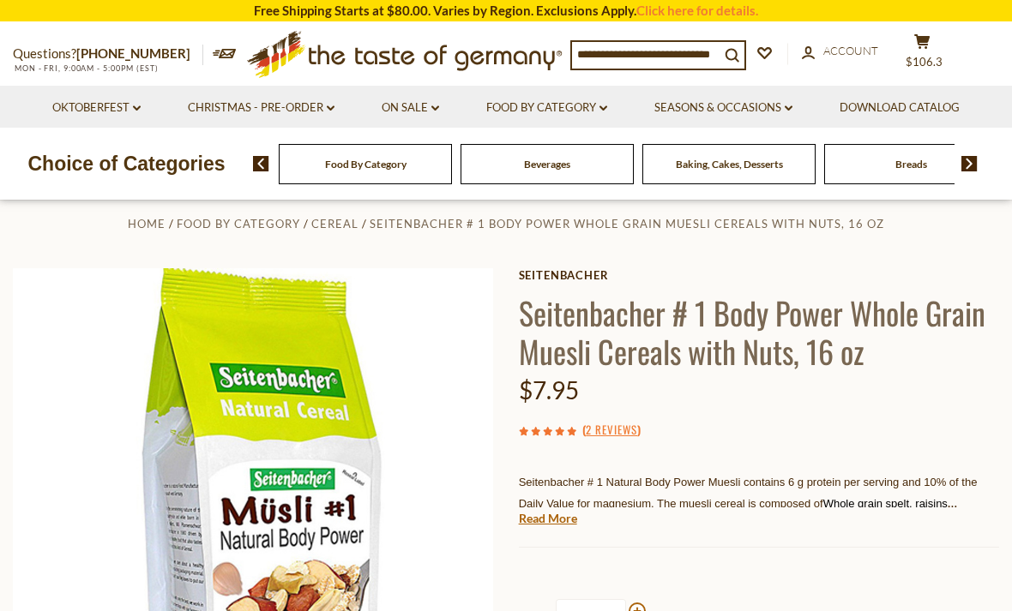
scroll to position [23, 0]
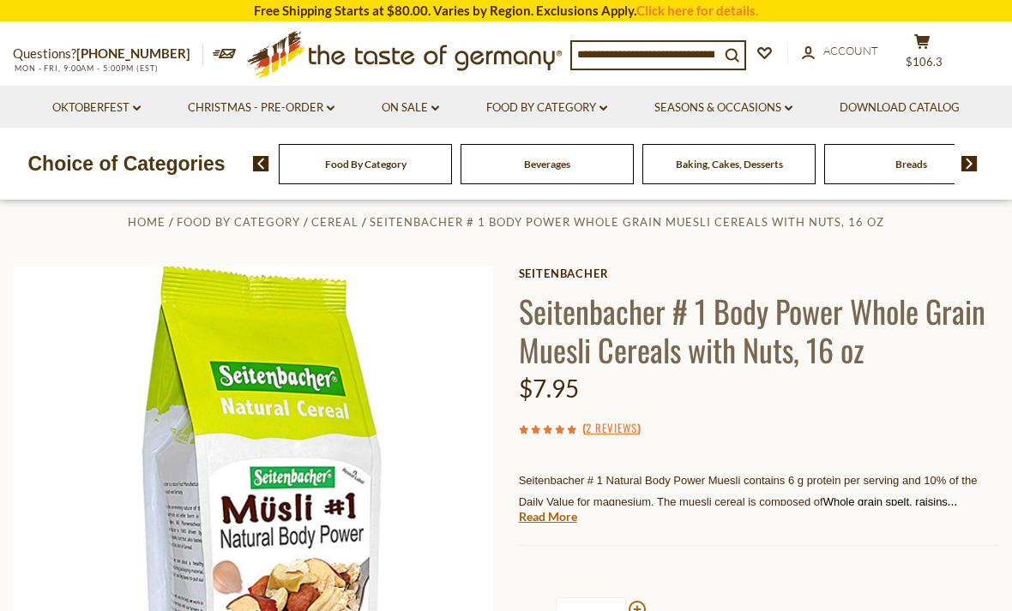
click at [563, 511] on link "Read More" at bounding box center [548, 517] width 58 height 17
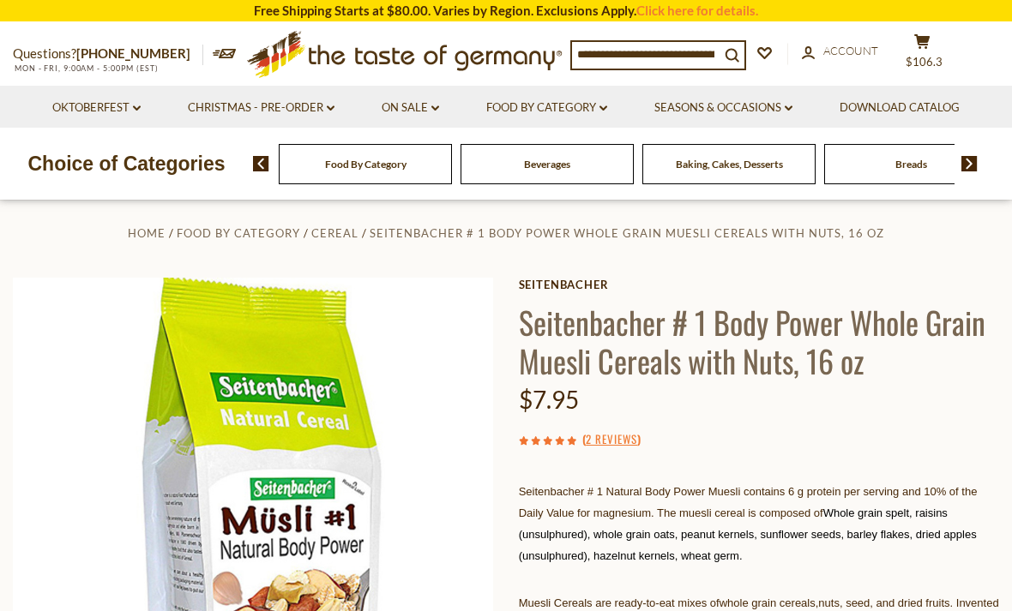
scroll to position [0, 0]
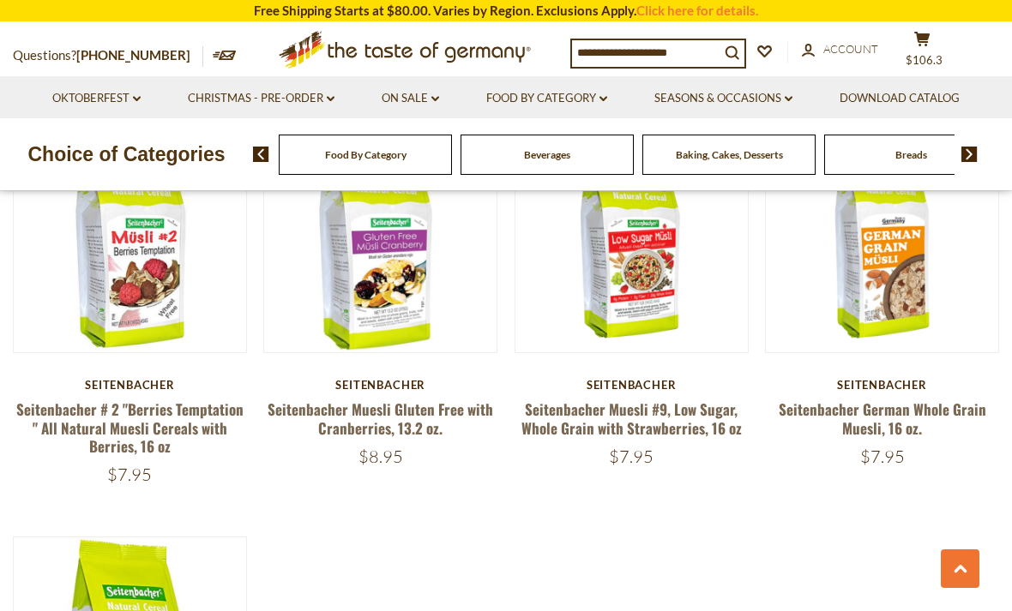
scroll to position [1736, 0]
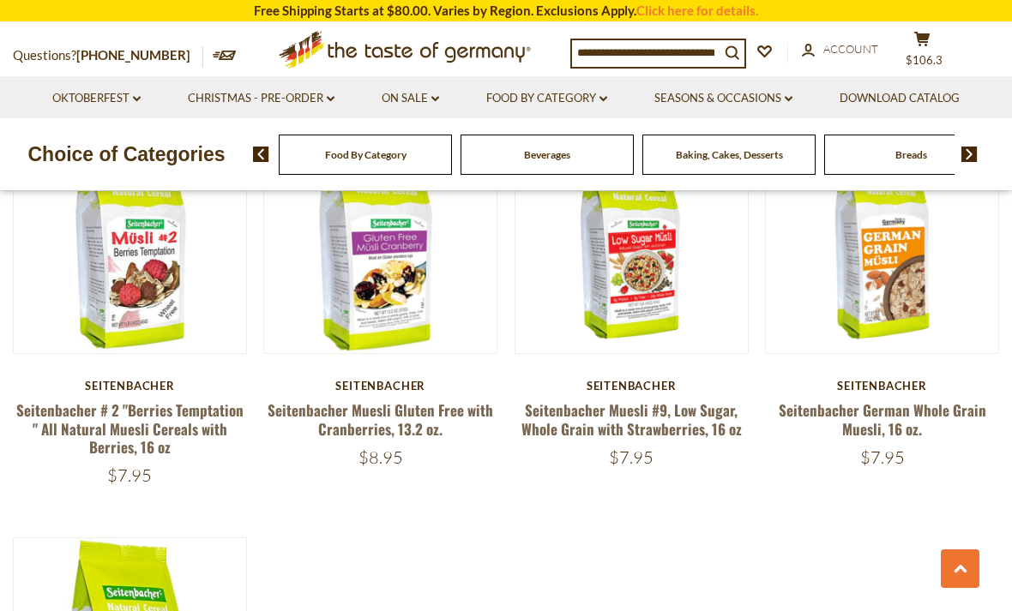
click at [871, 414] on link "Seitenbacher German Whole Grain Muesli, 16 oz." at bounding box center [883, 419] width 208 height 39
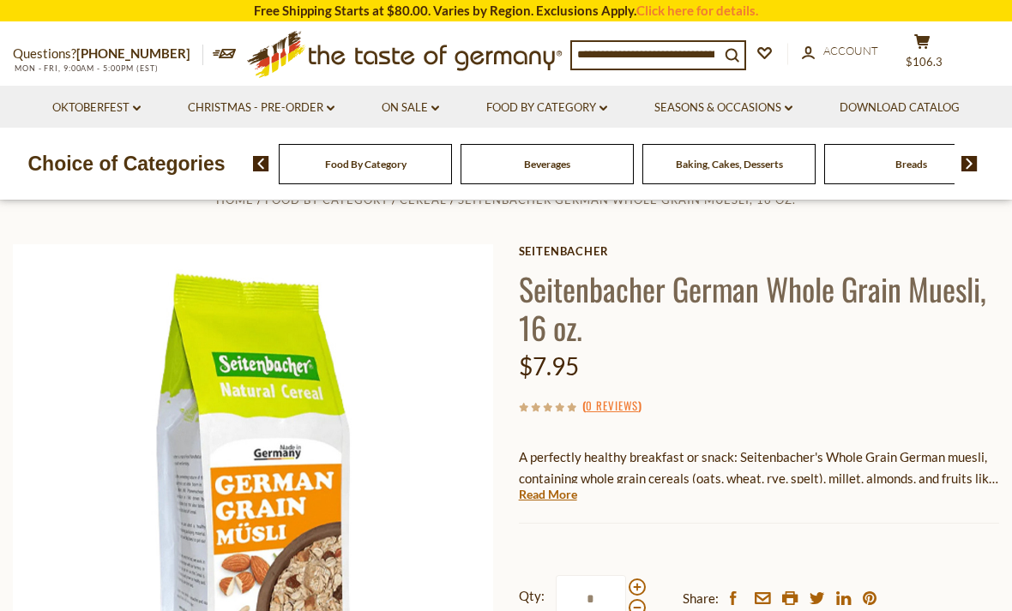
scroll to position [47, 0]
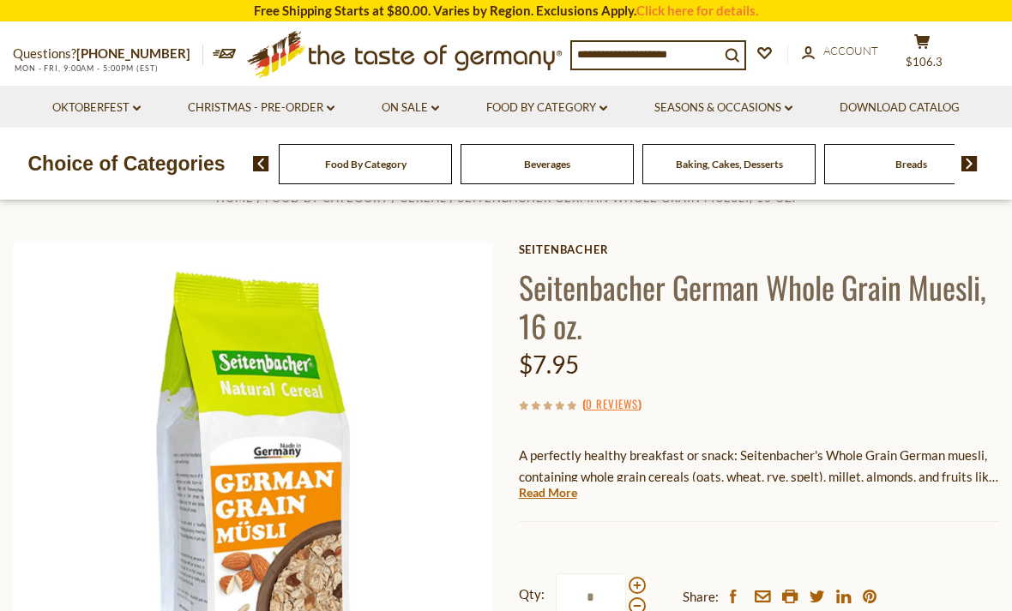
click at [553, 495] on link "Read More" at bounding box center [548, 493] width 58 height 17
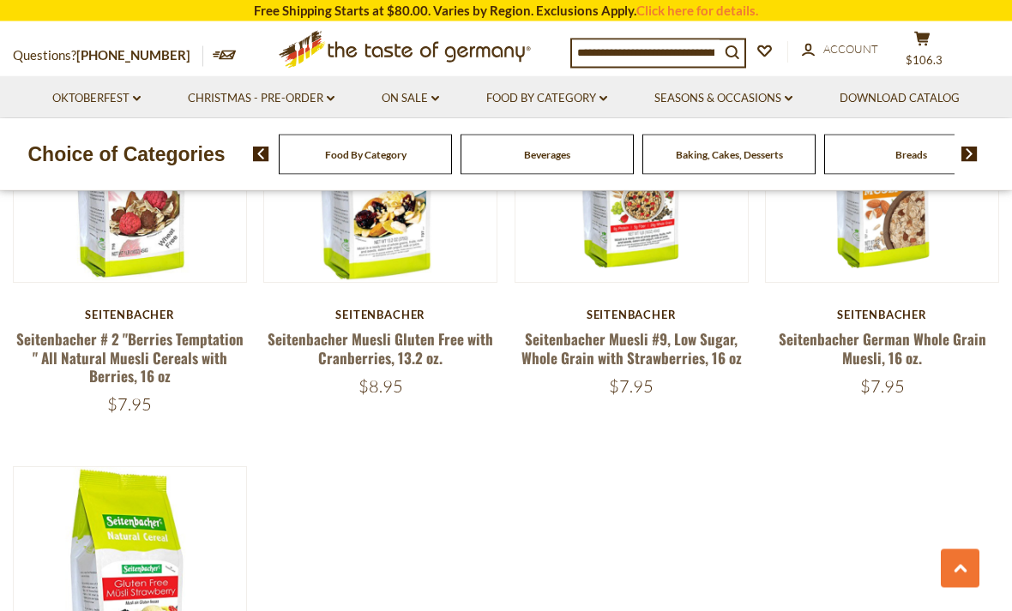
scroll to position [1788, 0]
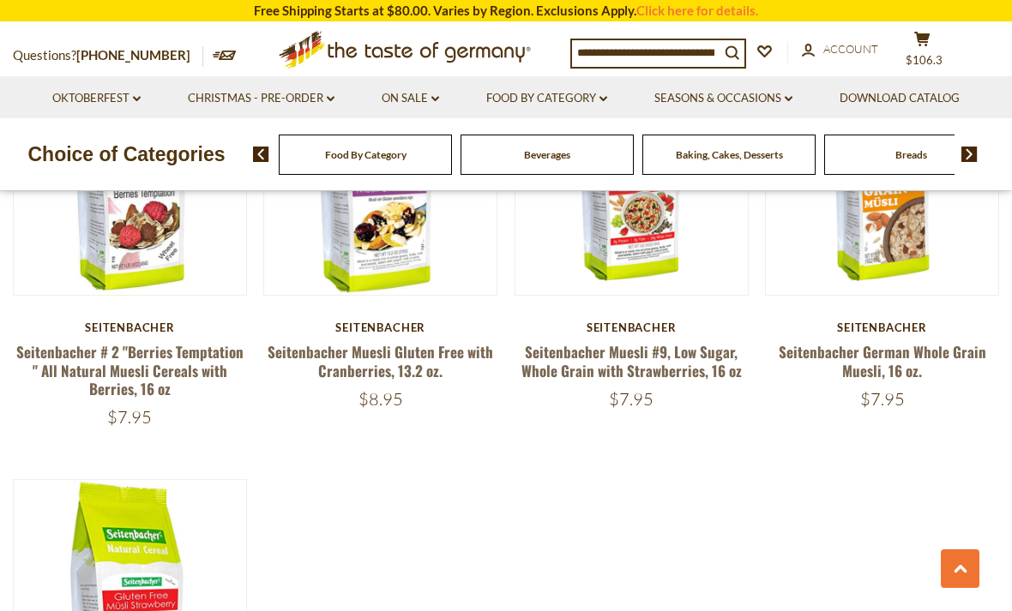
click at [776, 95] on link "Seasons & Occasions dropdown_arrow" at bounding box center [723, 98] width 138 height 19
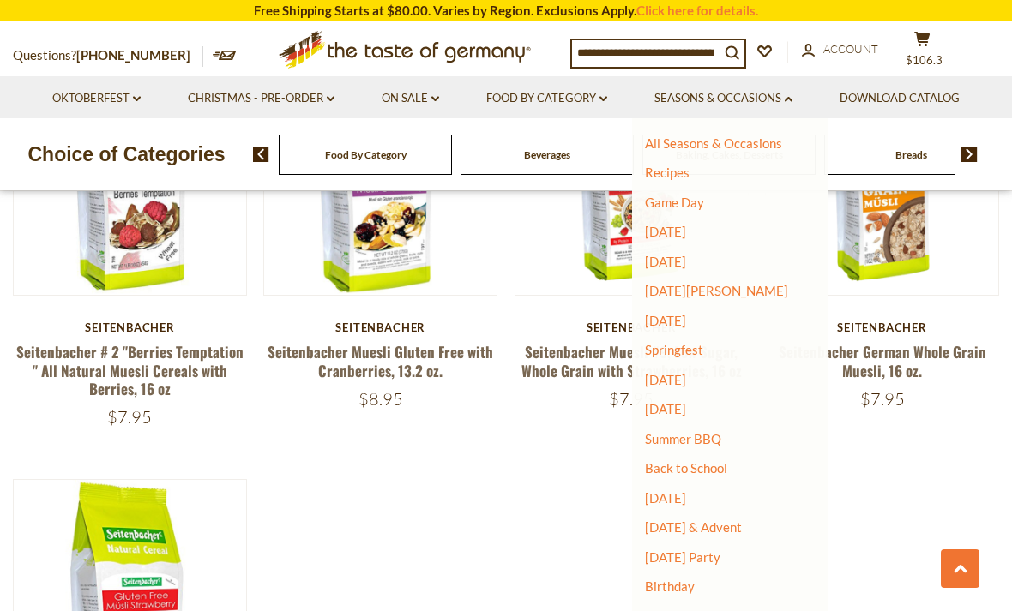
click at [713, 466] on link "Back to School" at bounding box center [686, 468] width 82 height 15
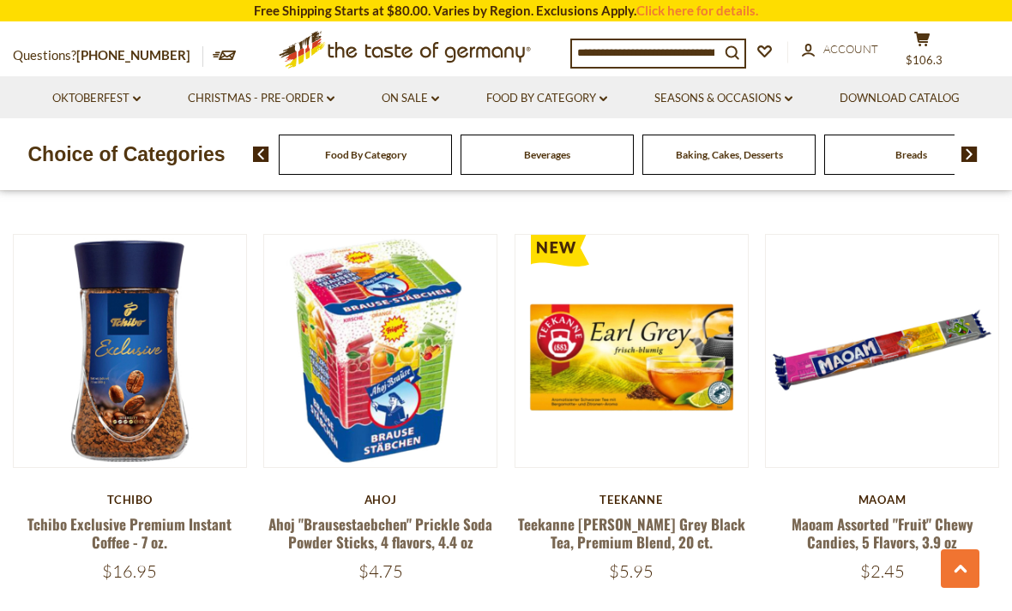
scroll to position [2032, 0]
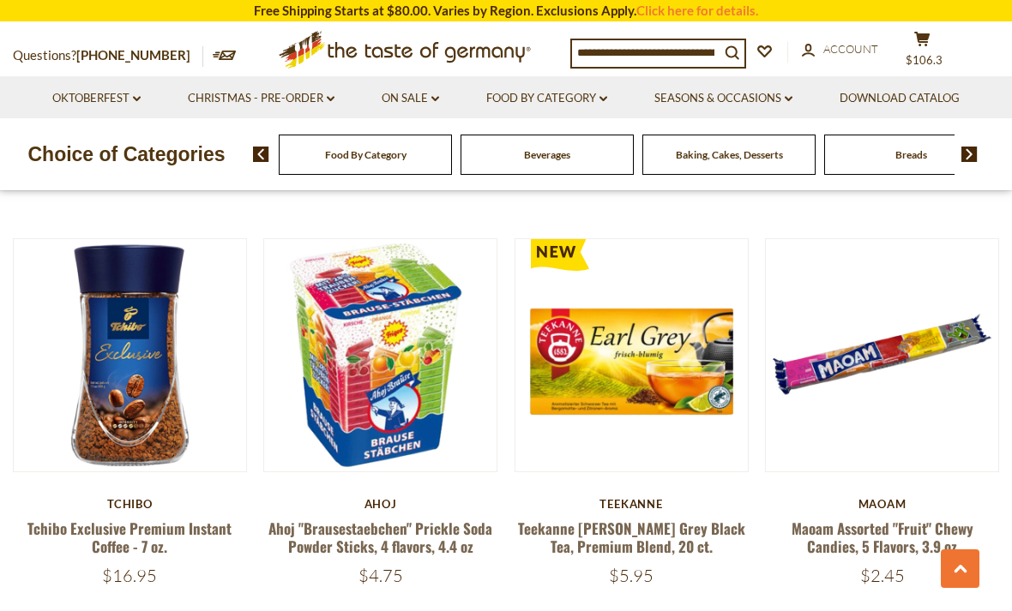
click at [676, 154] on span "Baking, Cakes, Desserts" at bounding box center [729, 154] width 107 height 13
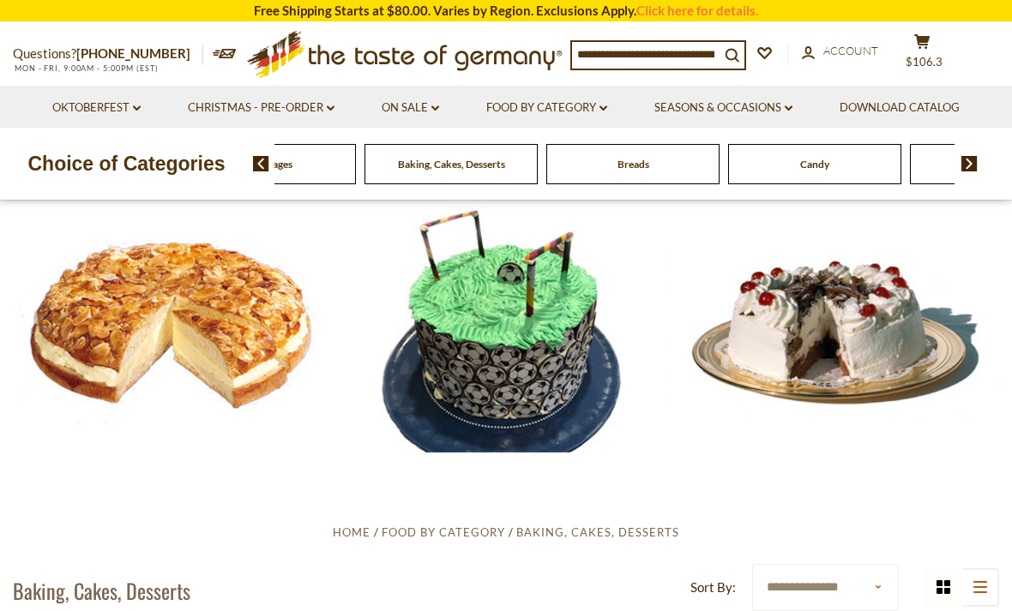
click at [174, 154] on div "Food By Category" at bounding box center [87, 164] width 173 height 40
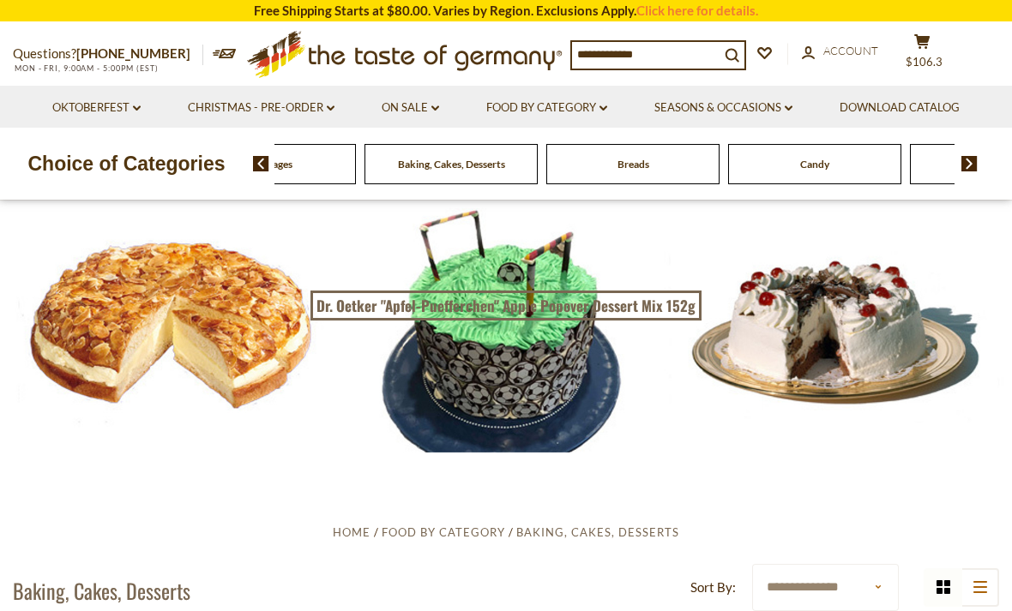
click at [418, 107] on link "On Sale dropdown_arrow" at bounding box center [410, 108] width 57 height 19
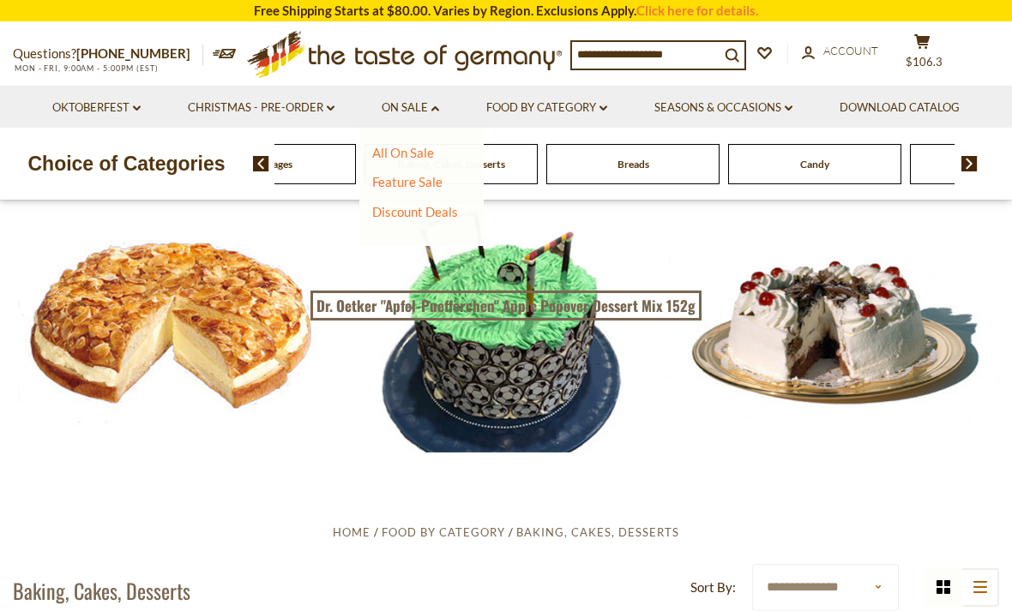
click at [306, 111] on link "Christmas - PRE-ORDER dropdown_arrow" at bounding box center [261, 108] width 147 height 19
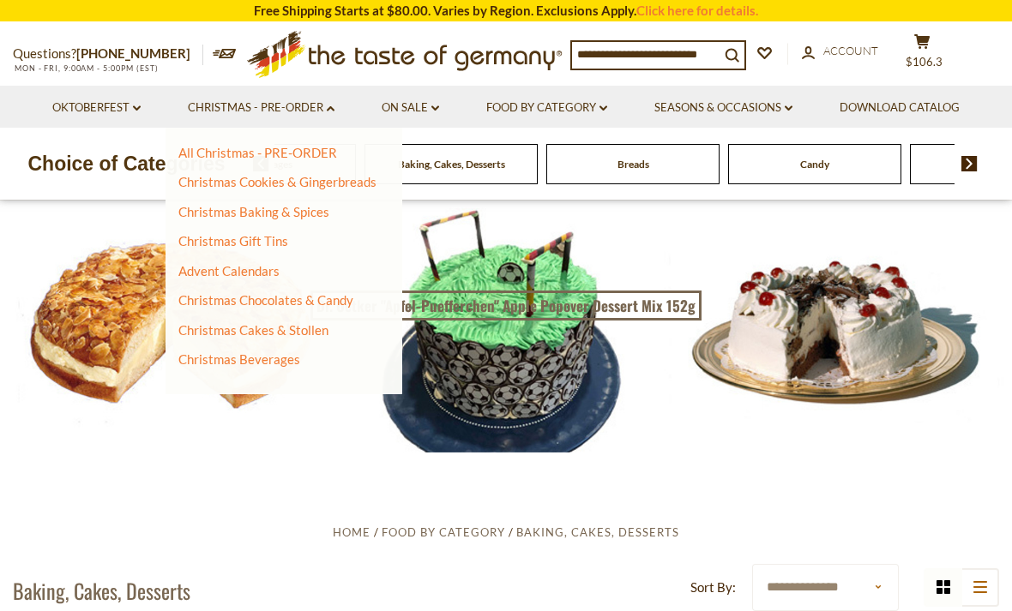
click at [550, 113] on link "Food By Category dropdown_arrow" at bounding box center [546, 108] width 121 height 19
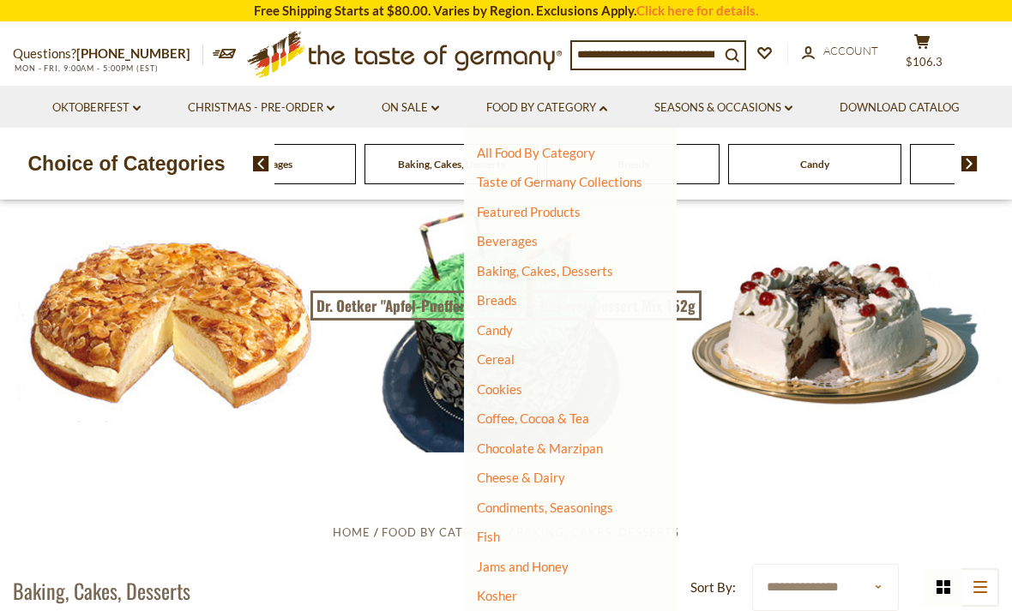
click at [582, 417] on link "Coffee, Cocoa & Tea" at bounding box center [533, 418] width 112 height 15
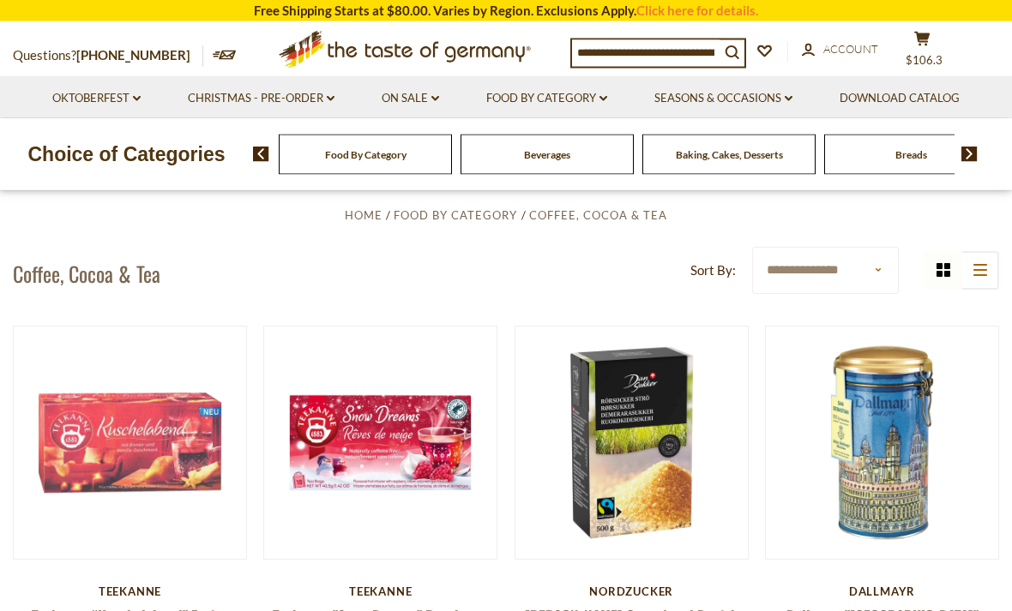
scroll to position [317, 0]
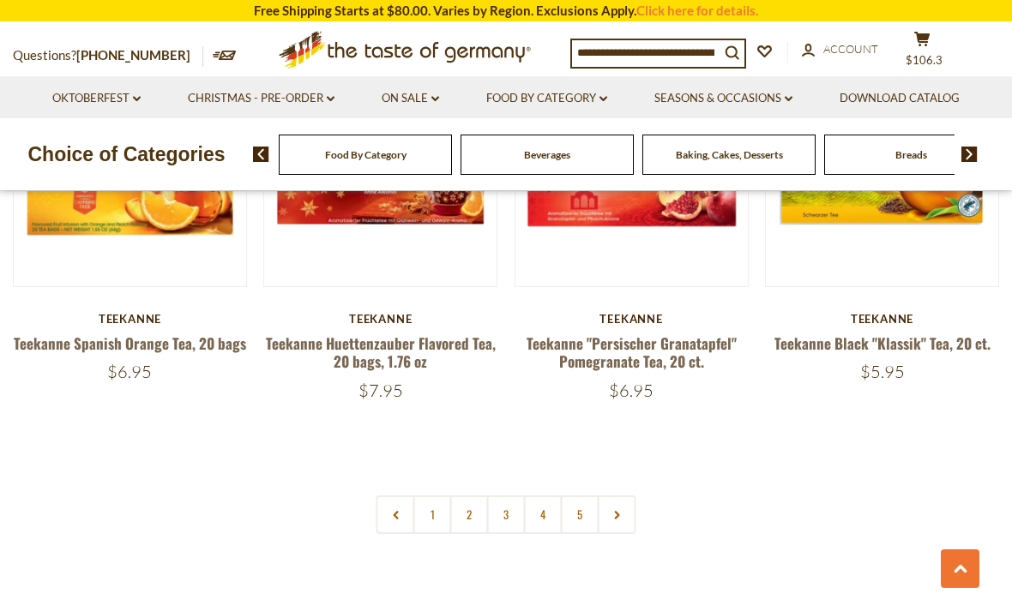
click at [615, 496] on link at bounding box center [617, 515] width 39 height 39
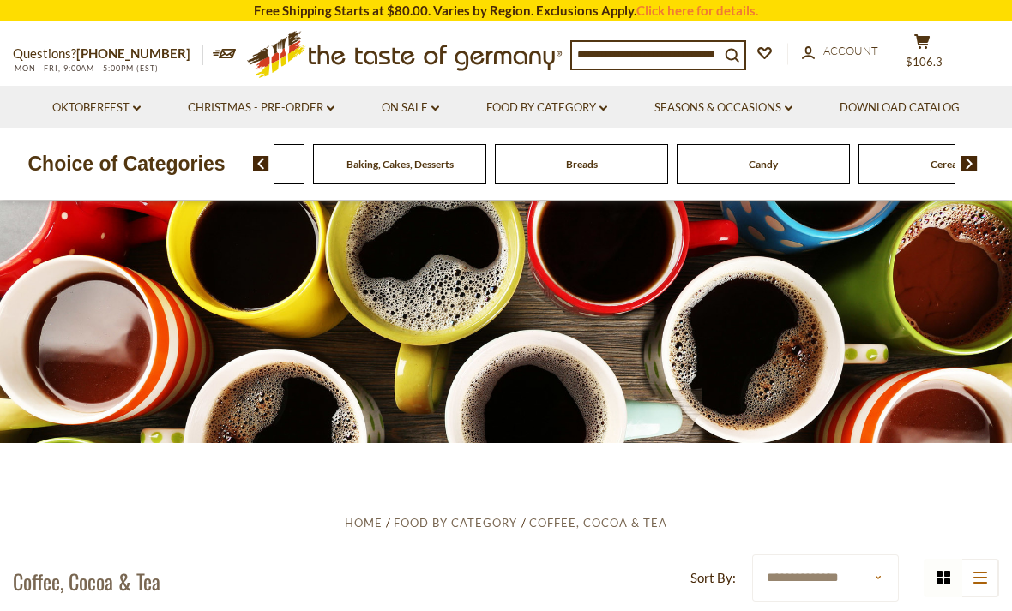
click at [241, 169] on span "Beverages" at bounding box center [218, 164] width 46 height 13
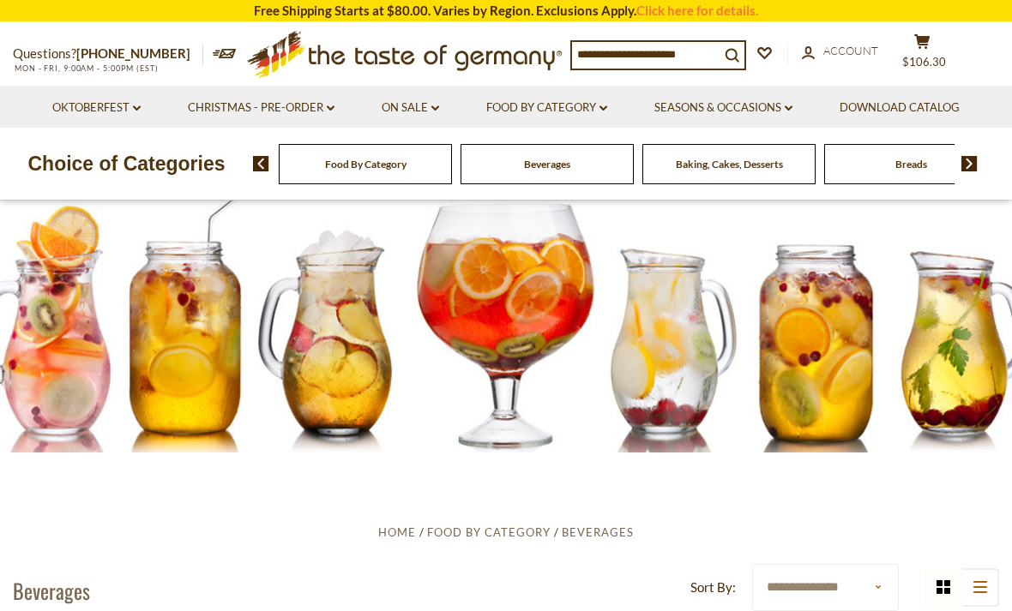
click at [314, 110] on link "Christmas - PRE-ORDER dropdown_arrow" at bounding box center [261, 108] width 147 height 19
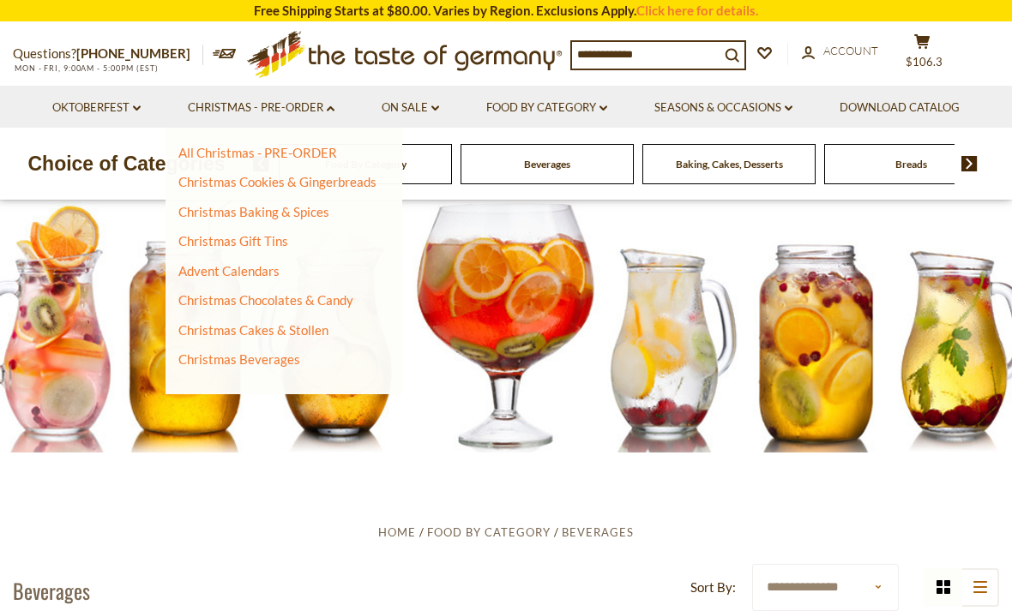
click at [266, 268] on link "Advent Calendars" at bounding box center [228, 270] width 101 height 15
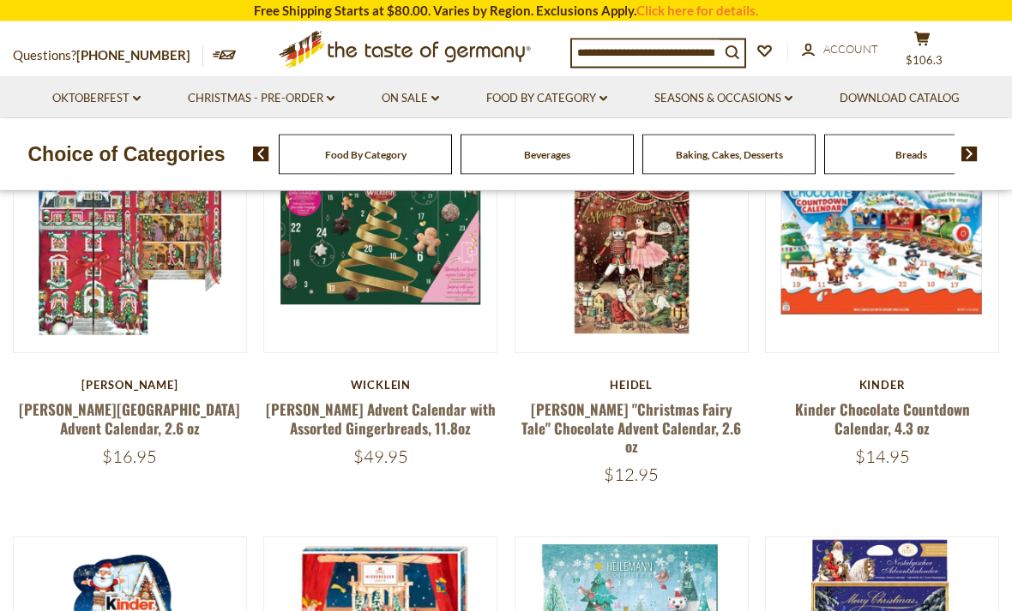
scroll to position [271, 0]
click at [429, 412] on link "[PERSON_NAME] Advent Calendar with Assorted Gingerbreads, 11.8oz" at bounding box center [381, 418] width 230 height 39
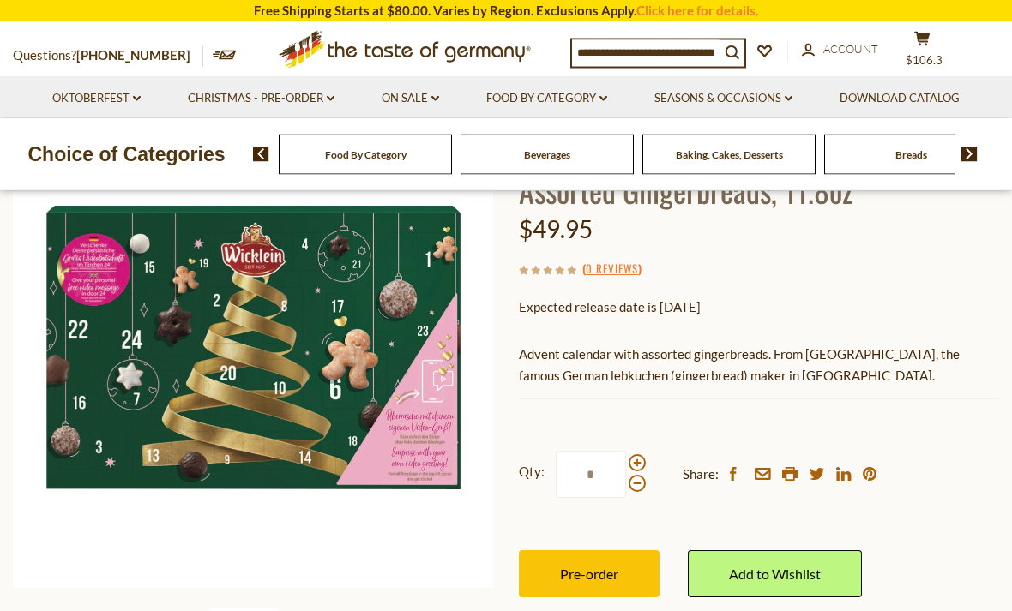
scroll to position [200, 0]
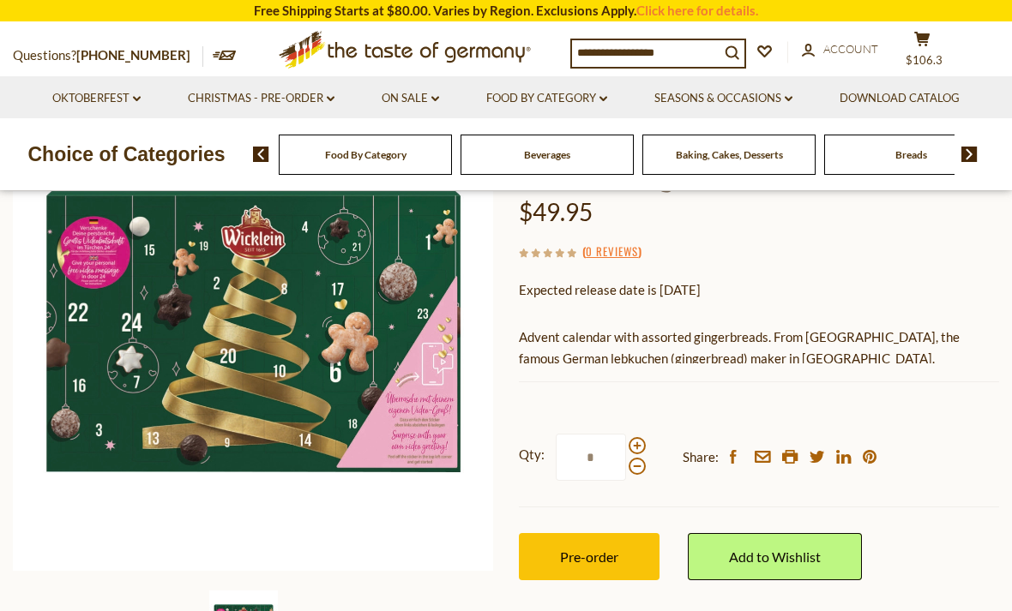
click at [603, 558] on span "Pre-order" at bounding box center [589, 557] width 58 height 16
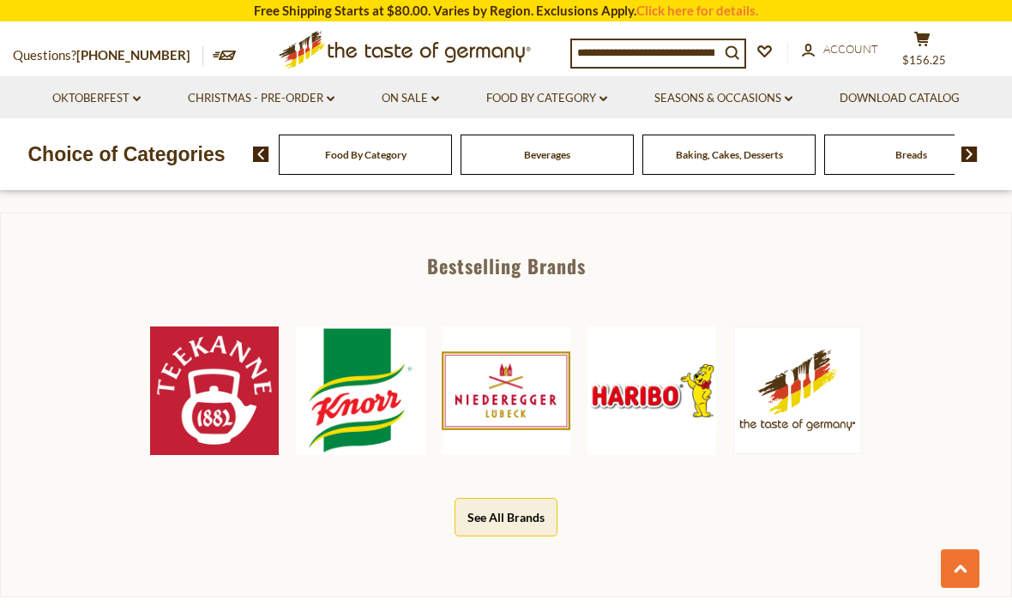
scroll to position [727, 0]
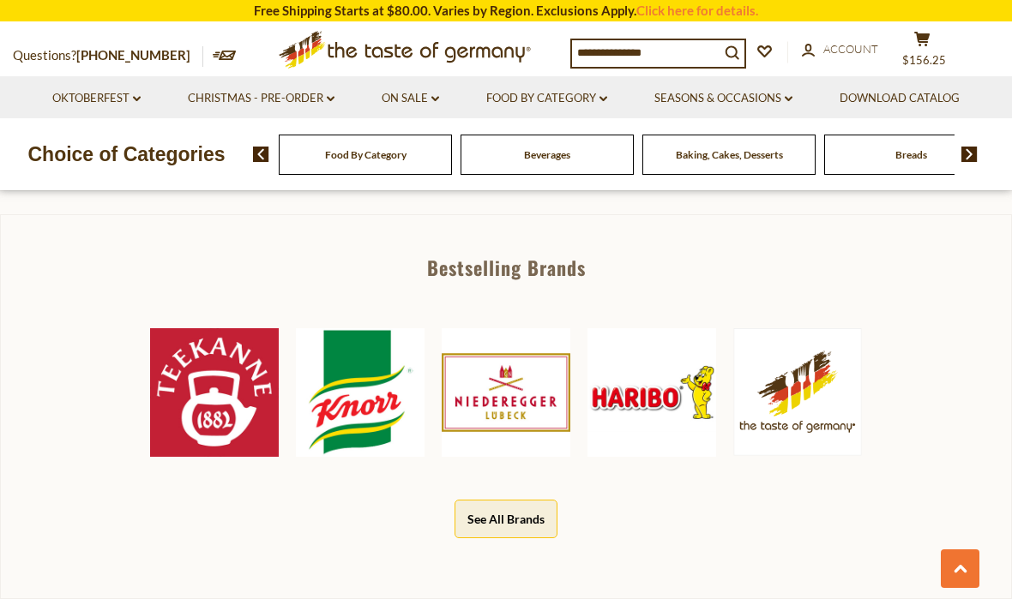
click at [243, 419] on img at bounding box center [214, 392] width 129 height 129
